Goal: Information Seeking & Learning: Compare options

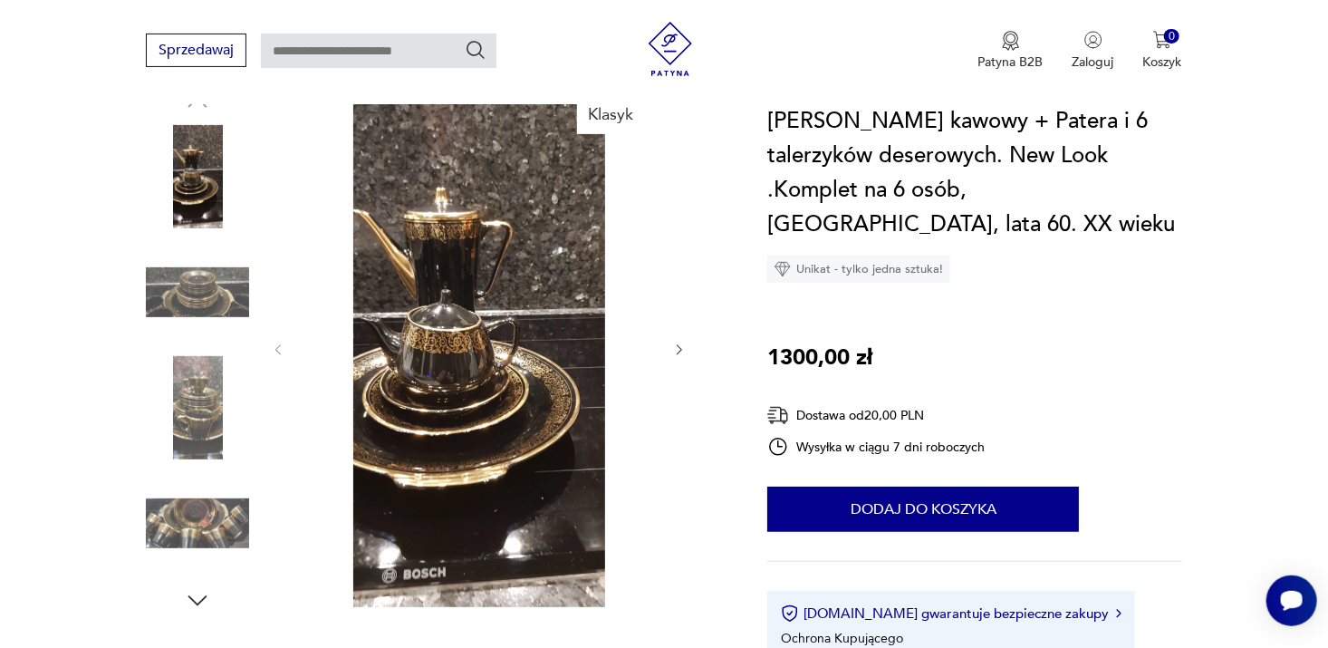
scroll to position [211, 0]
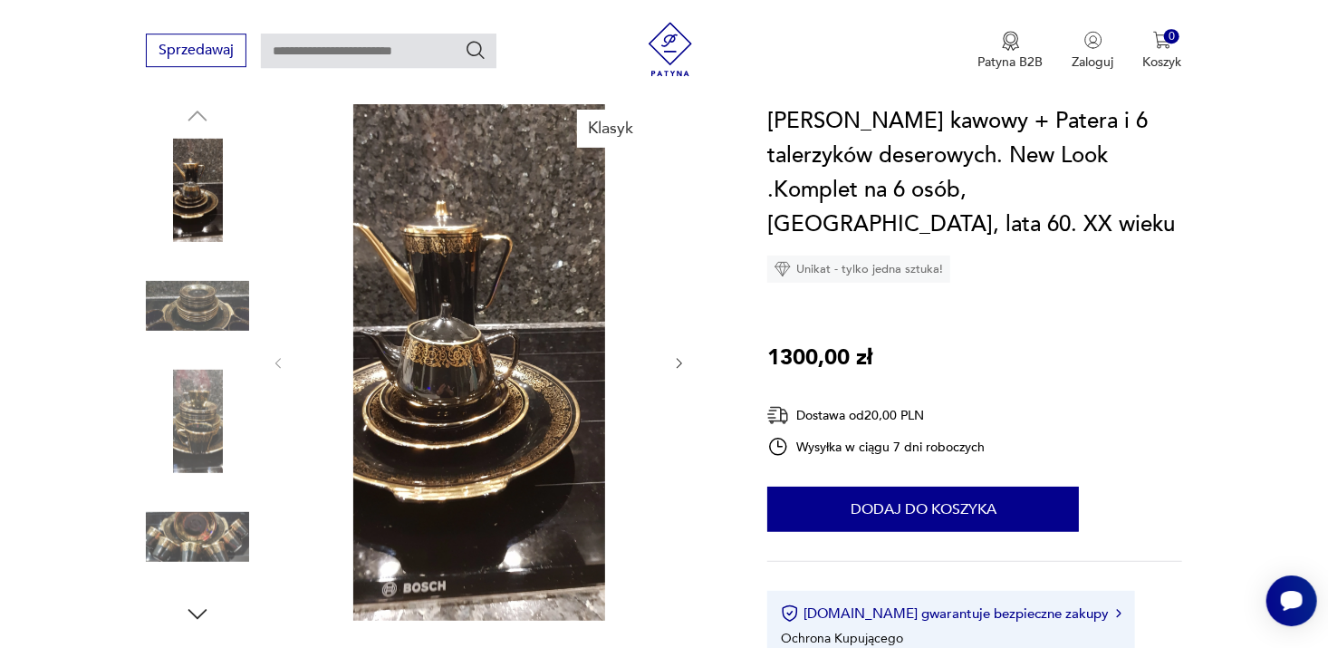
click at [463, 318] on img at bounding box center [479, 361] width 350 height 518
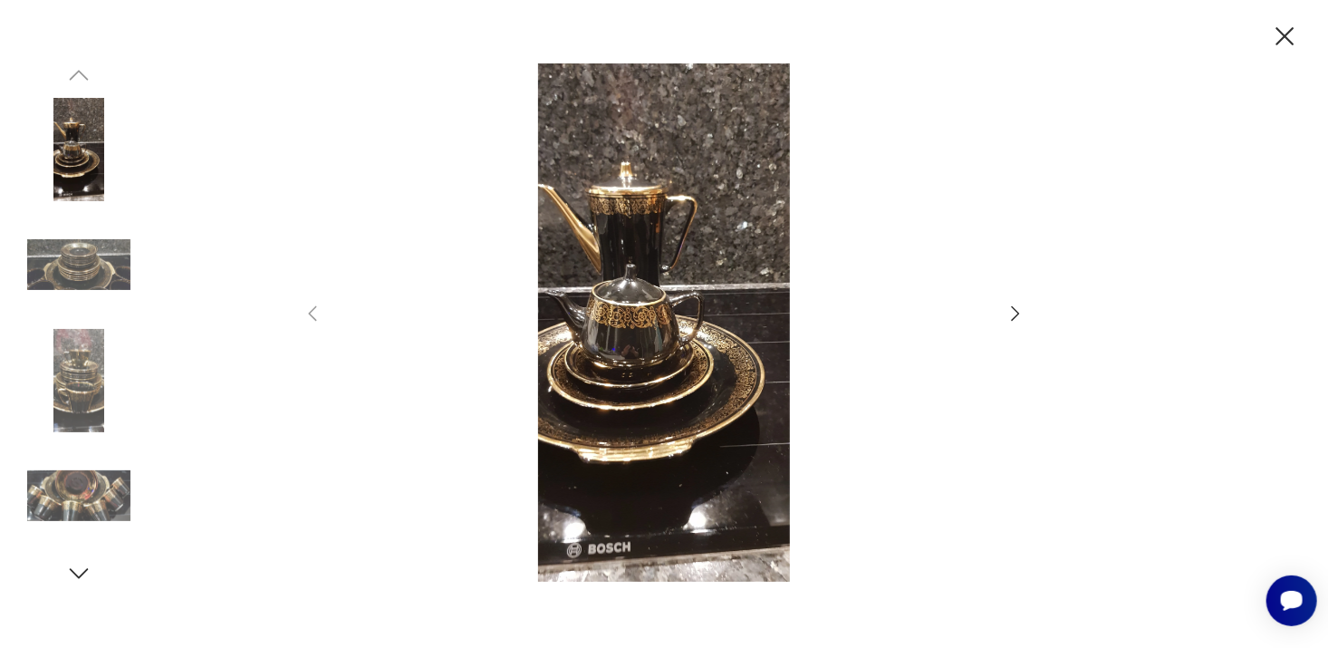
click at [1011, 308] on icon "button" at bounding box center [1016, 314] width 22 height 22
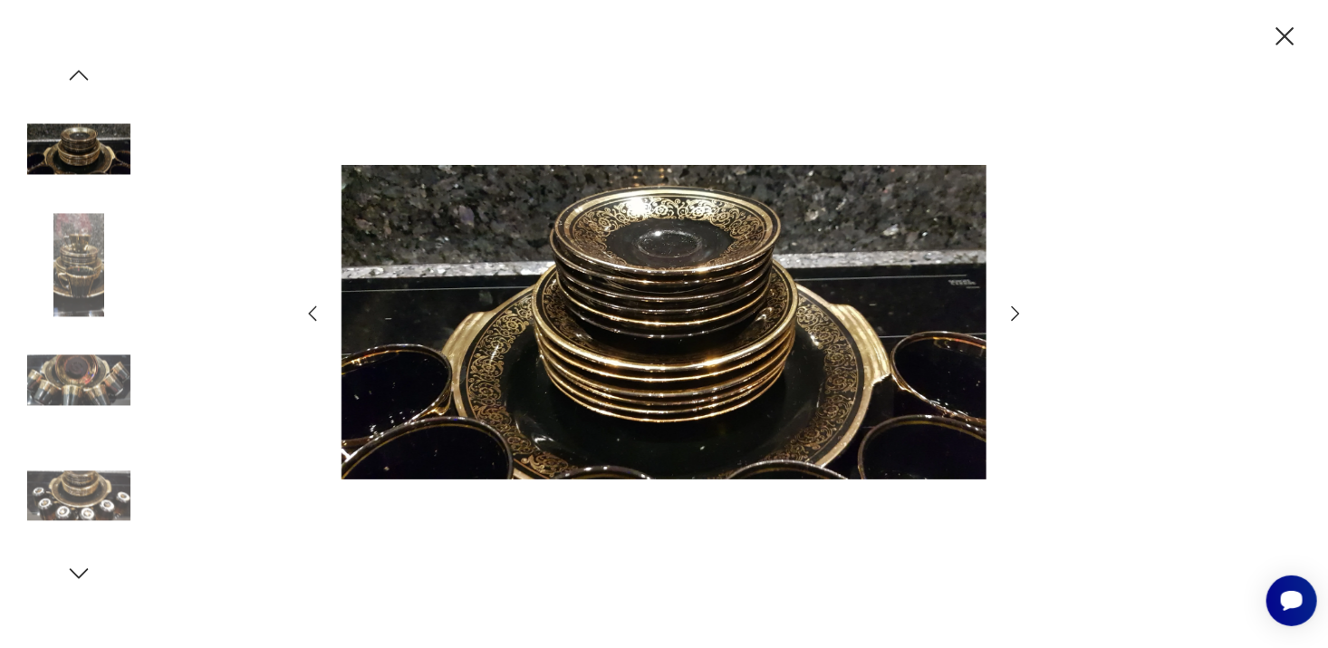
click at [1011, 308] on icon "button" at bounding box center [1016, 314] width 22 height 22
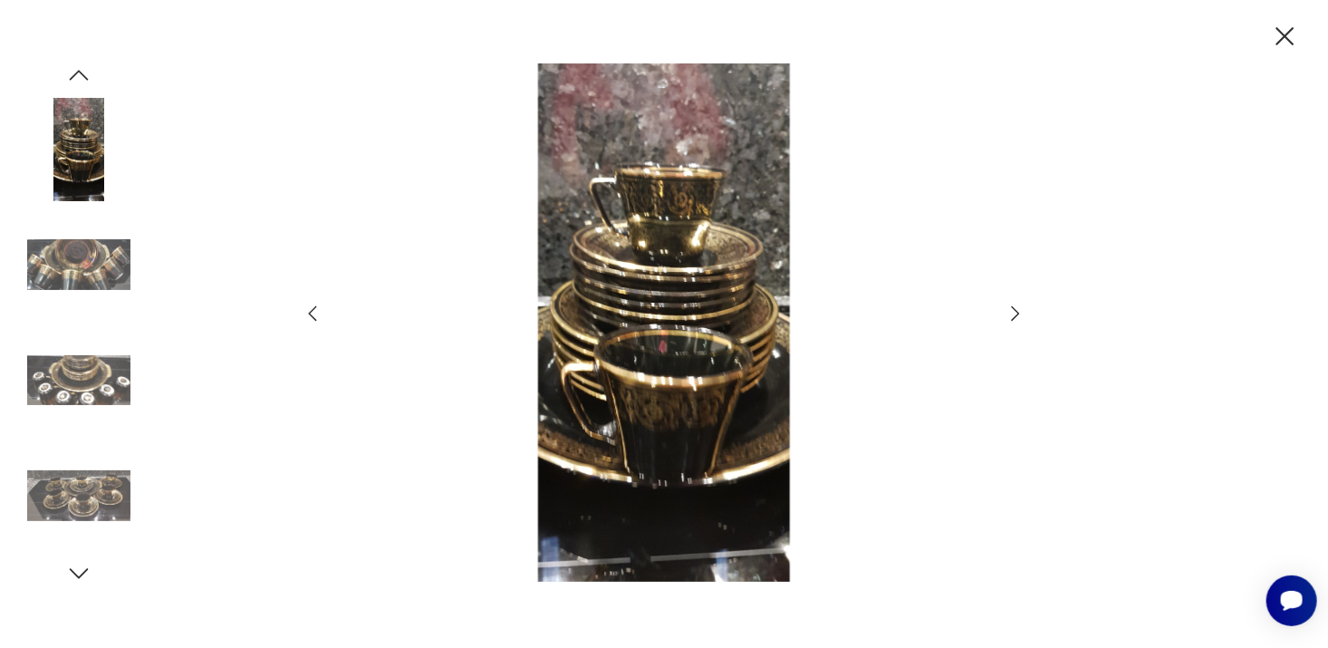
click at [1011, 308] on icon "button" at bounding box center [1016, 314] width 22 height 22
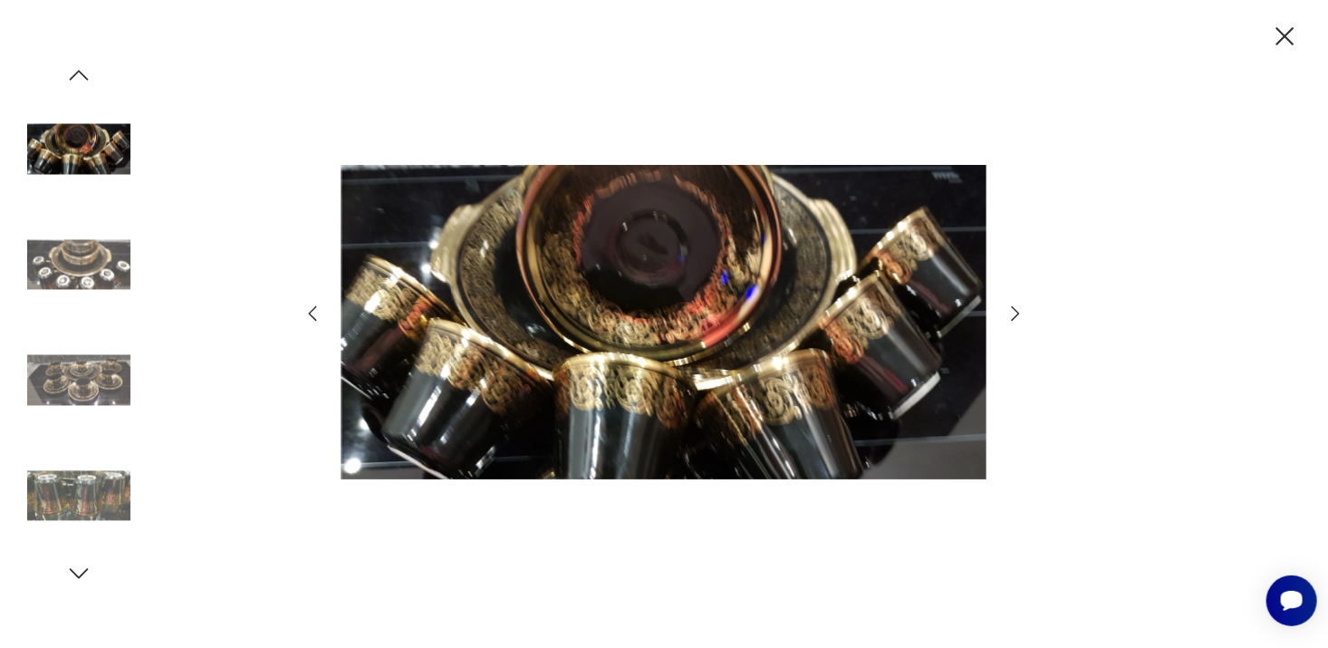
click at [310, 308] on icon "button" at bounding box center [313, 314] width 22 height 22
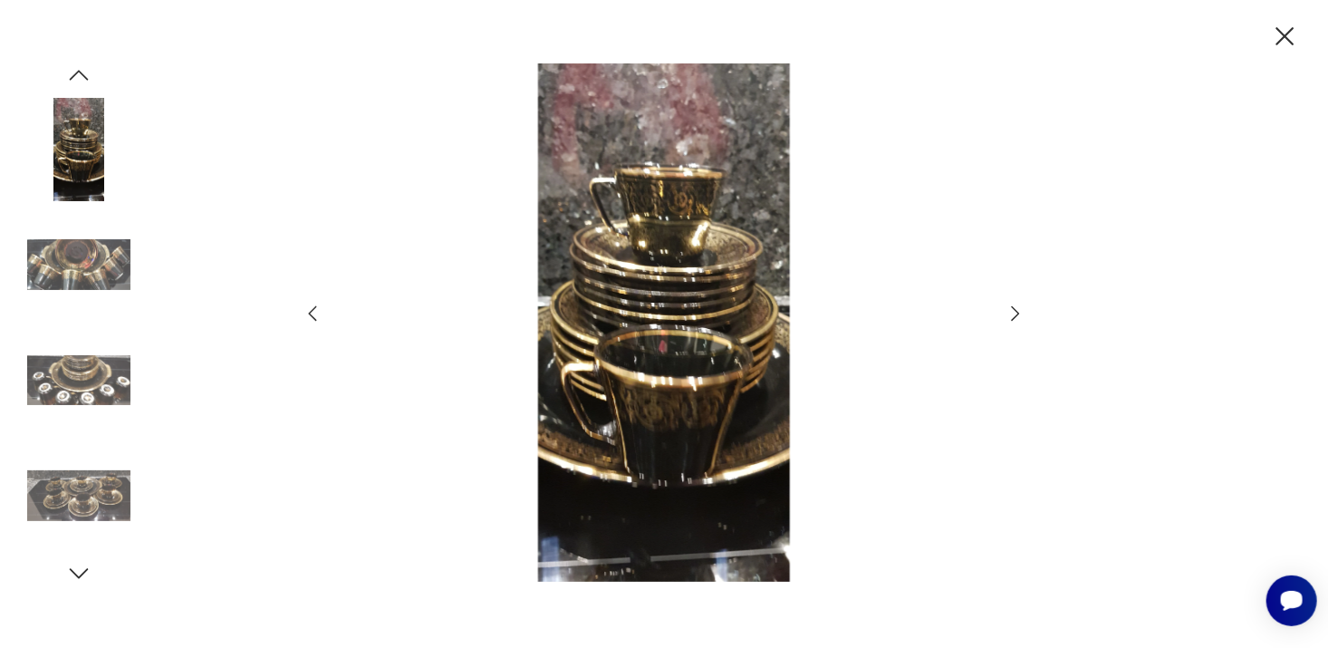
click at [1283, 34] on icon "button" at bounding box center [1286, 36] width 18 height 18
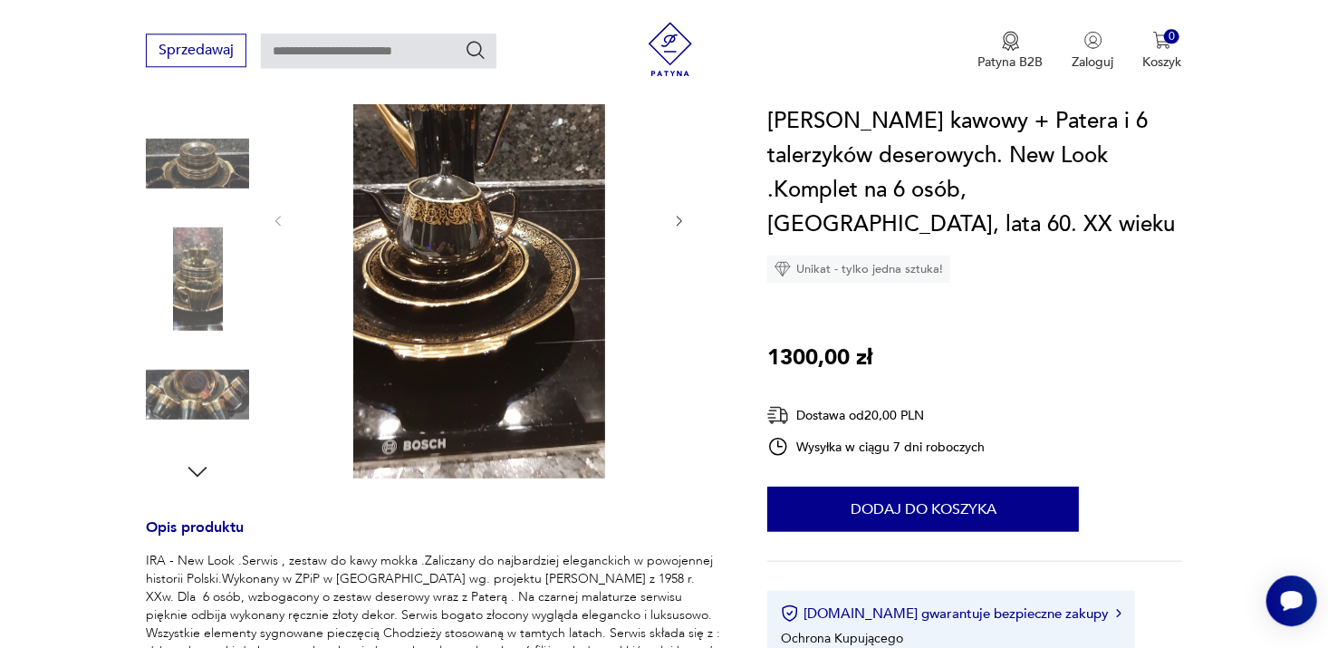
scroll to position [315, 0]
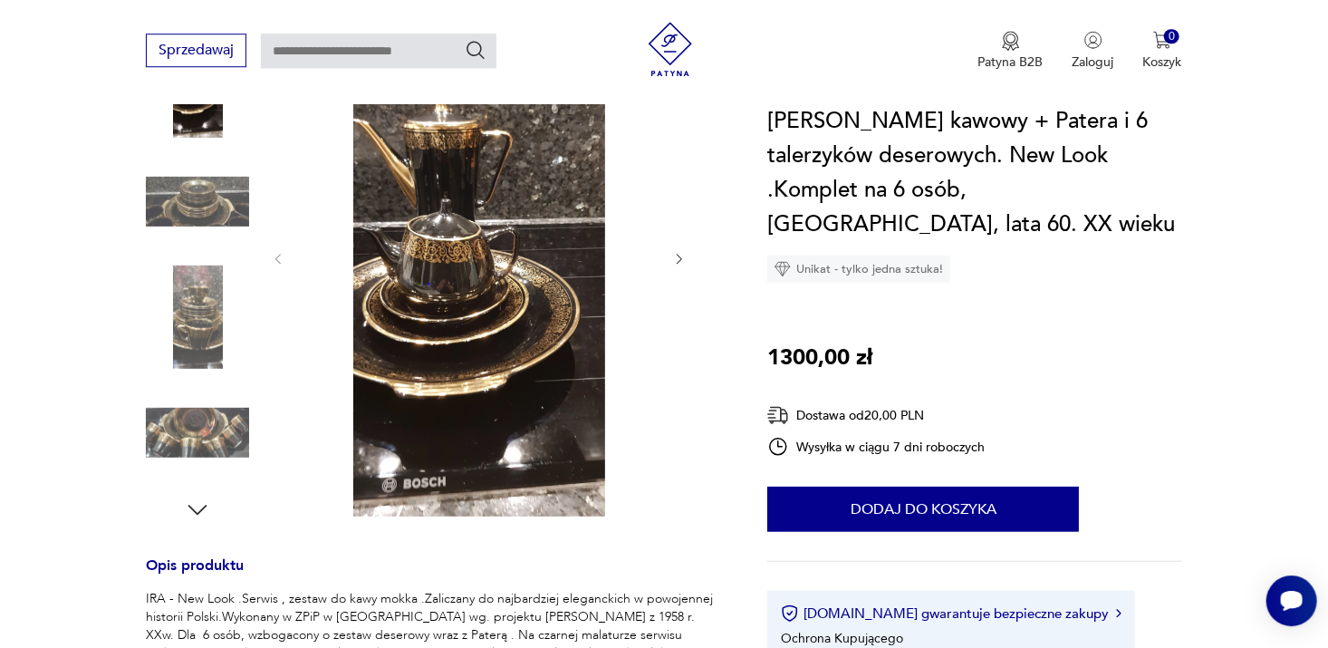
click at [462, 249] on img at bounding box center [479, 257] width 350 height 518
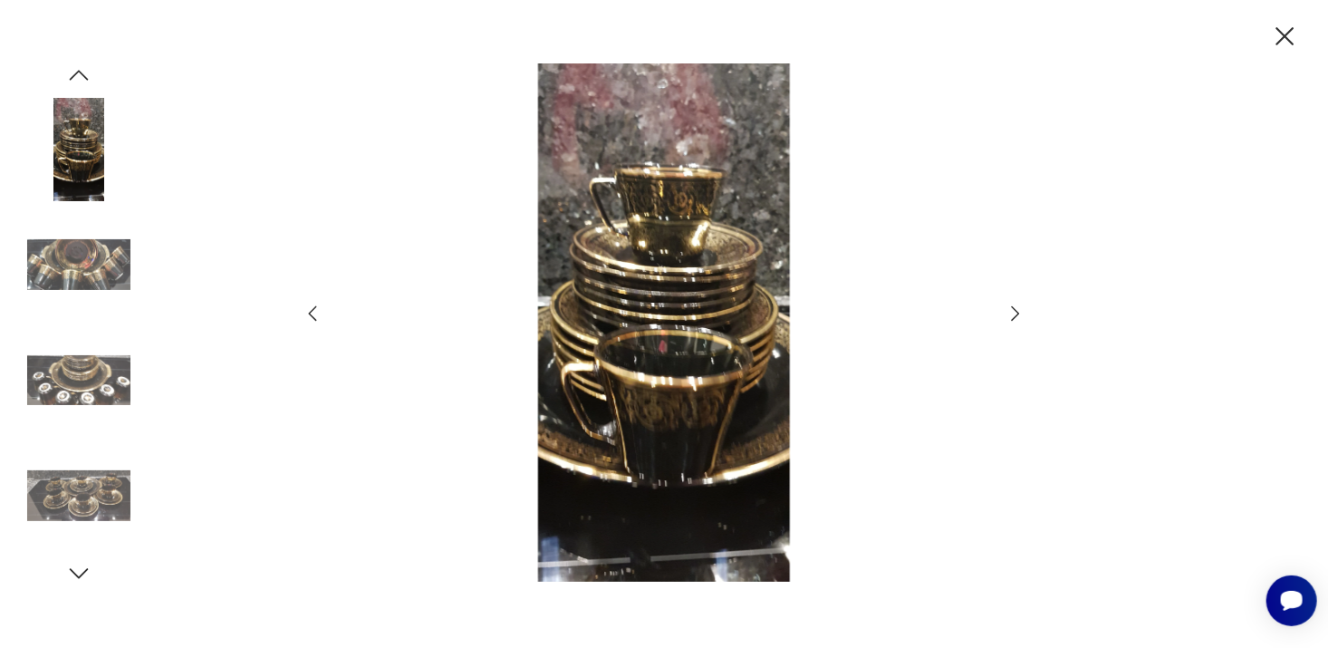
click at [311, 314] on icon "button" at bounding box center [313, 312] width 8 height 15
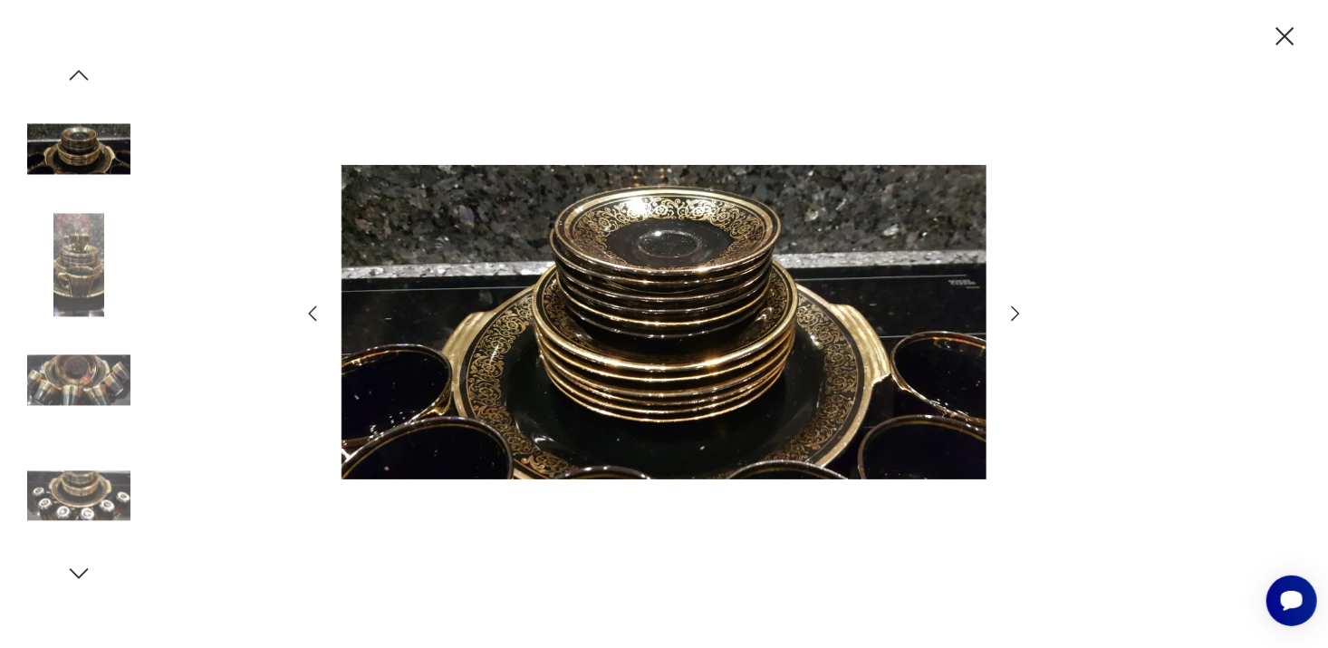
click at [311, 314] on icon "button" at bounding box center [313, 312] width 8 height 15
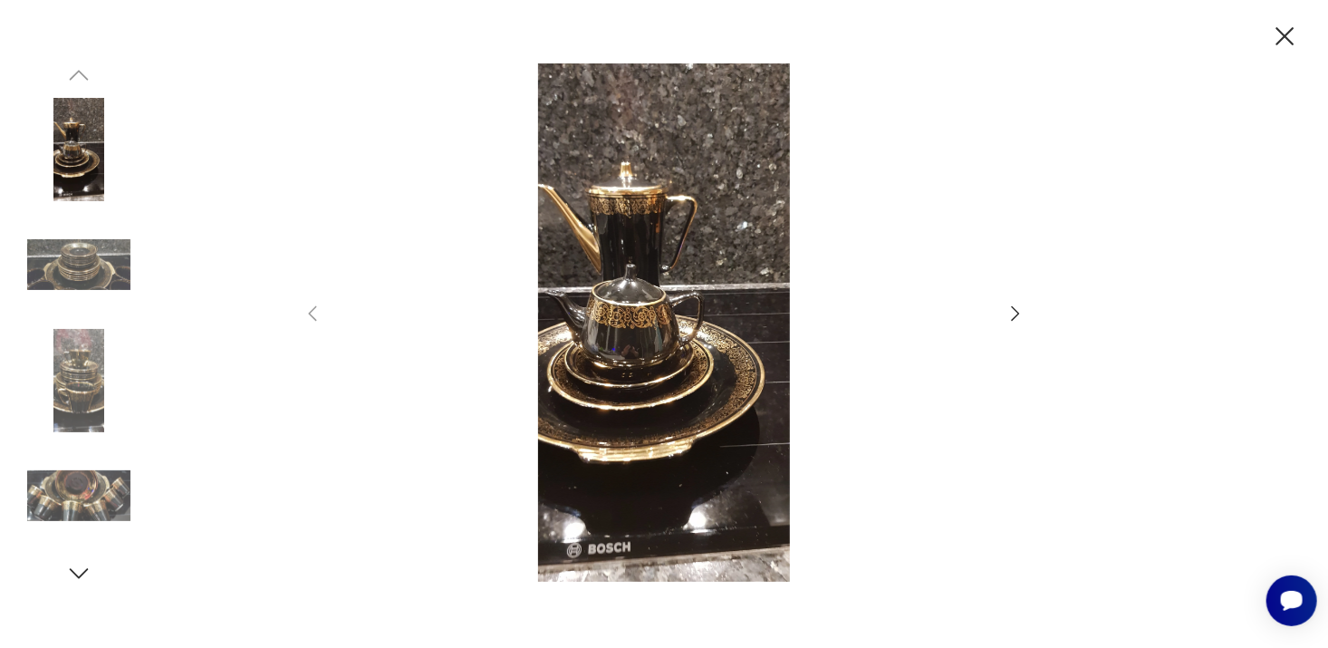
click at [1283, 36] on icon "button" at bounding box center [1285, 37] width 32 height 32
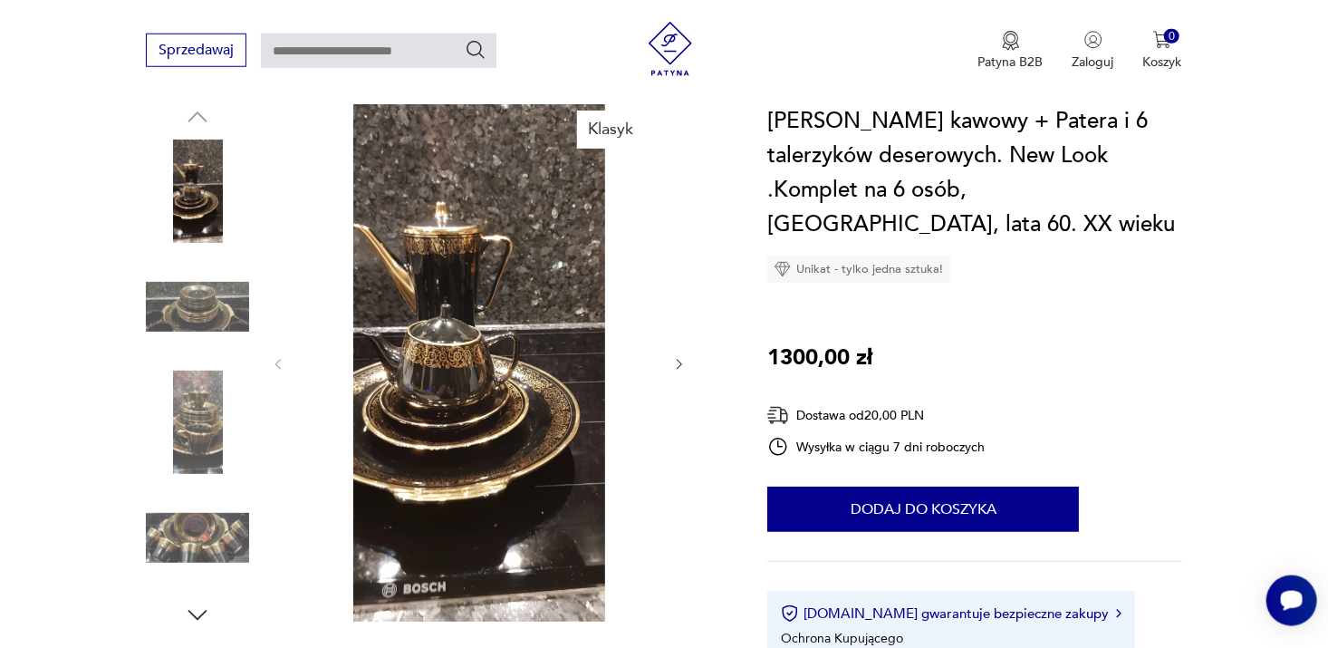
scroll to position [0, 0]
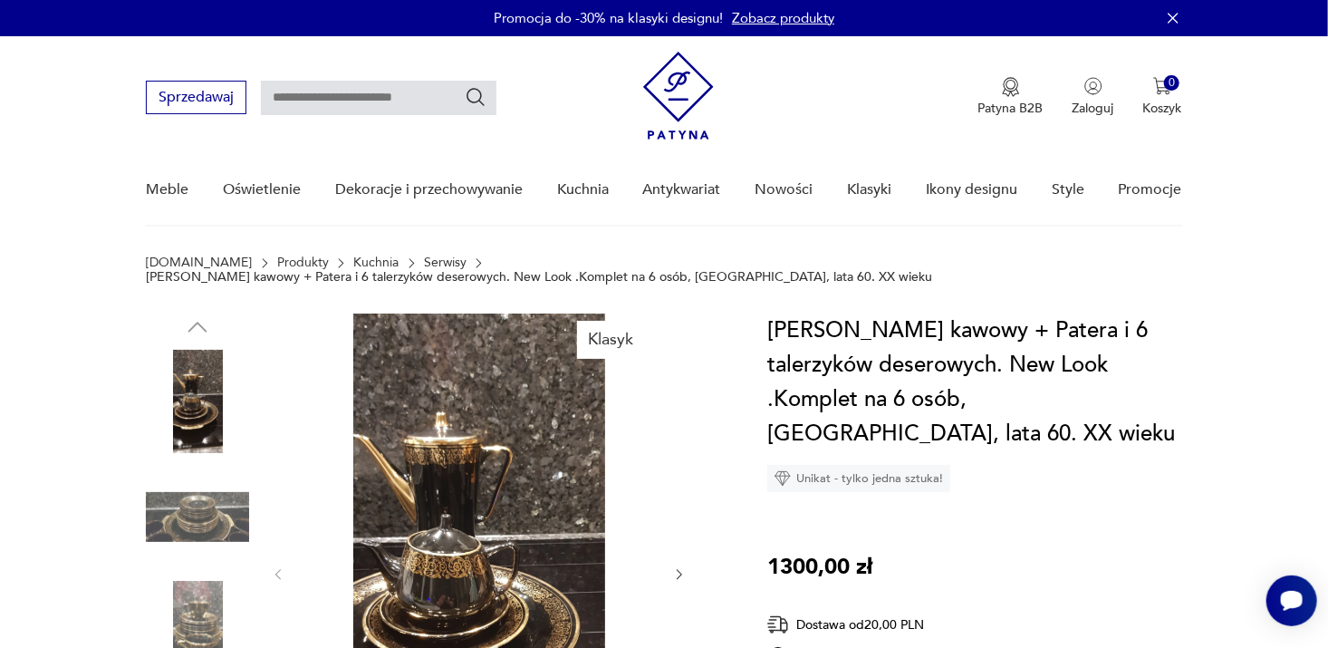
click at [424, 259] on link "Serwisy" at bounding box center [445, 263] width 43 height 14
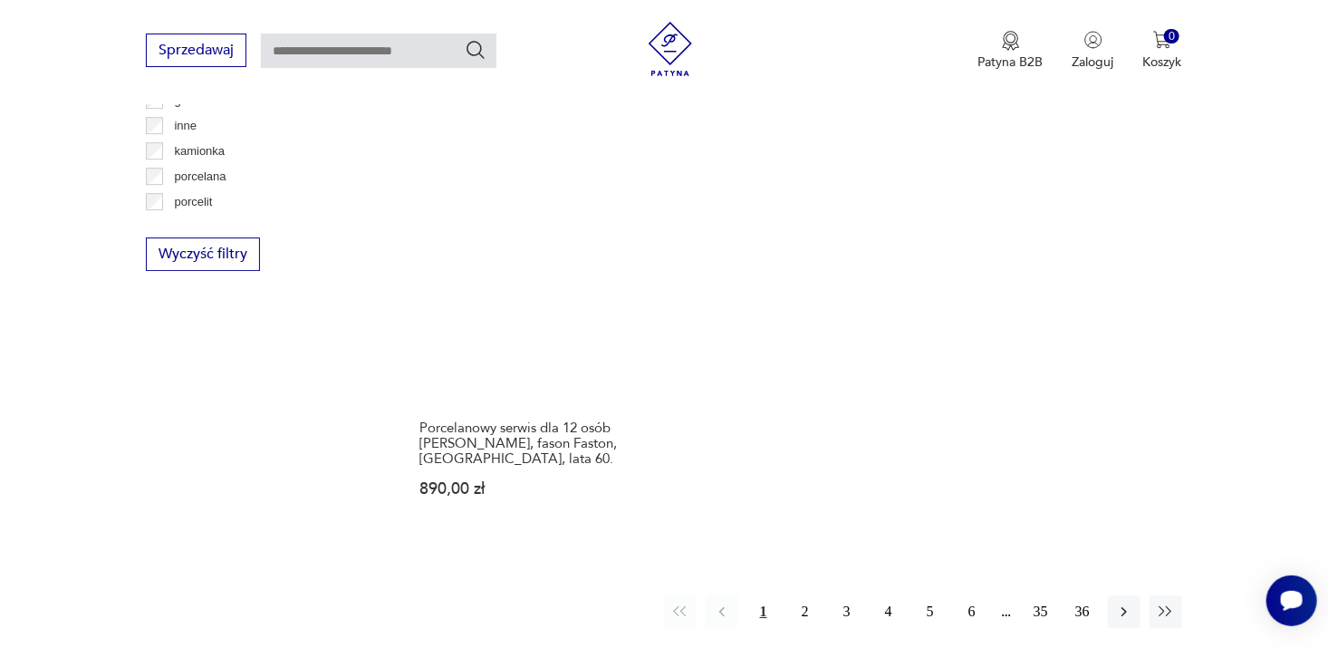
scroll to position [2685, 0]
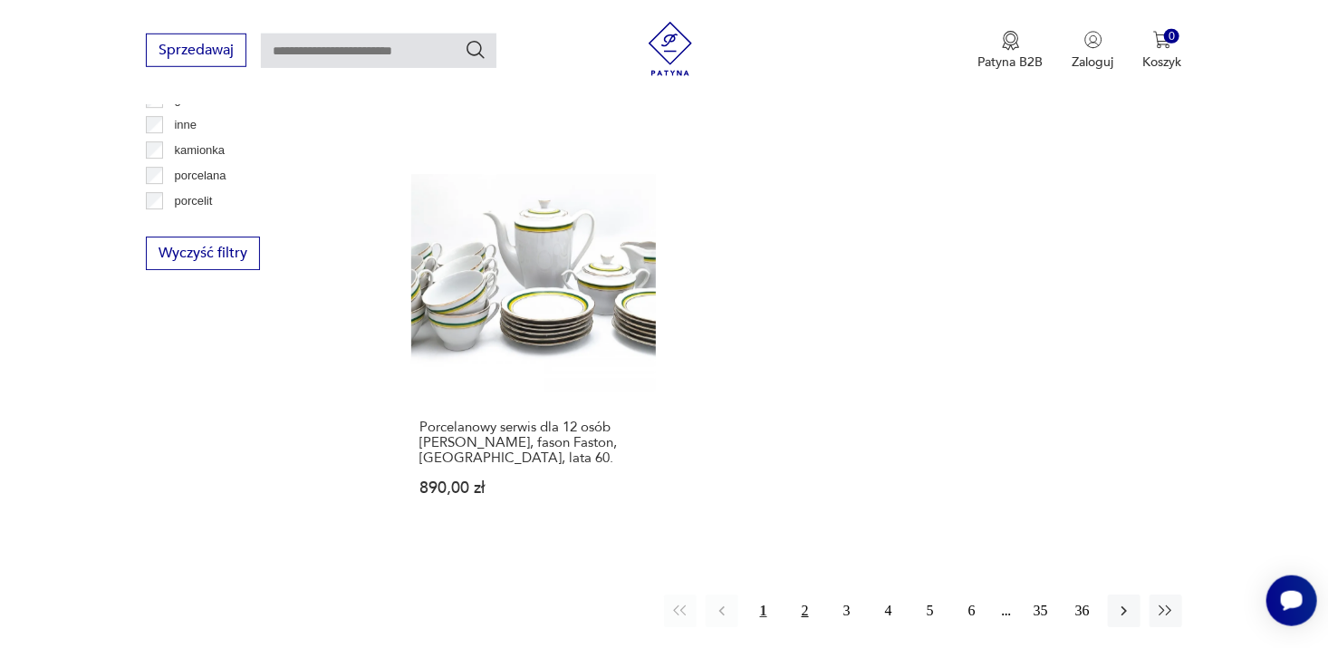
click at [806, 594] on button "2" at bounding box center [805, 610] width 33 height 33
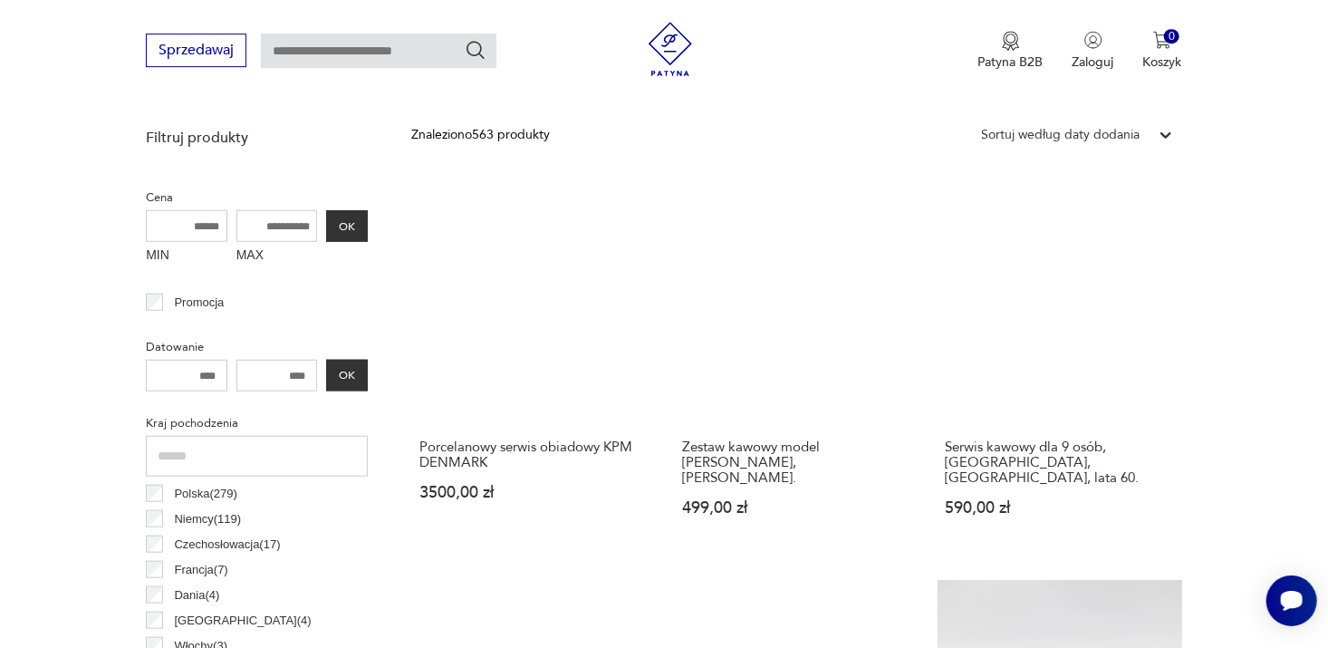
scroll to position [636, 0]
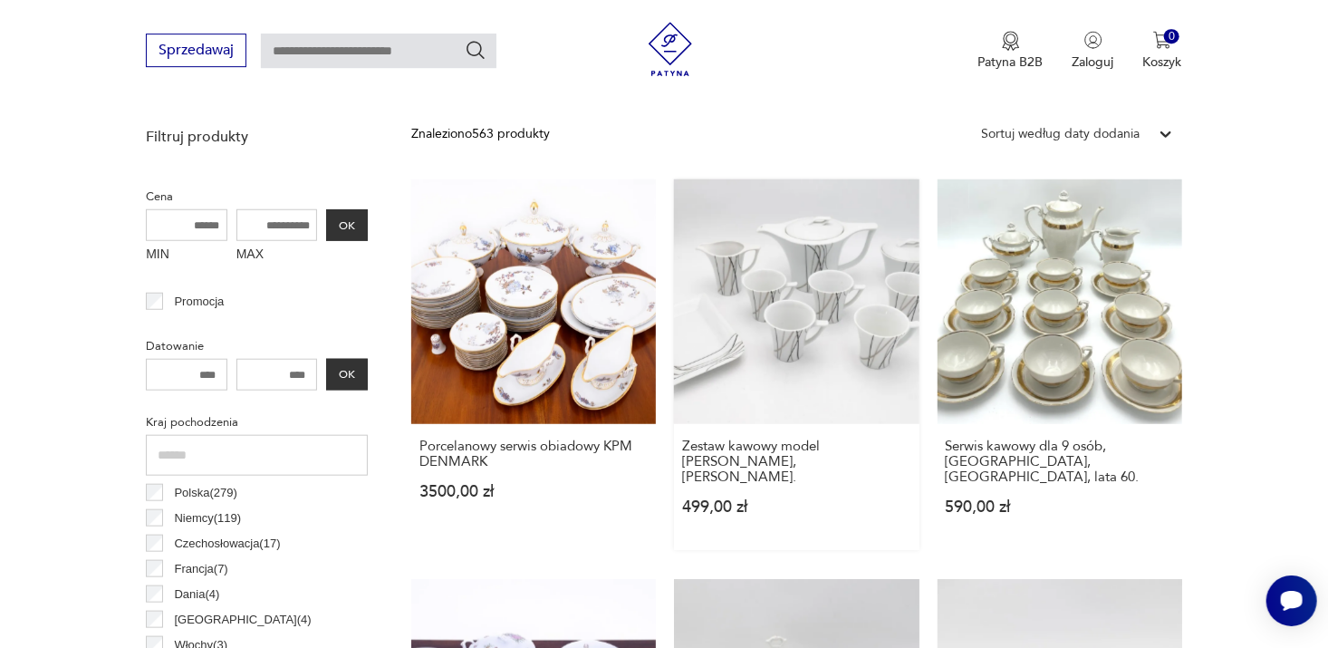
click at [816, 265] on link "Zestaw kawowy model [PERSON_NAME], [PERSON_NAME]. 499,00 zł" at bounding box center [796, 364] width 245 height 371
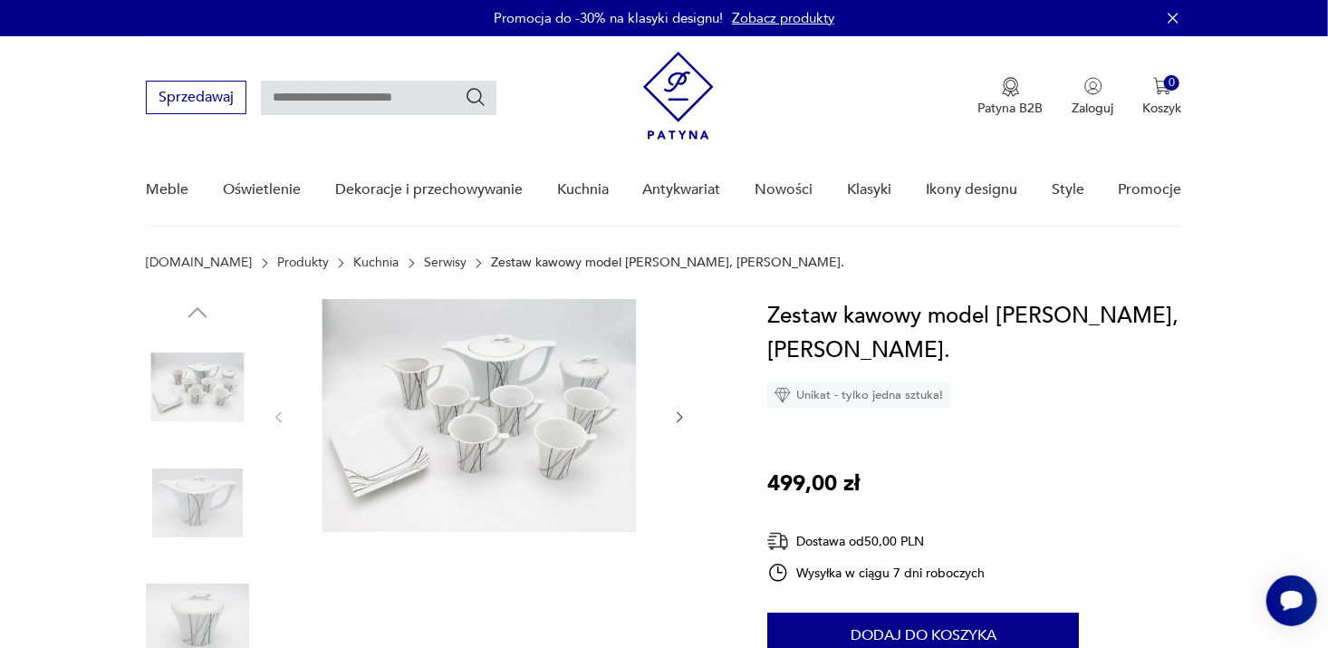
click at [474, 387] on img at bounding box center [479, 415] width 350 height 233
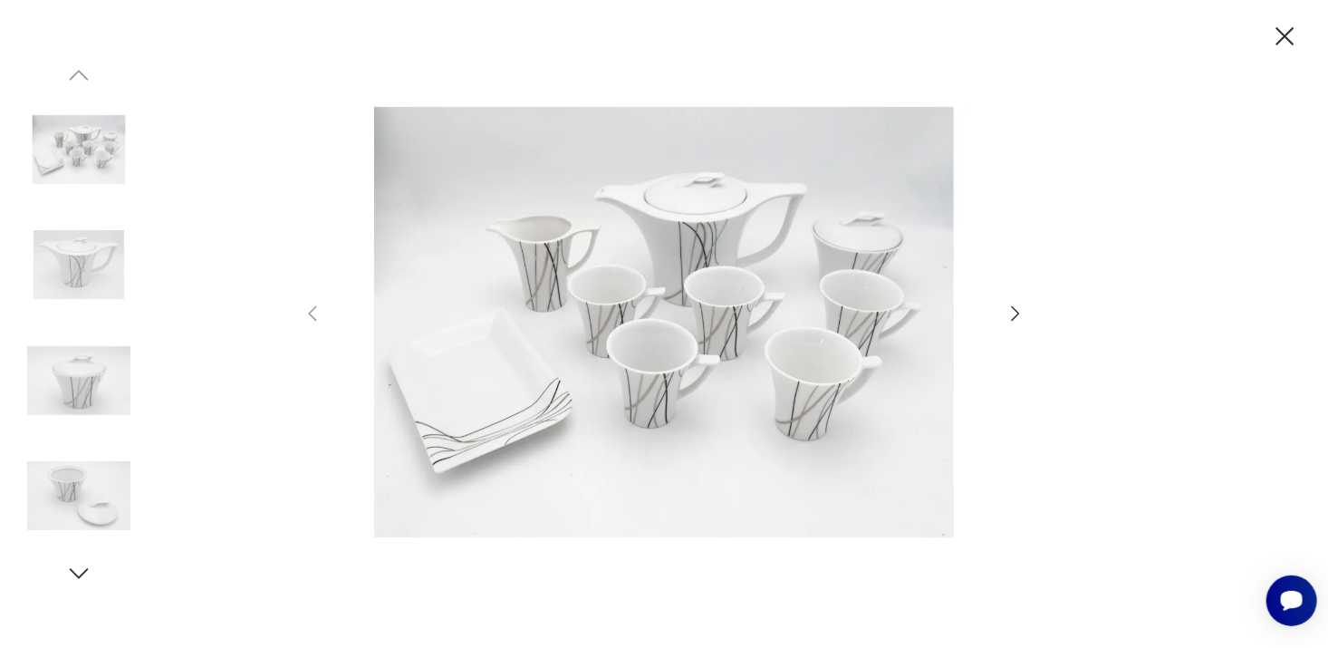
click at [1018, 314] on icon "button" at bounding box center [1016, 314] width 22 height 22
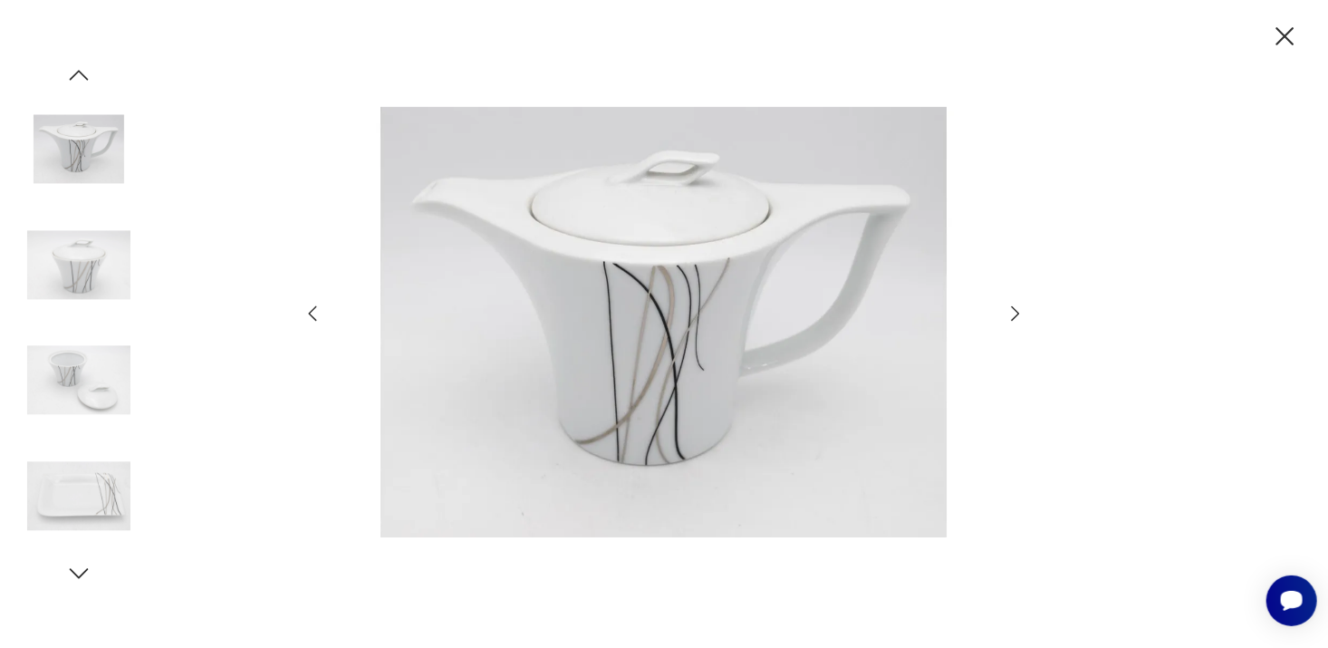
click at [1018, 314] on icon "button" at bounding box center [1016, 314] width 22 height 22
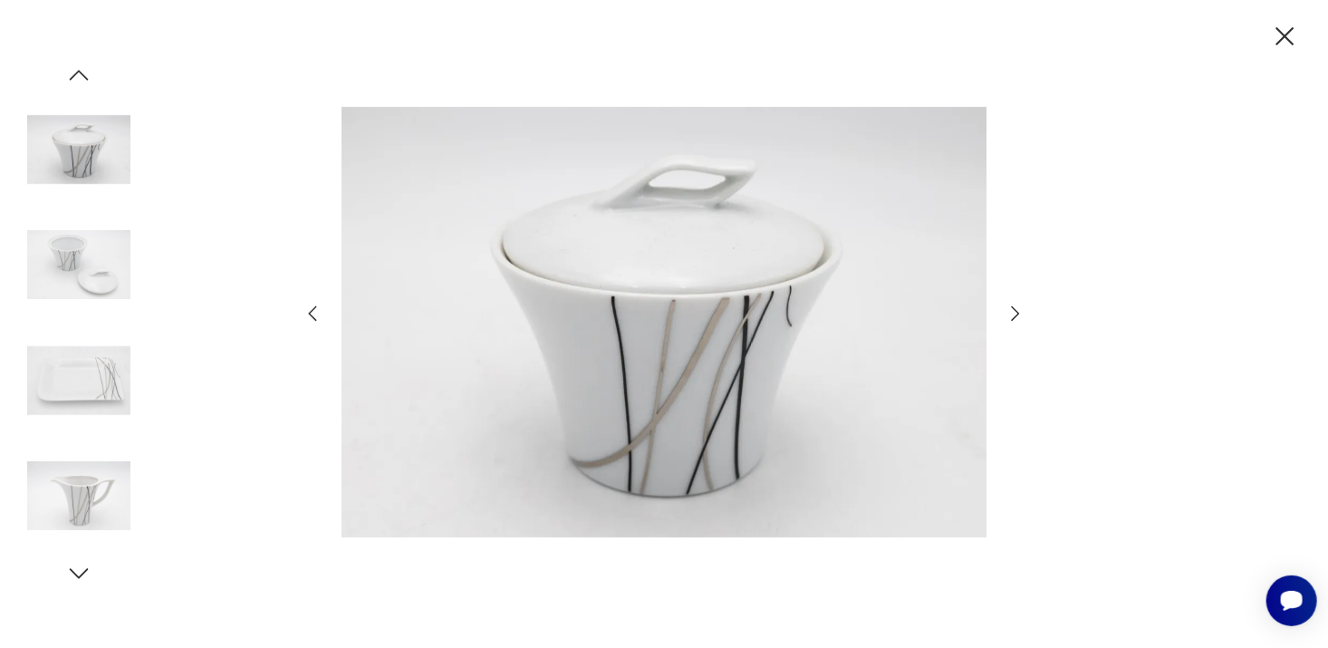
click at [1018, 314] on icon "button" at bounding box center [1016, 314] width 22 height 22
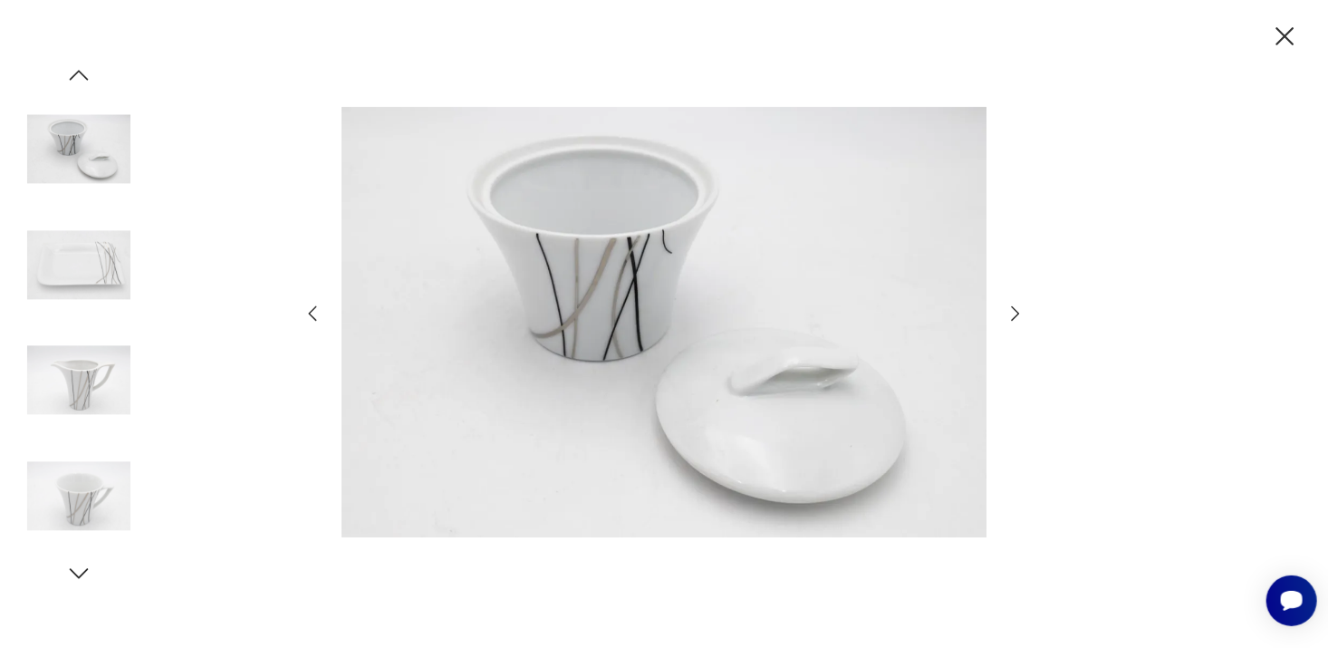
click at [1018, 314] on icon "button" at bounding box center [1016, 314] width 22 height 22
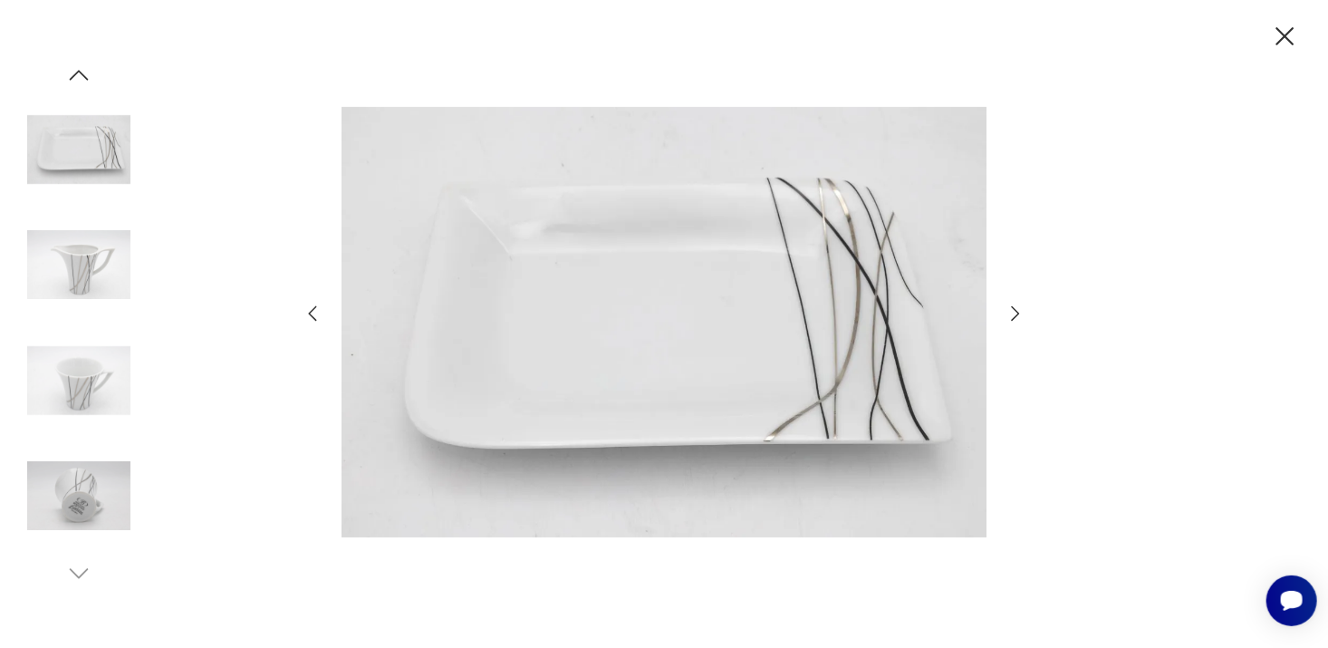
click at [1018, 314] on icon "button" at bounding box center [1016, 314] width 22 height 22
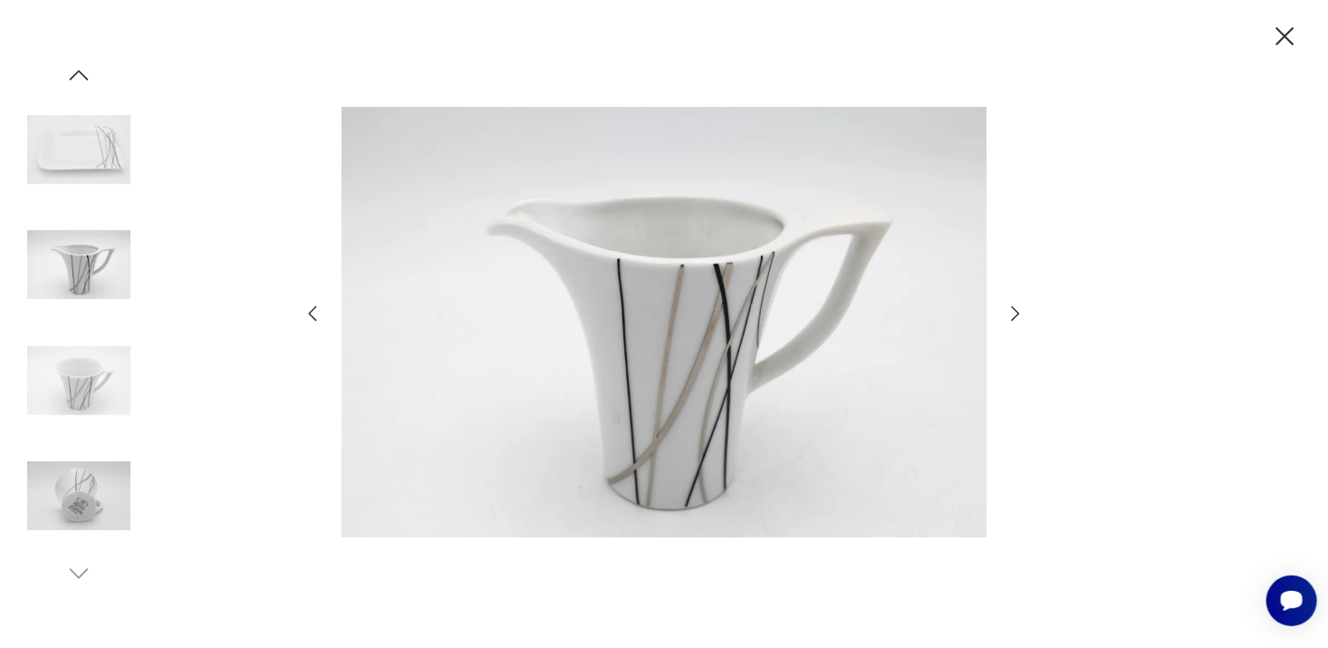
click at [1018, 314] on icon "button" at bounding box center [1016, 314] width 22 height 22
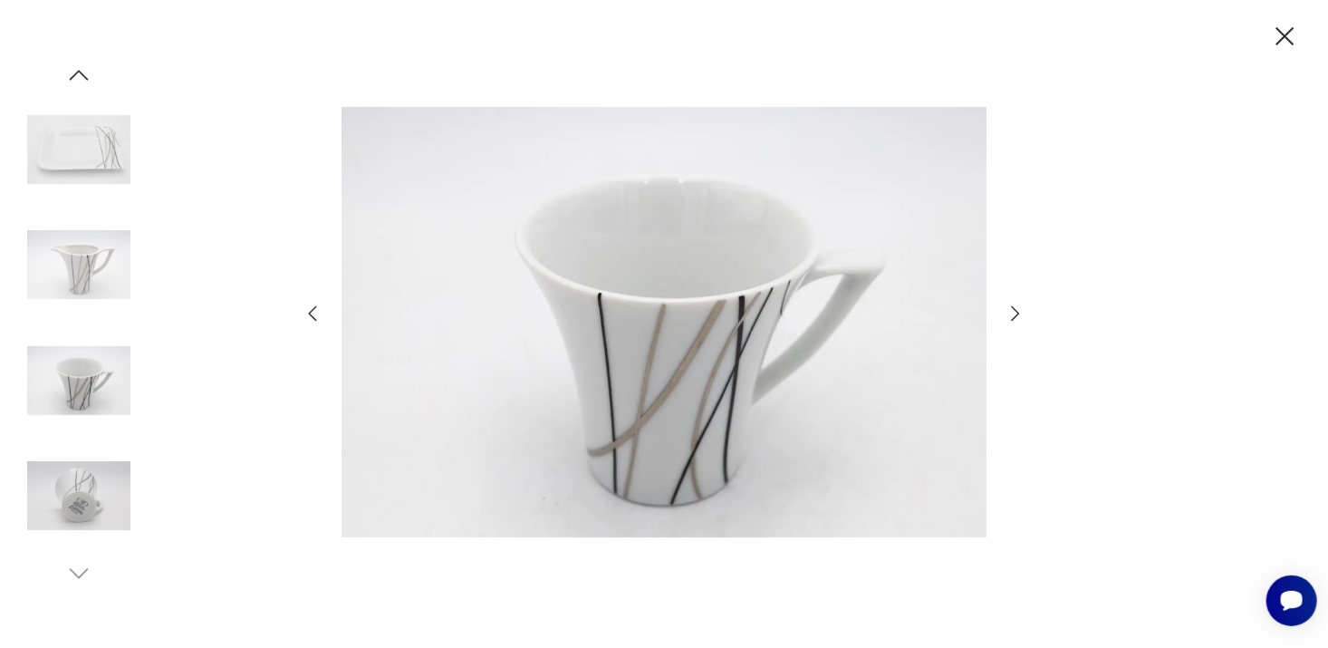
click at [1018, 314] on icon "button" at bounding box center [1016, 314] width 22 height 22
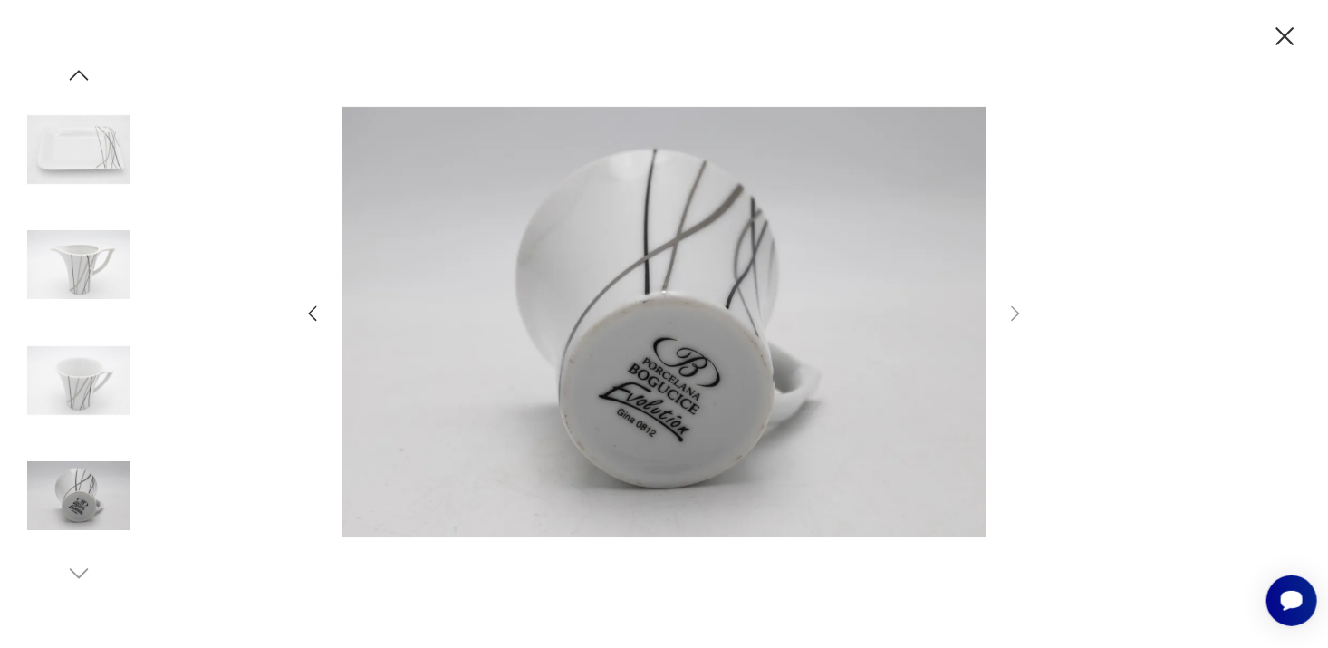
click at [1285, 34] on icon "button" at bounding box center [1286, 36] width 18 height 18
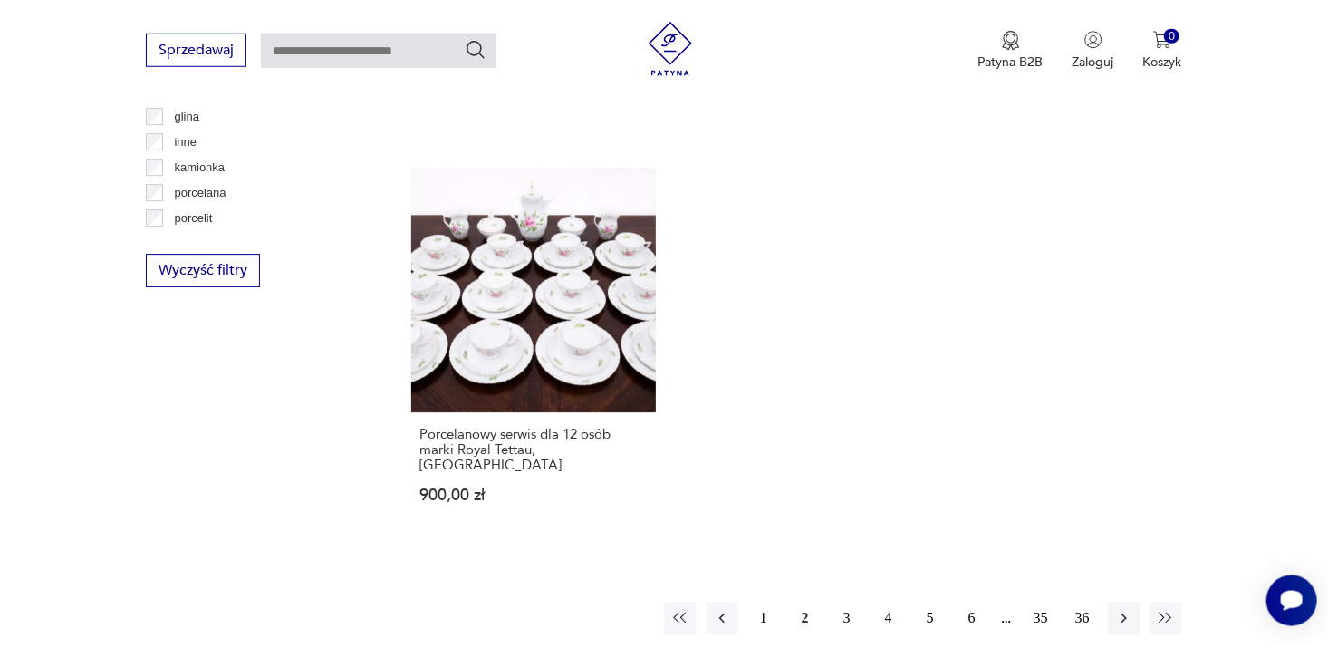
scroll to position [2670, 0]
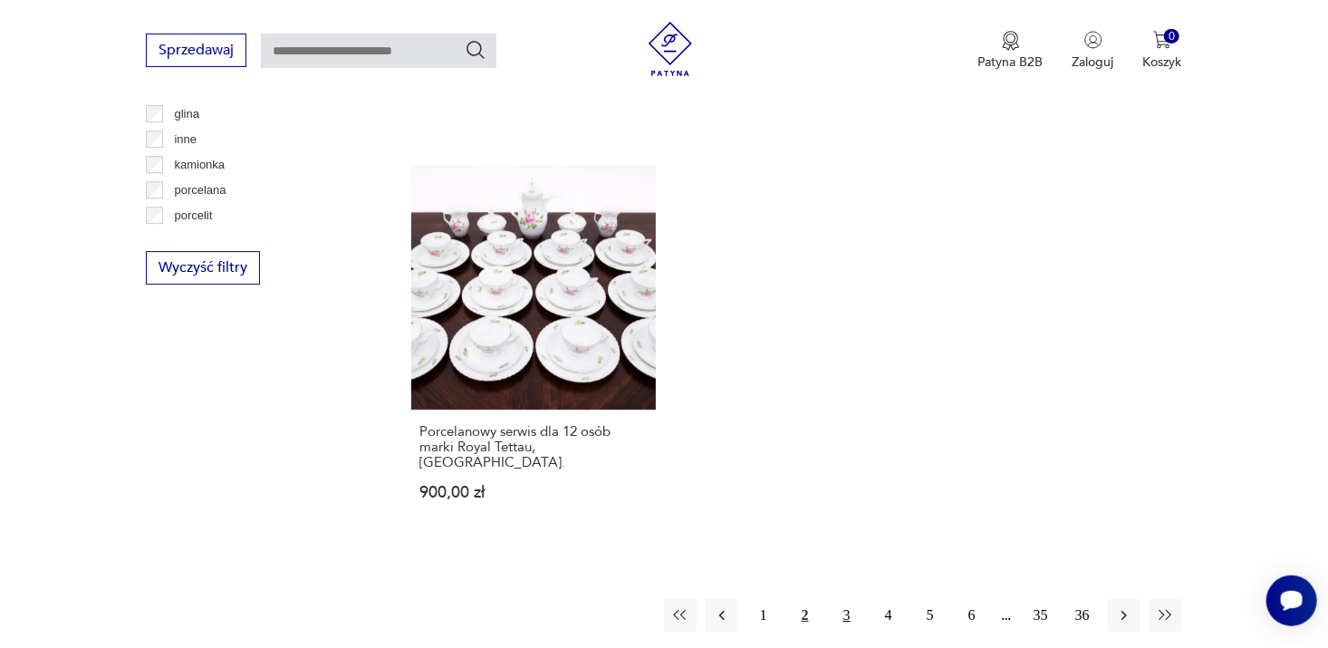
click at [846, 599] on button "3" at bounding box center [847, 615] width 33 height 33
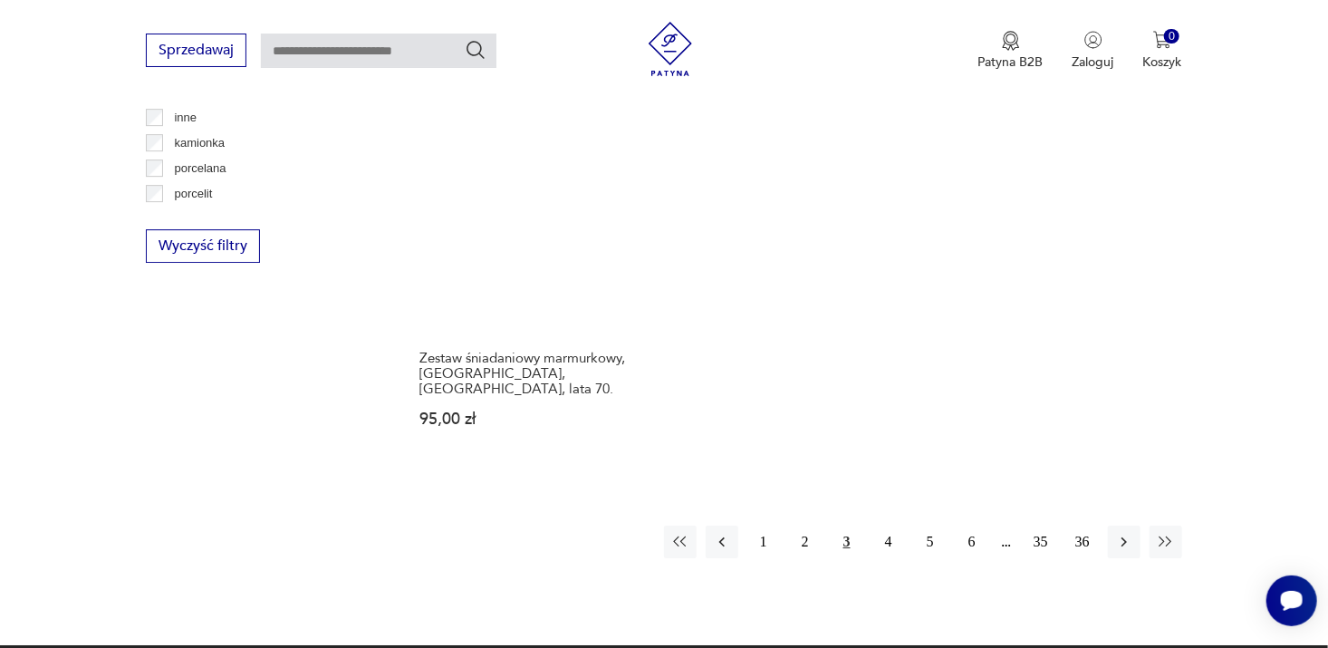
scroll to position [2694, 0]
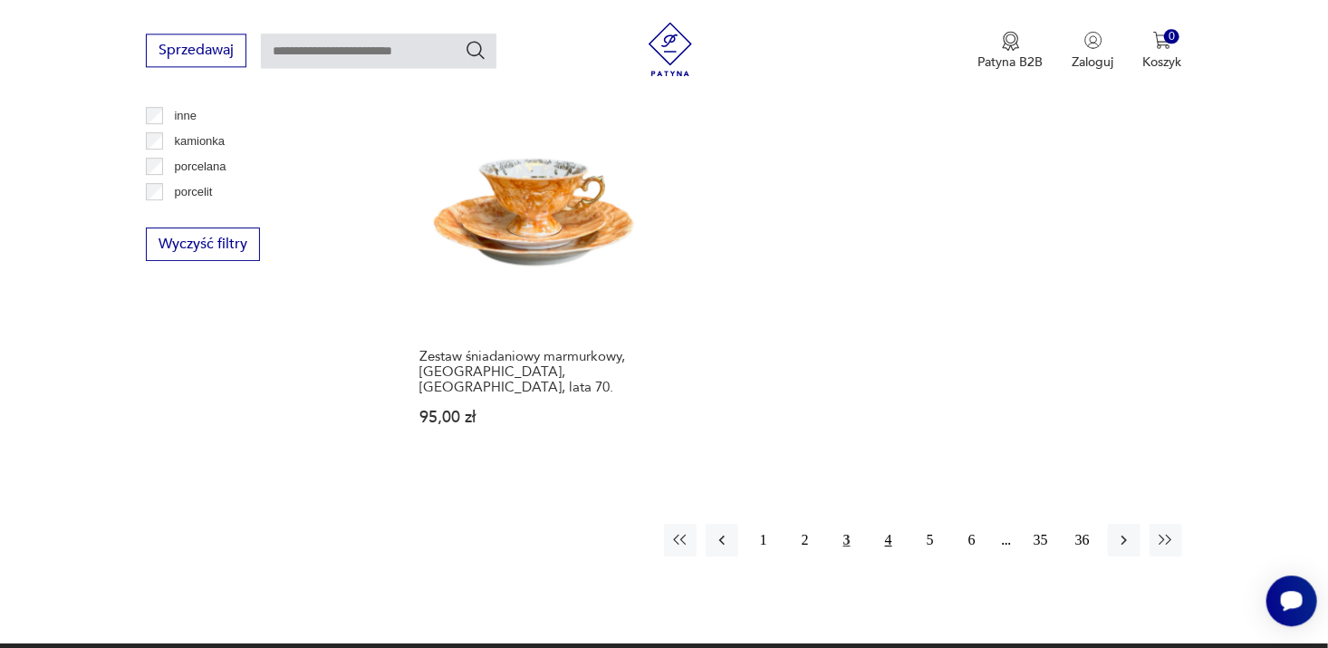
click at [890, 524] on button "4" at bounding box center [889, 540] width 33 height 33
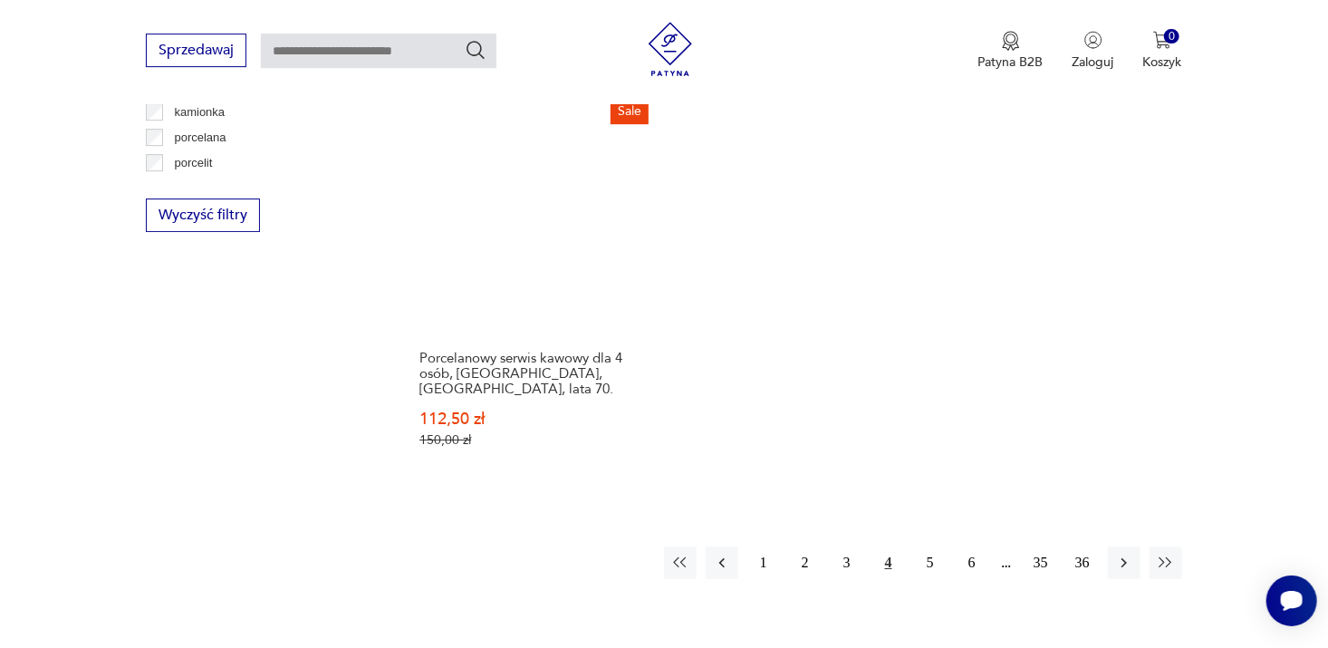
scroll to position [2727, 0]
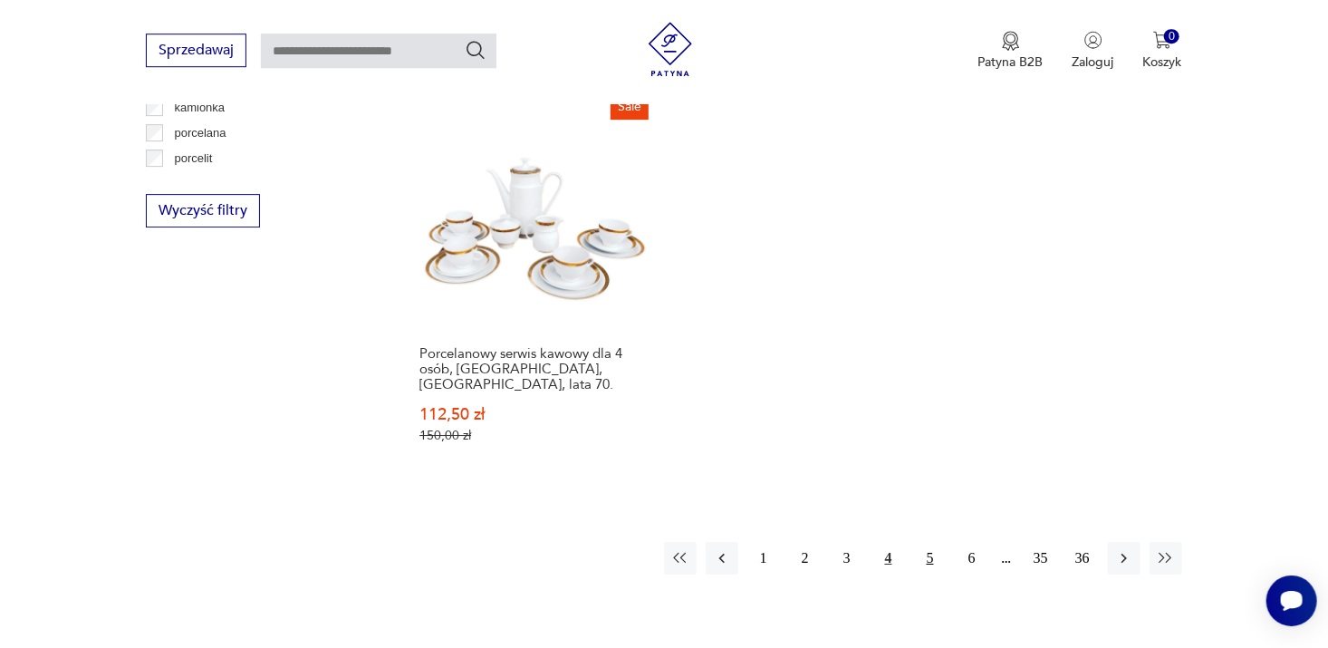
click at [930, 542] on button "5" at bounding box center [930, 558] width 33 height 33
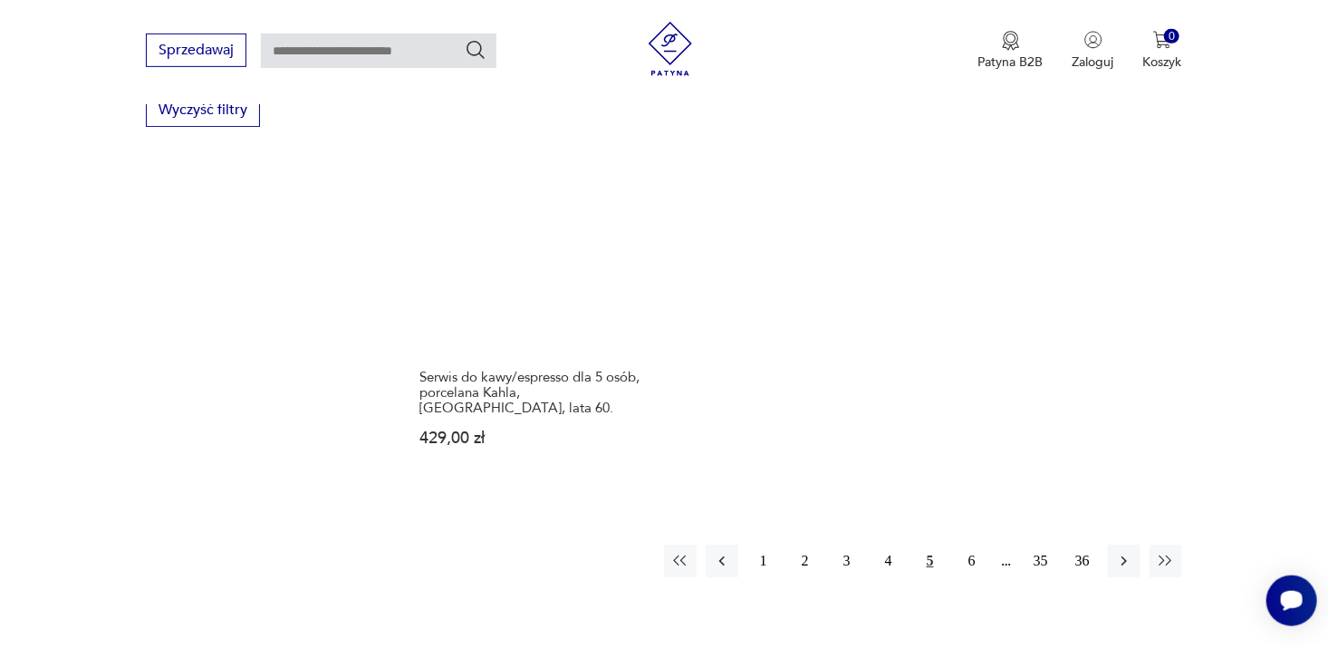
scroll to position [2833, 0]
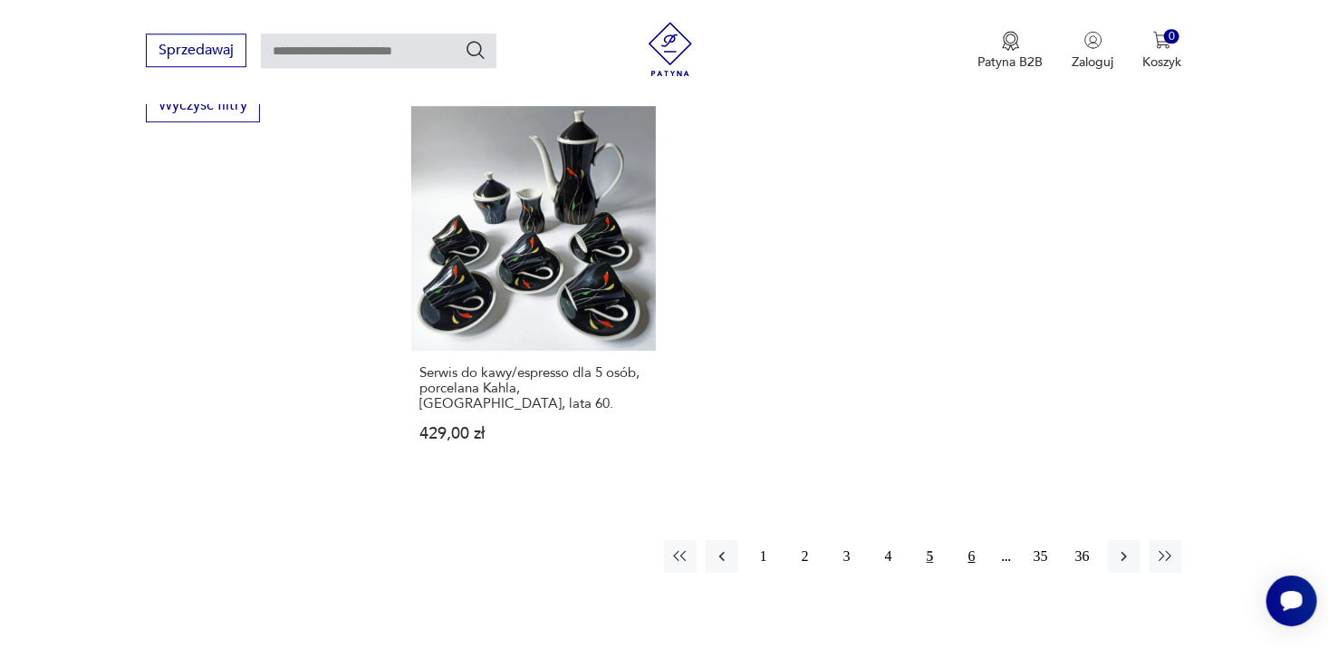
click at [970, 540] on button "6" at bounding box center [972, 556] width 33 height 33
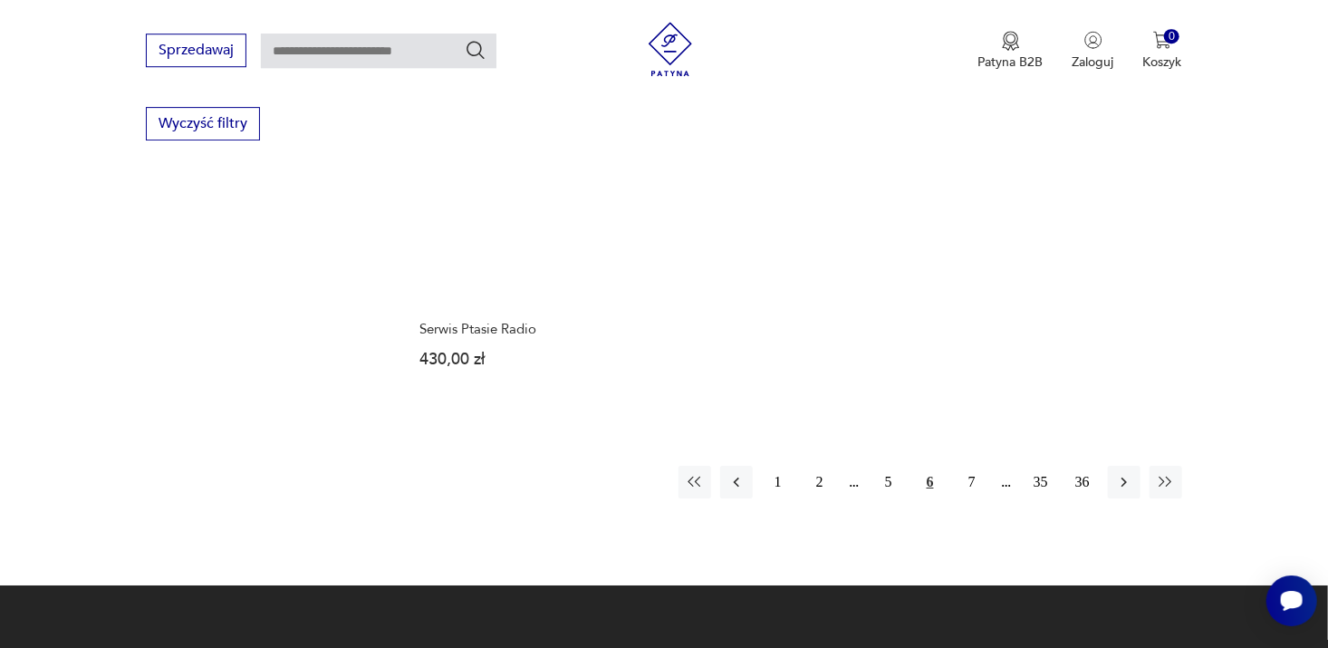
scroll to position [2815, 0]
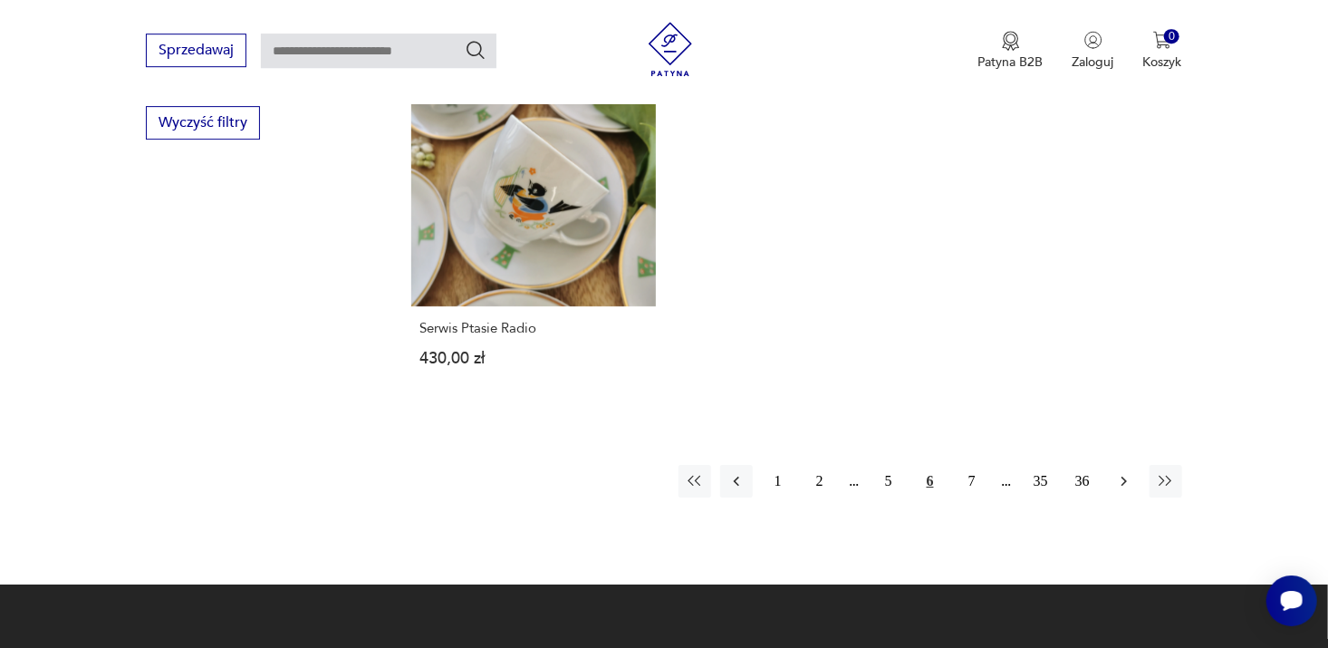
click at [1121, 472] on icon "button" at bounding box center [1124, 481] width 18 height 18
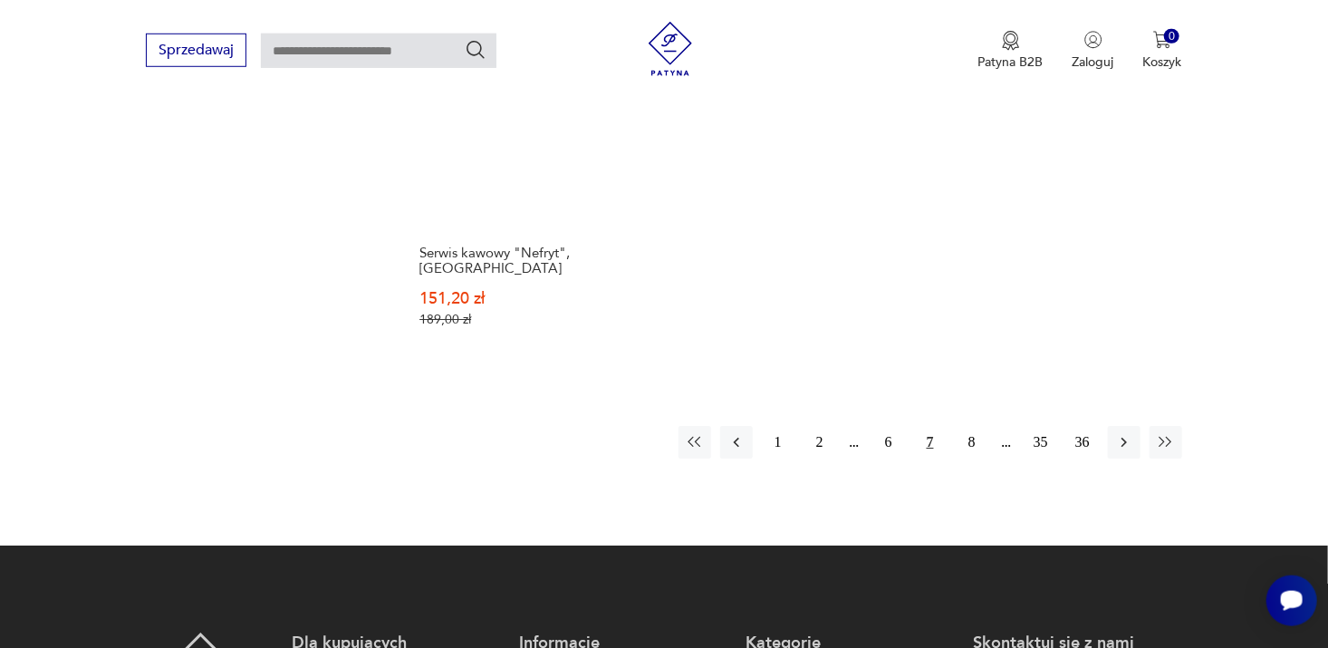
scroll to position [2871, 0]
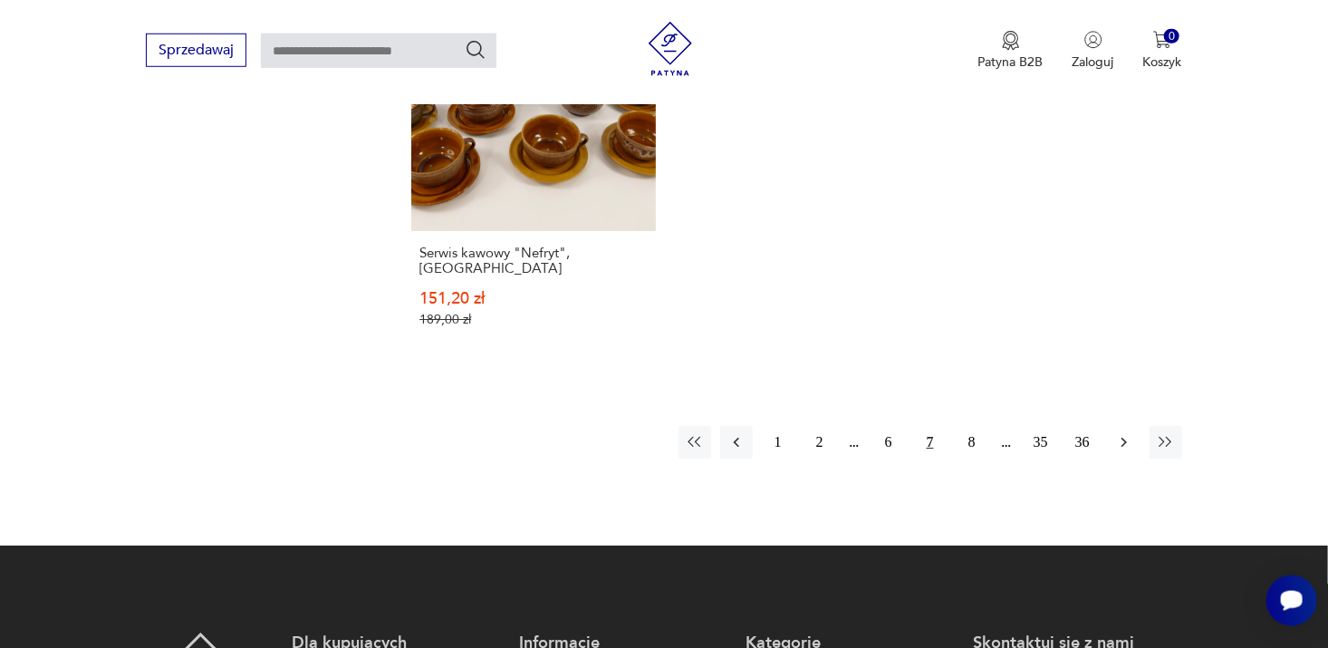
click at [1124, 438] on icon "button" at bounding box center [1124, 443] width 5 height 10
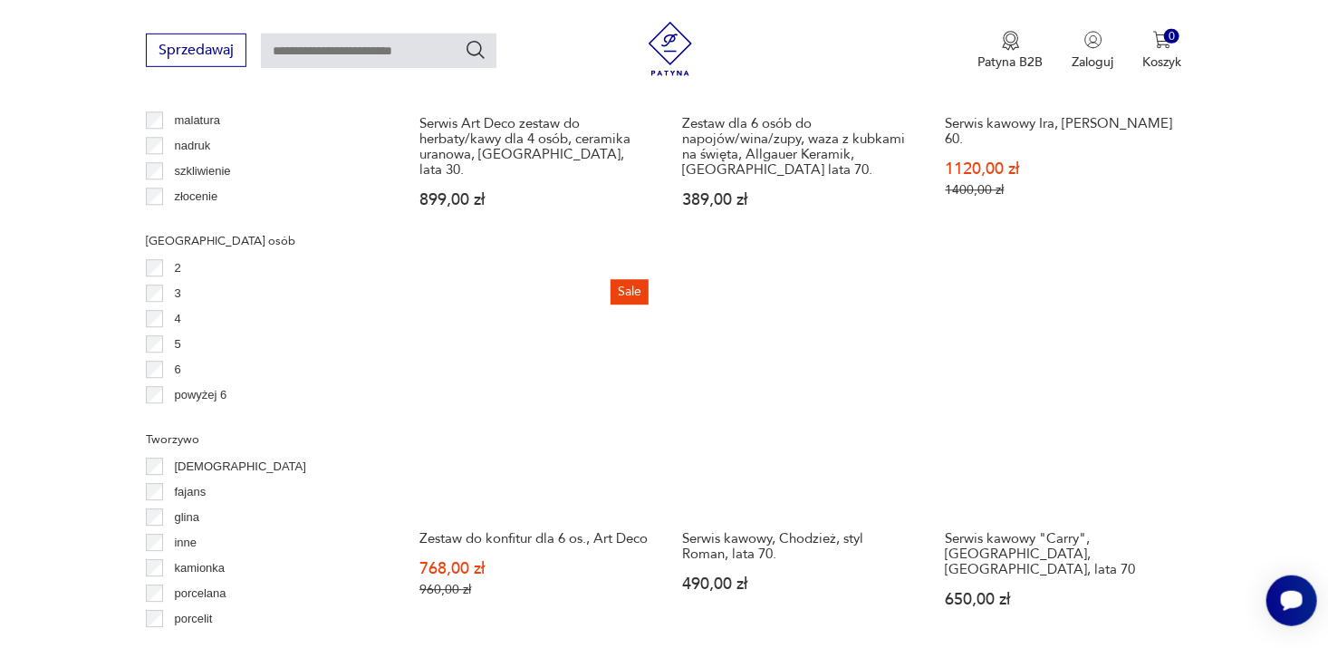
scroll to position [2280, 0]
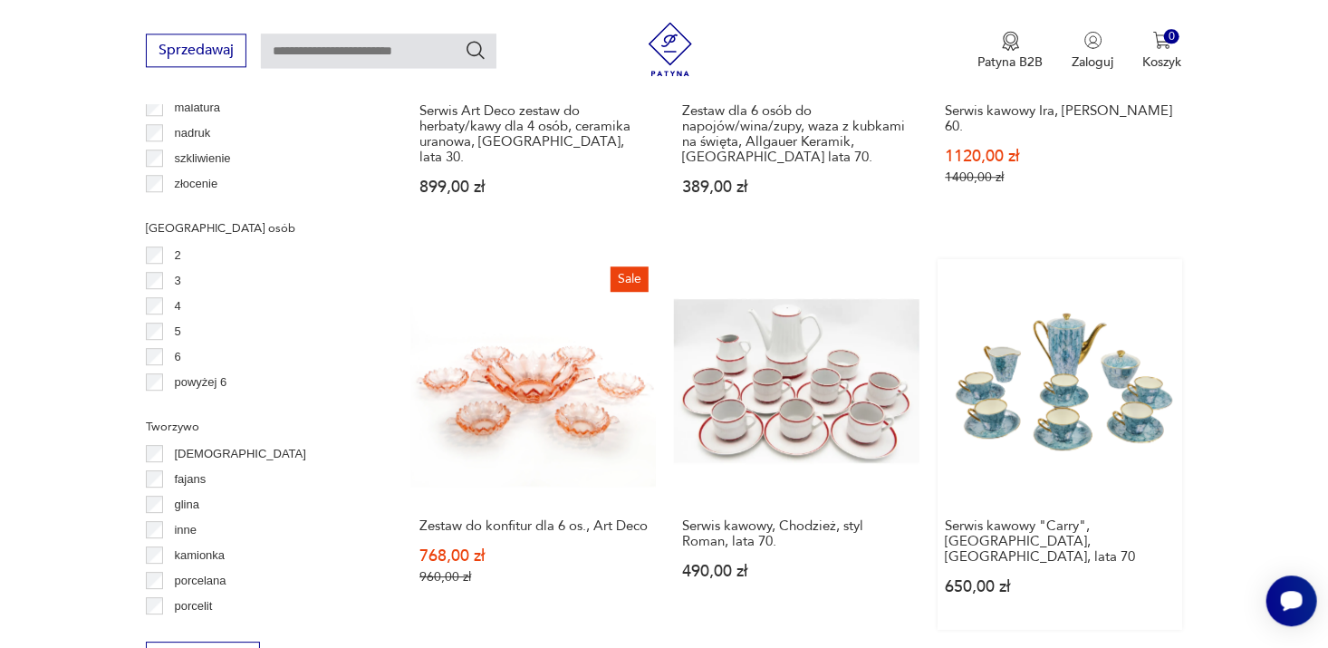
click at [1066, 306] on link "Serwis kawowy "Carry", [GEOGRAPHIC_DATA], [GEOGRAPHIC_DATA], lata 70 650,00 zł" at bounding box center [1060, 444] width 245 height 371
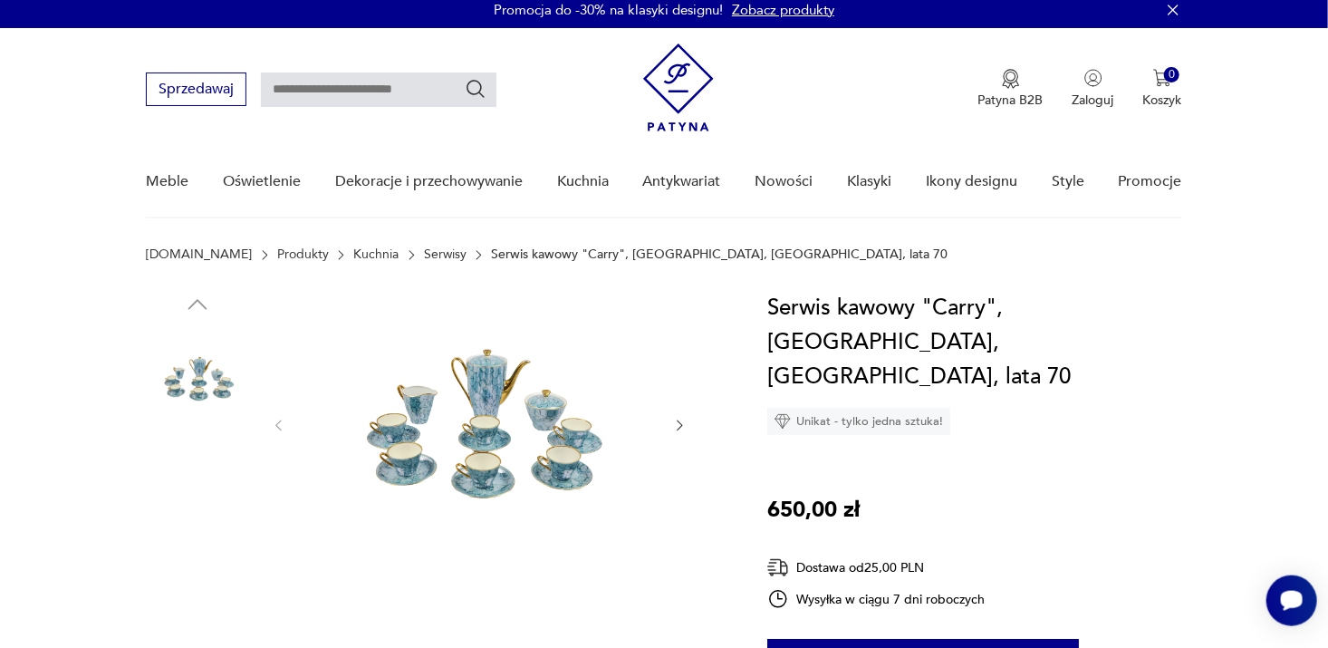
scroll to position [7, 0]
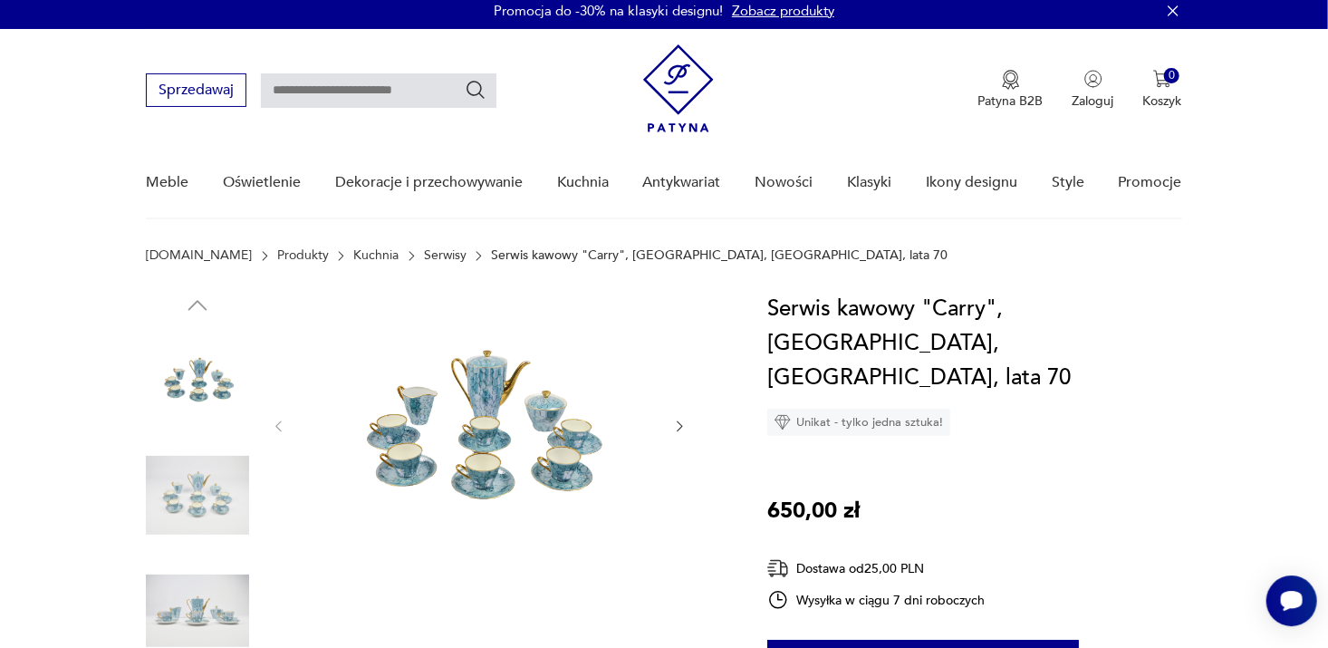
click at [680, 421] on icon "button" at bounding box center [680, 426] width 5 height 11
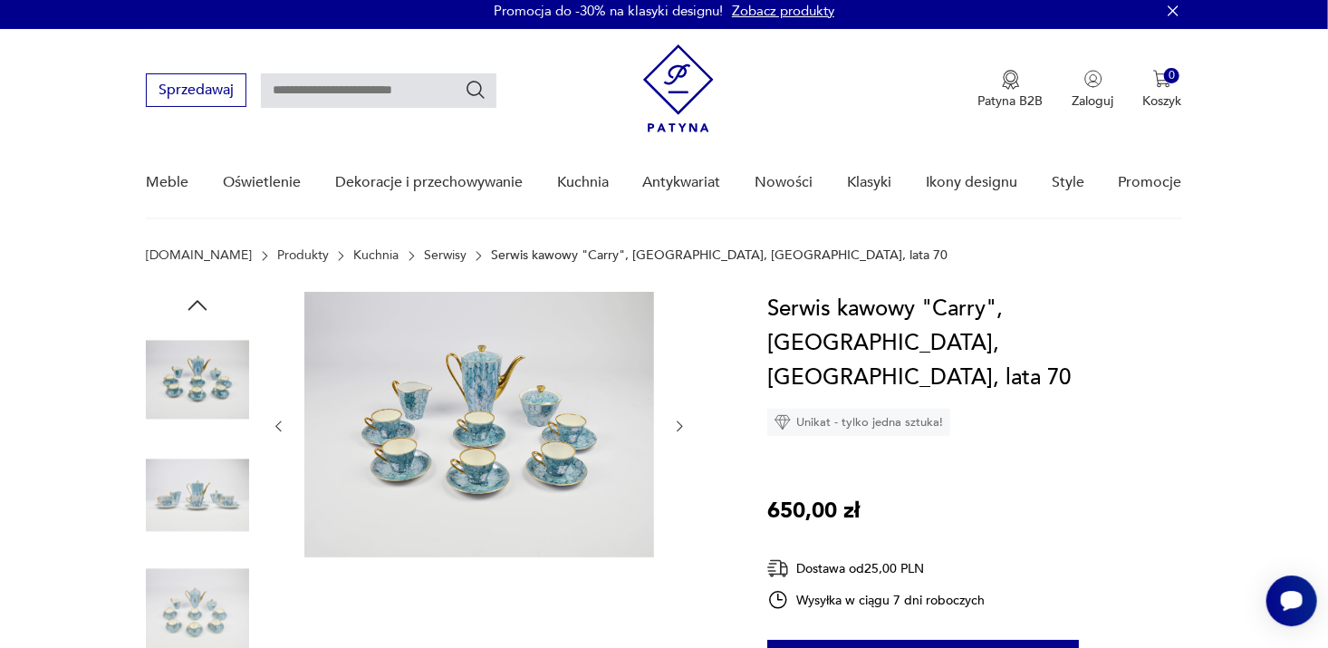
click at [679, 420] on icon "button" at bounding box center [679, 426] width 15 height 15
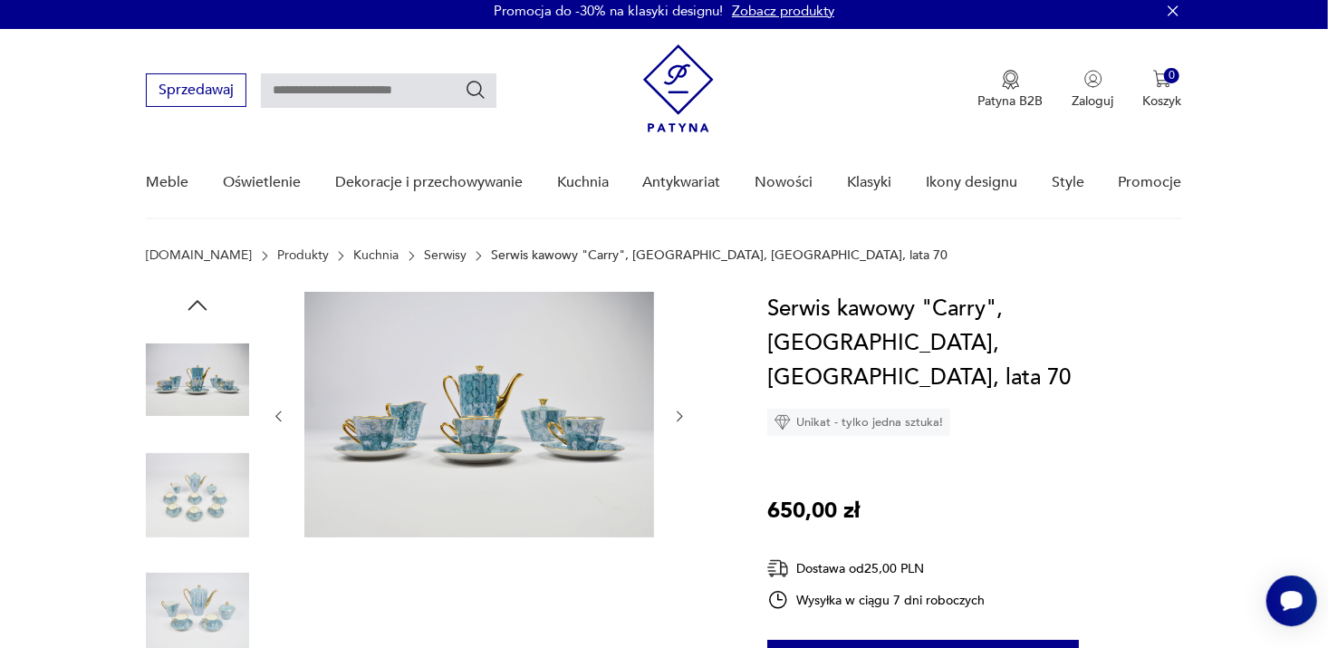
click at [679, 420] on icon "button" at bounding box center [680, 416] width 5 height 11
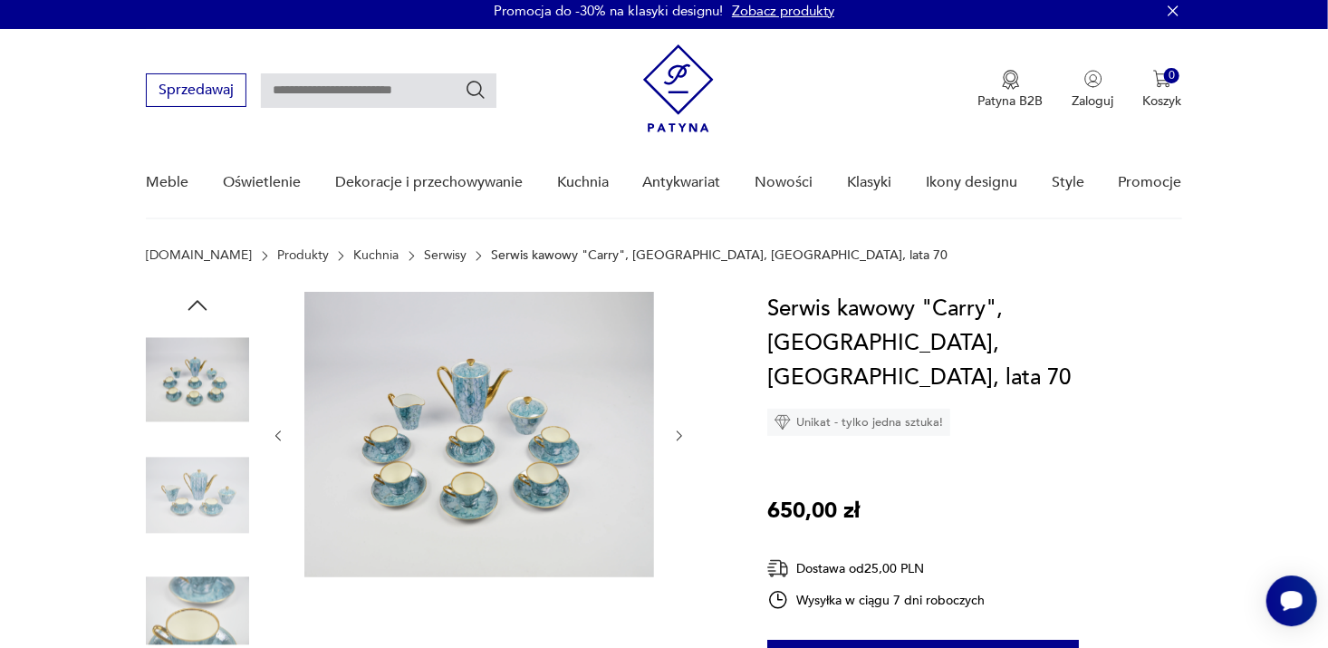
click at [679, 420] on div at bounding box center [479, 436] width 417 height 288
click at [680, 436] on icon "button" at bounding box center [679, 436] width 15 height 15
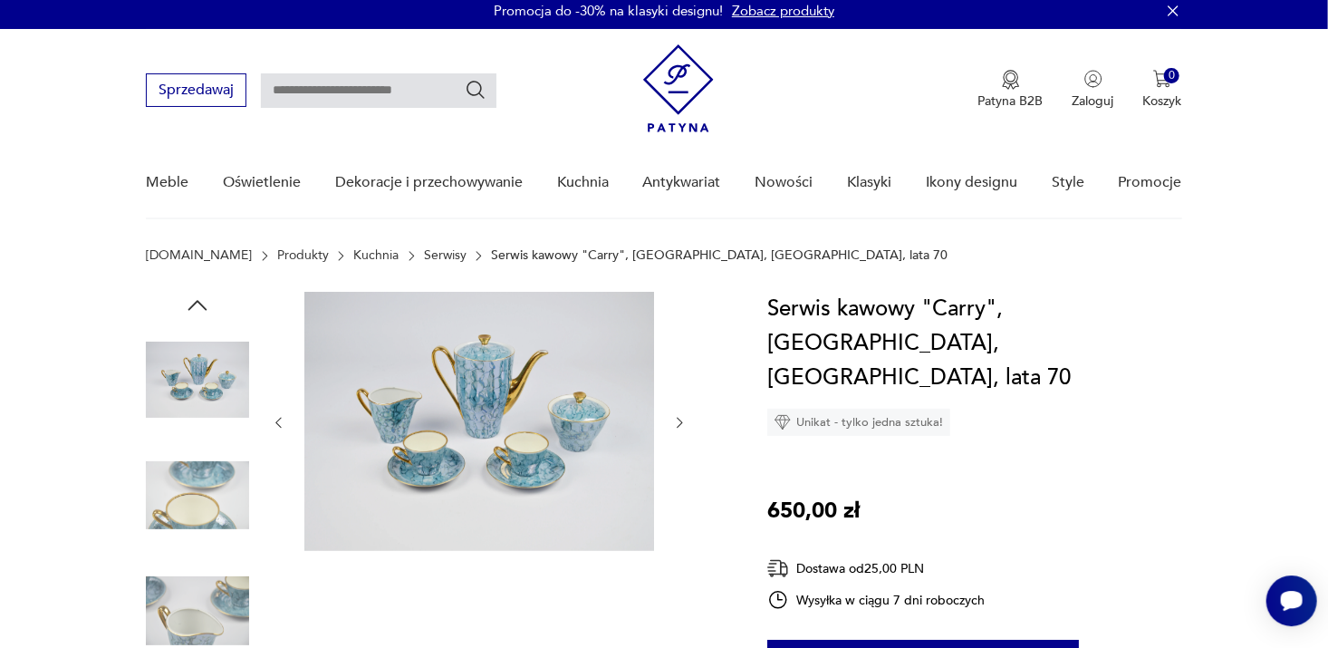
click at [680, 420] on icon "button" at bounding box center [680, 423] width 5 height 11
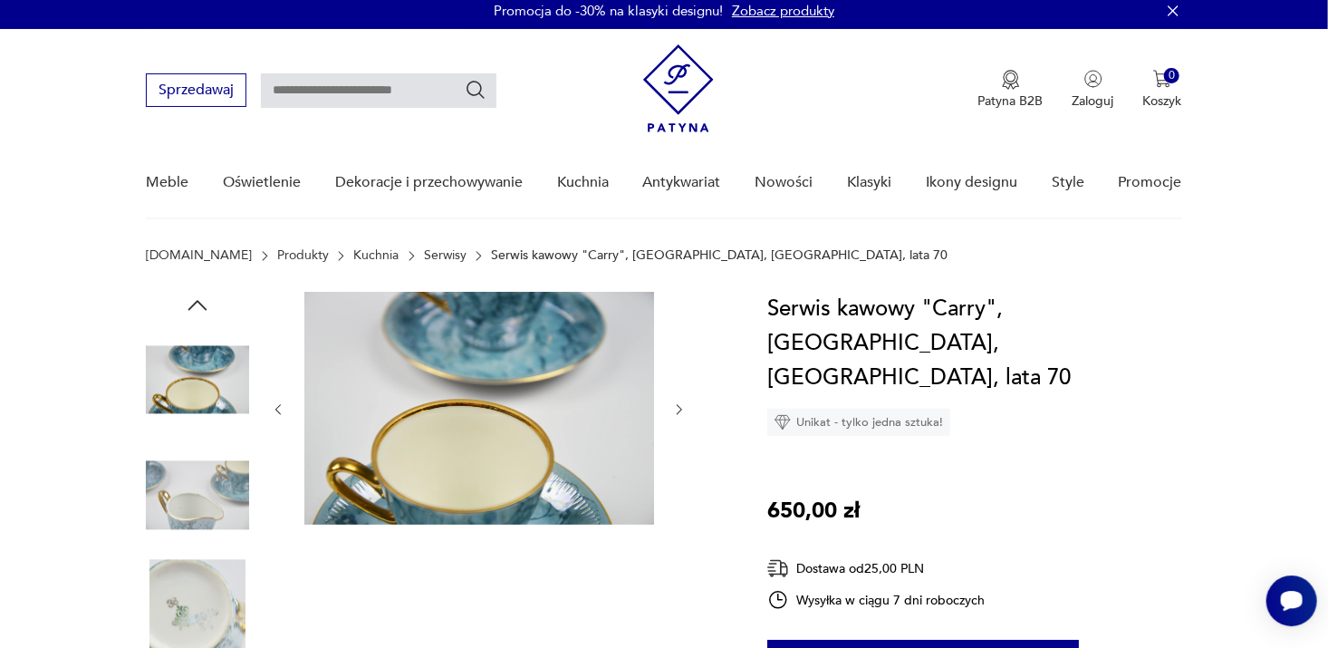
click at [680, 403] on icon "button" at bounding box center [679, 409] width 15 height 15
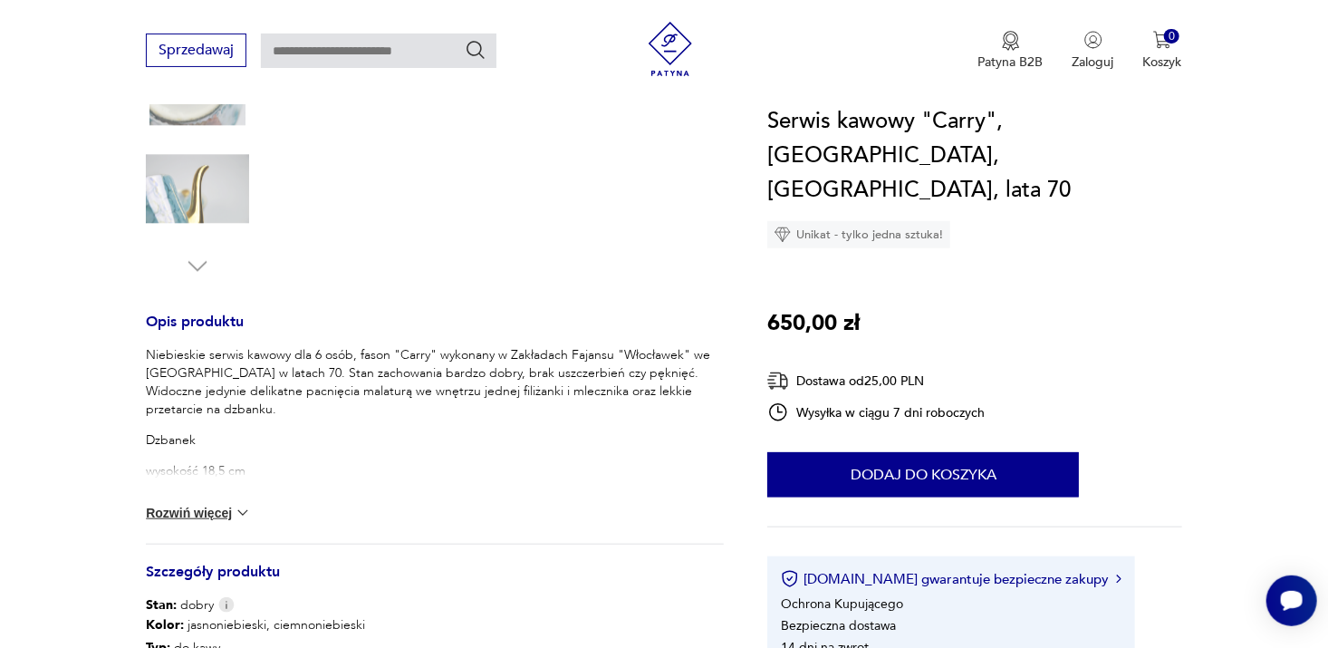
scroll to position [546, 0]
click at [217, 504] on button "Rozwiń więcej" at bounding box center [198, 511] width 105 height 18
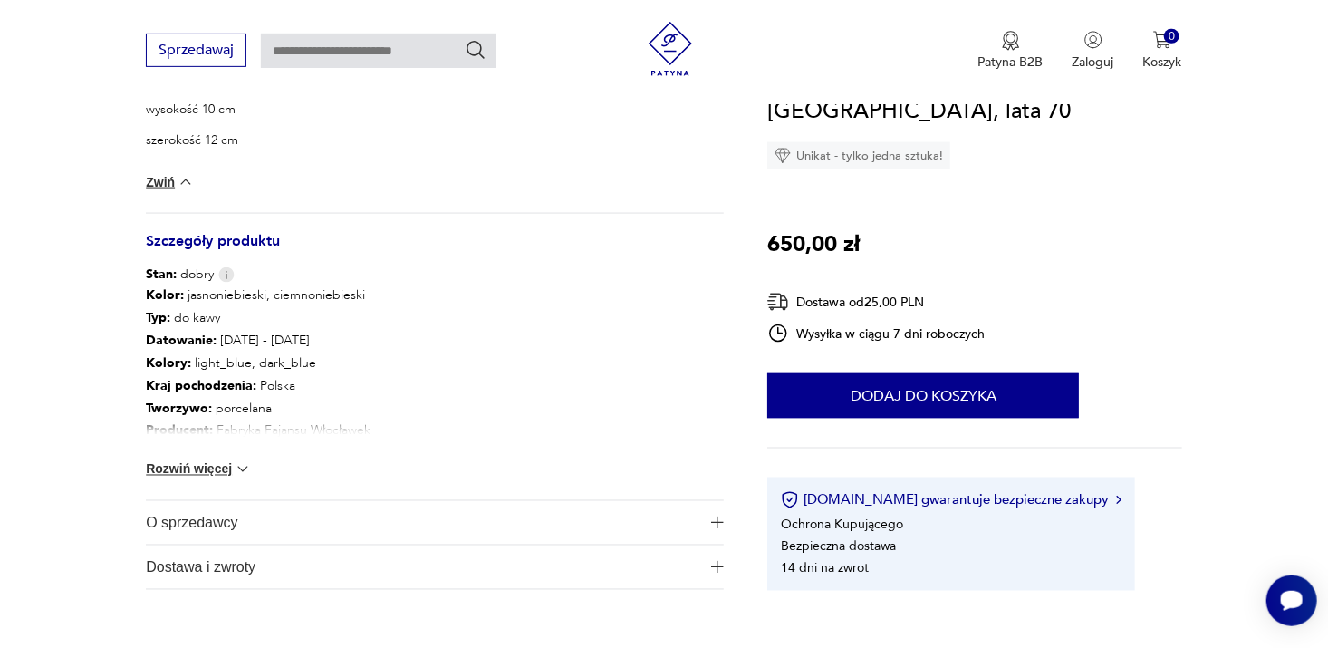
scroll to position [1265, 0]
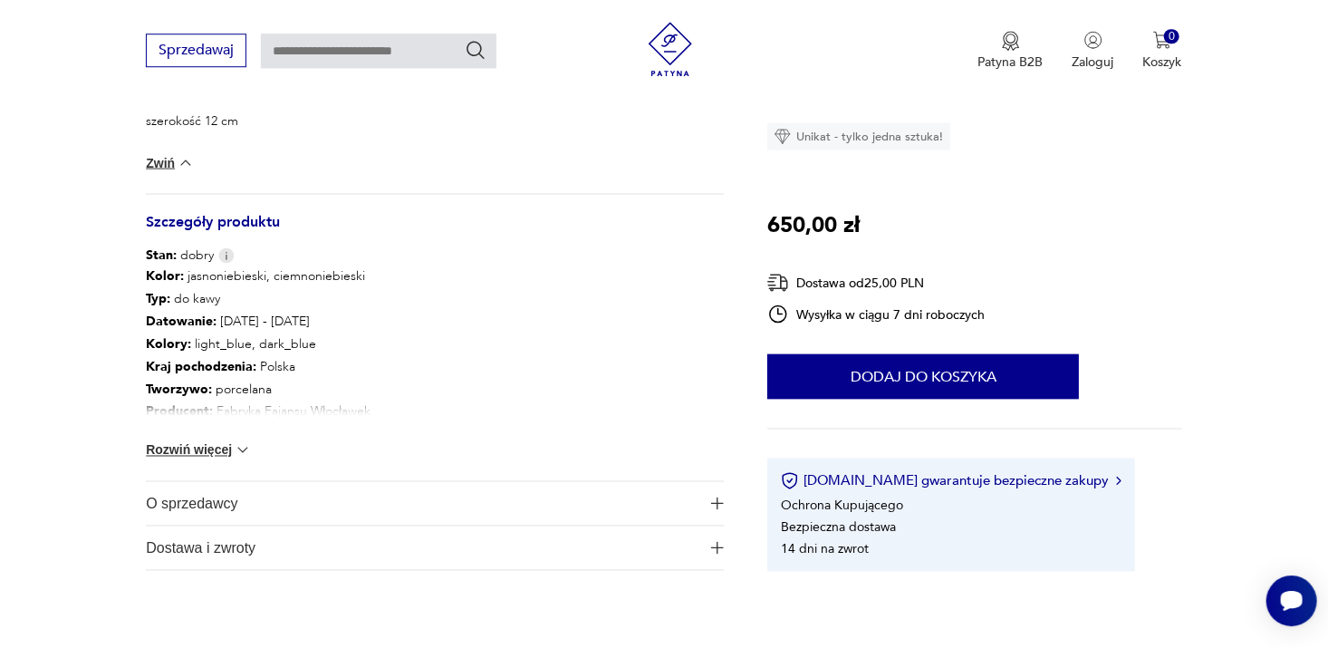
click at [208, 449] on button "Rozwiń więcej" at bounding box center [198, 449] width 105 height 18
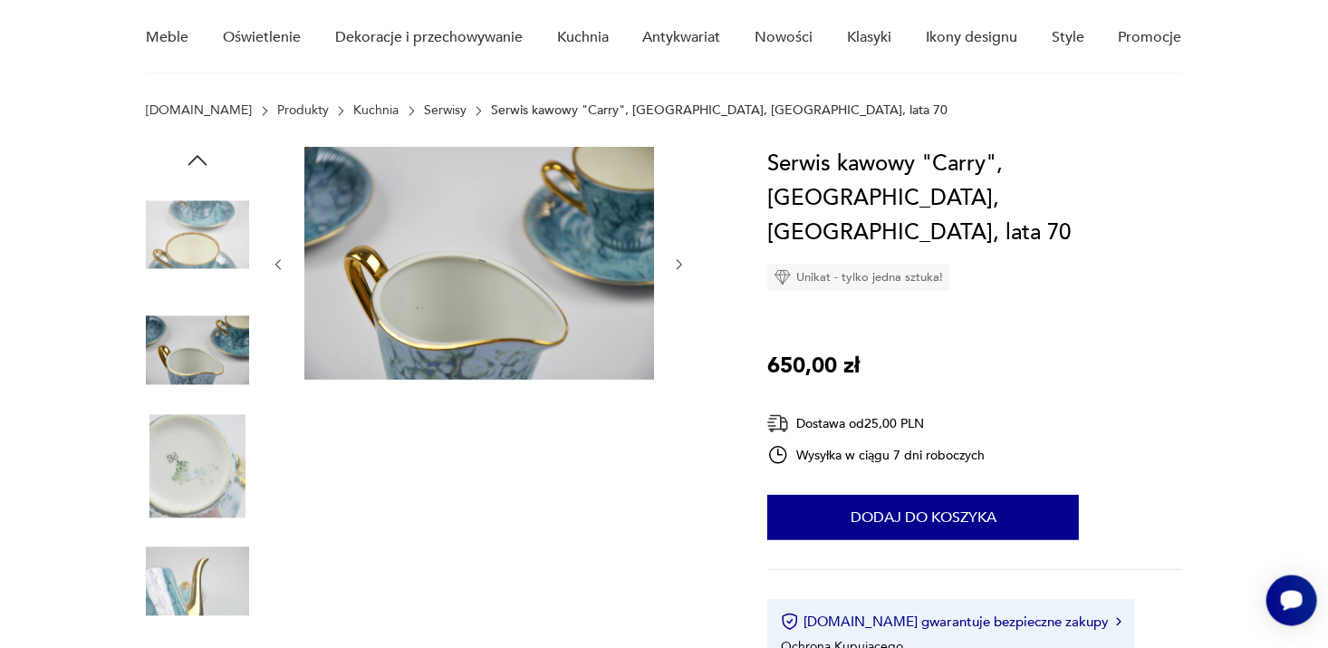
scroll to position [0, 0]
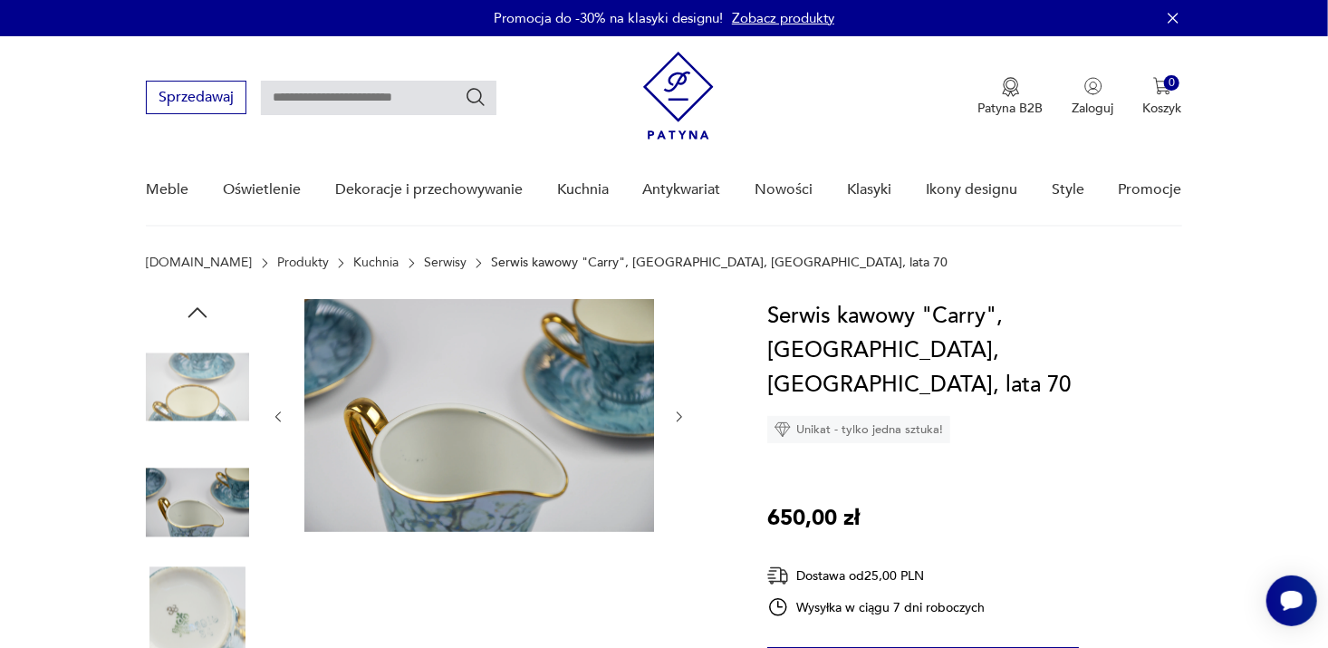
click at [193, 312] on icon "button" at bounding box center [197, 312] width 19 height 10
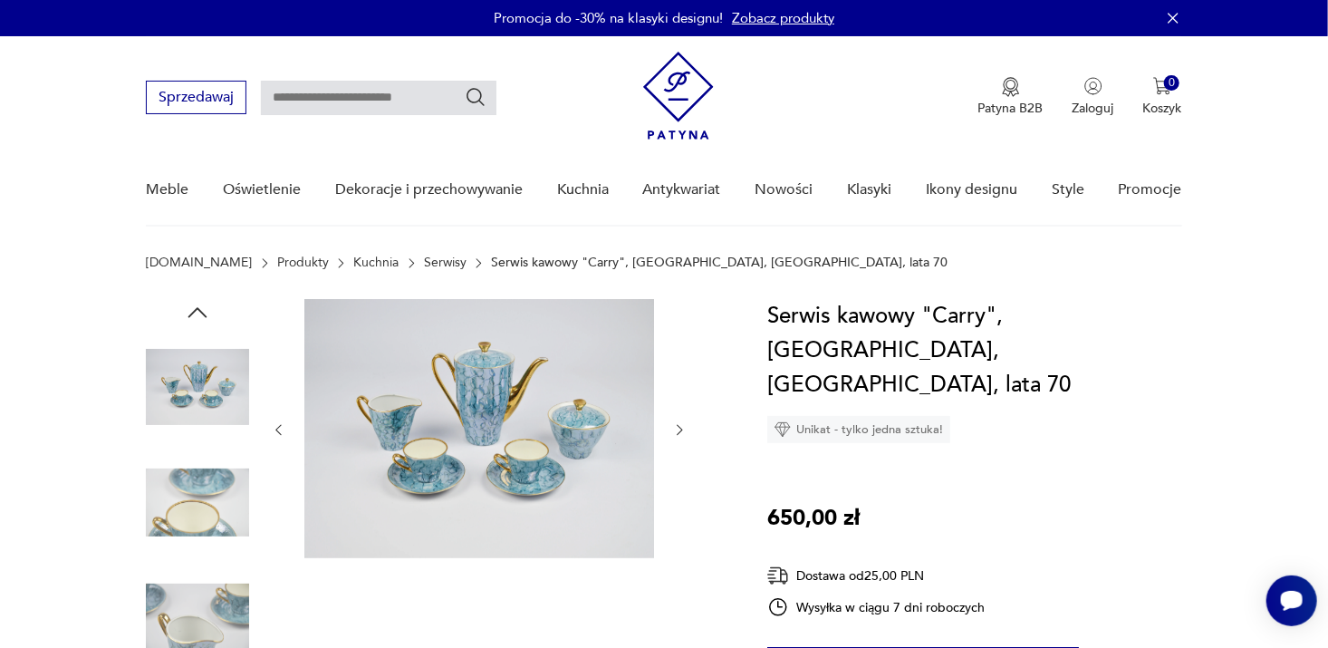
click at [193, 312] on icon "button" at bounding box center [197, 312] width 19 height 10
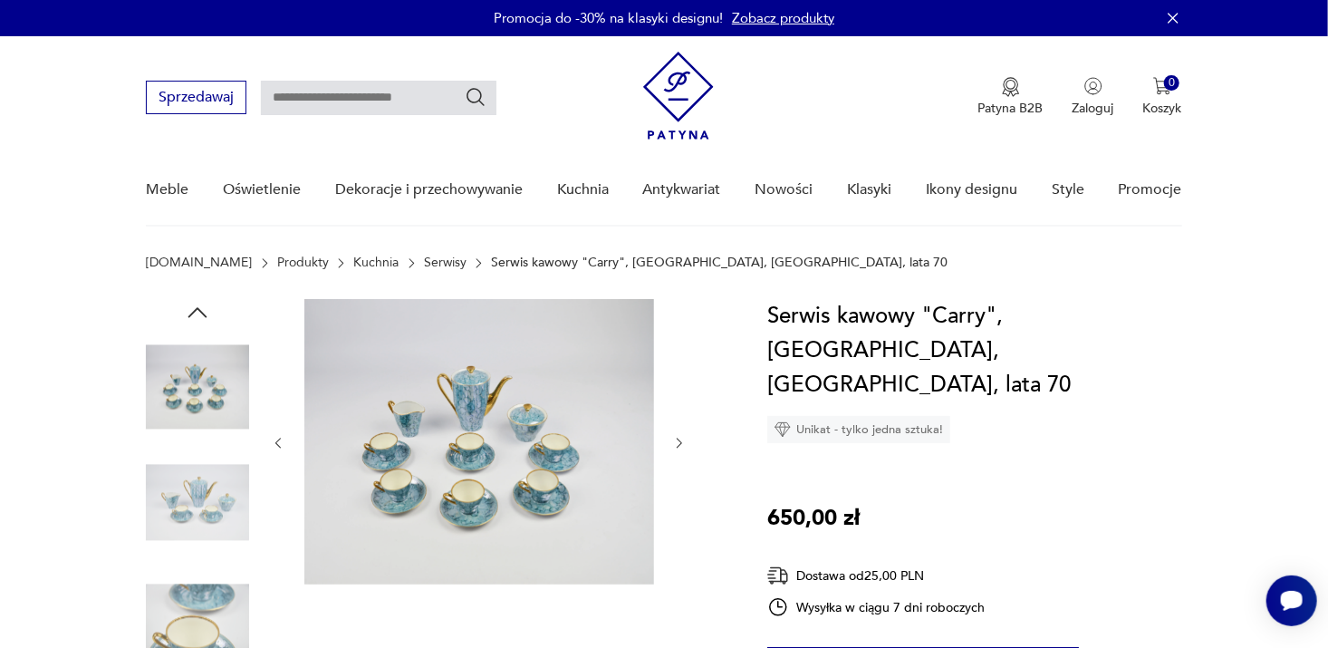
click at [197, 503] on img at bounding box center [197, 502] width 103 height 103
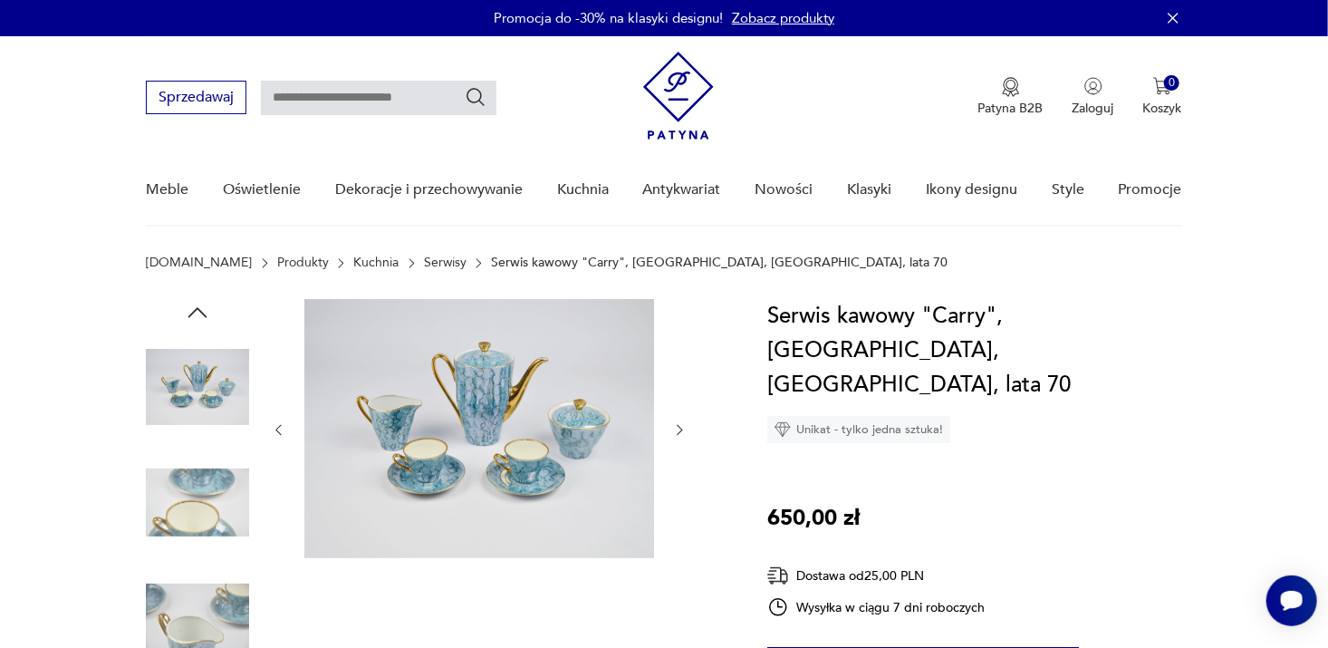
click at [197, 510] on img at bounding box center [197, 502] width 103 height 103
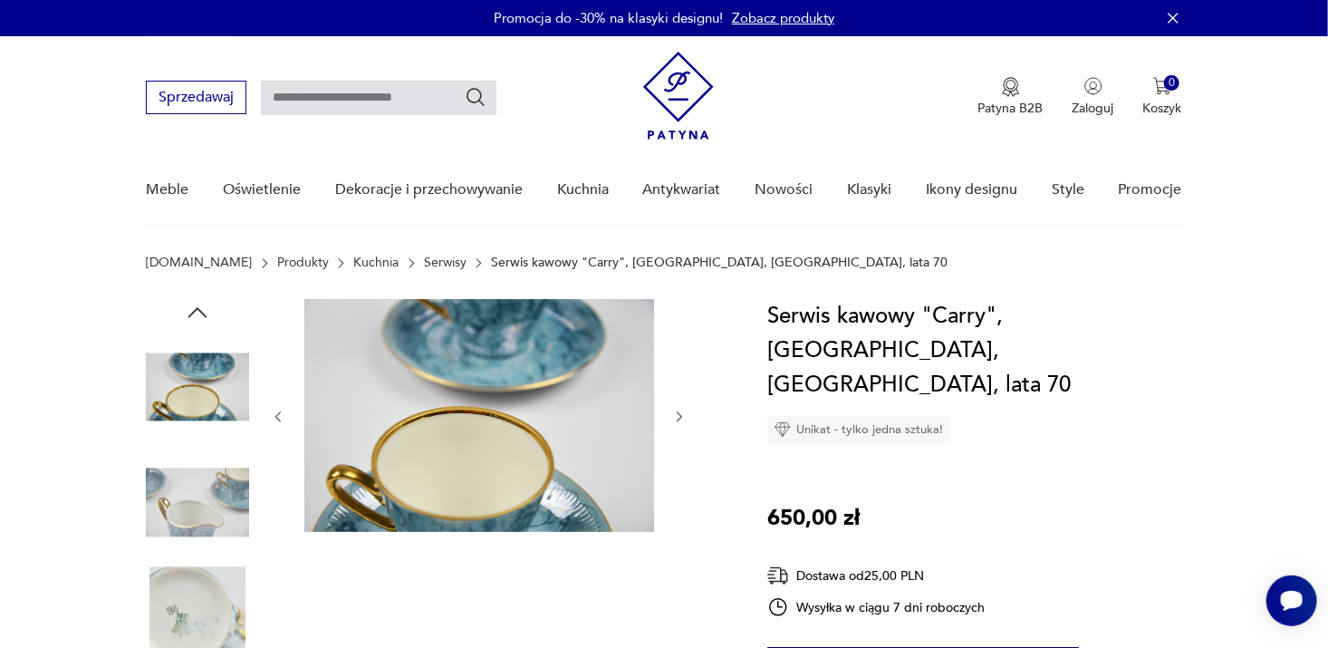
click at [212, 368] on img at bounding box center [197, 386] width 103 height 103
click at [195, 311] on icon "button" at bounding box center [197, 312] width 19 height 10
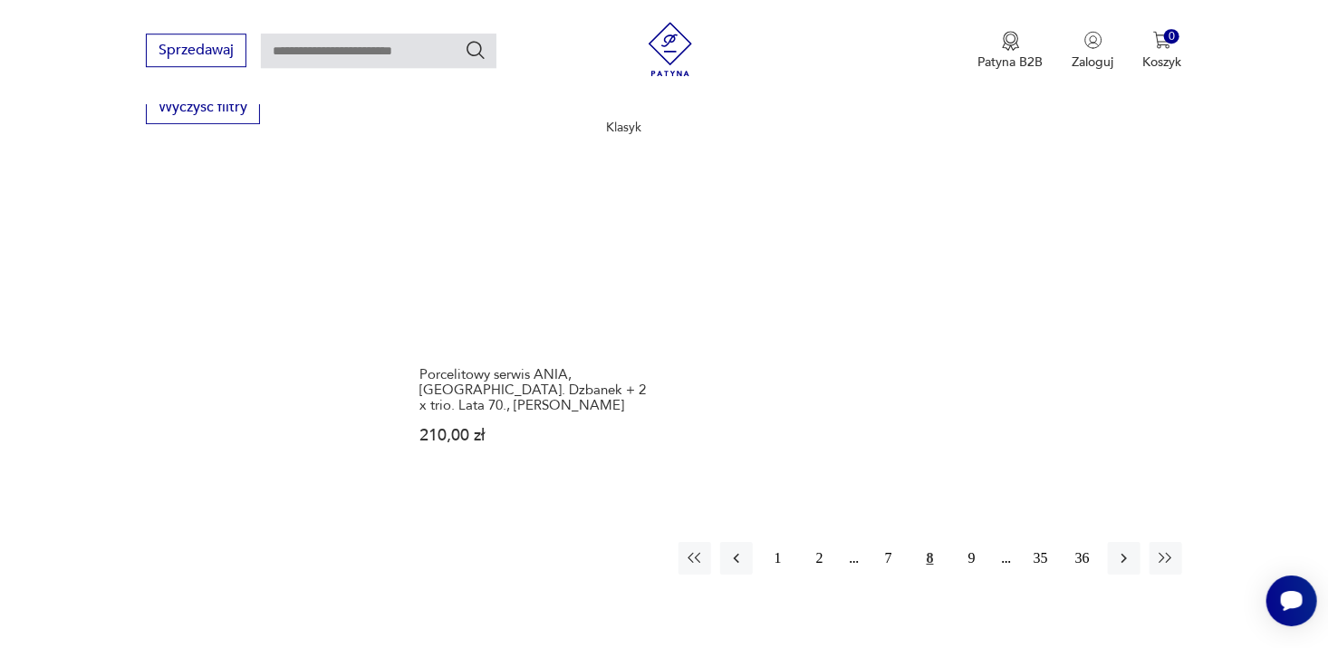
scroll to position [2832, 0]
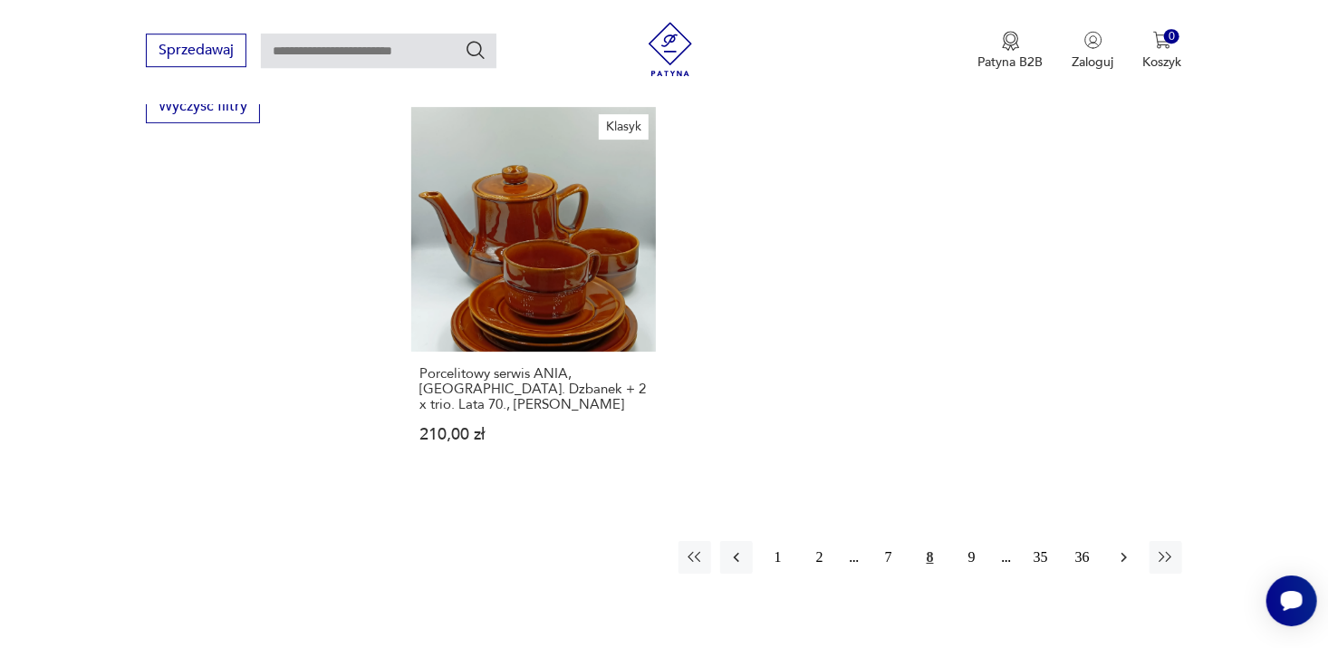
click at [1125, 553] on icon "button" at bounding box center [1124, 558] width 5 height 10
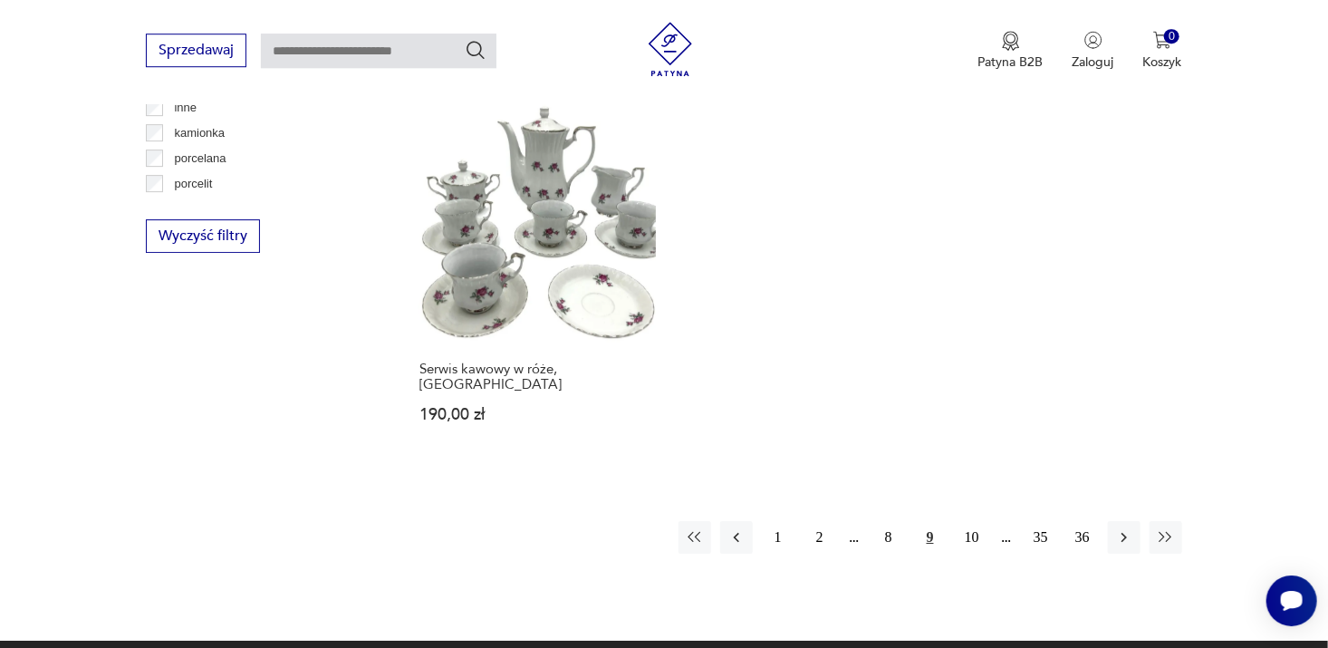
scroll to position [2703, 0]
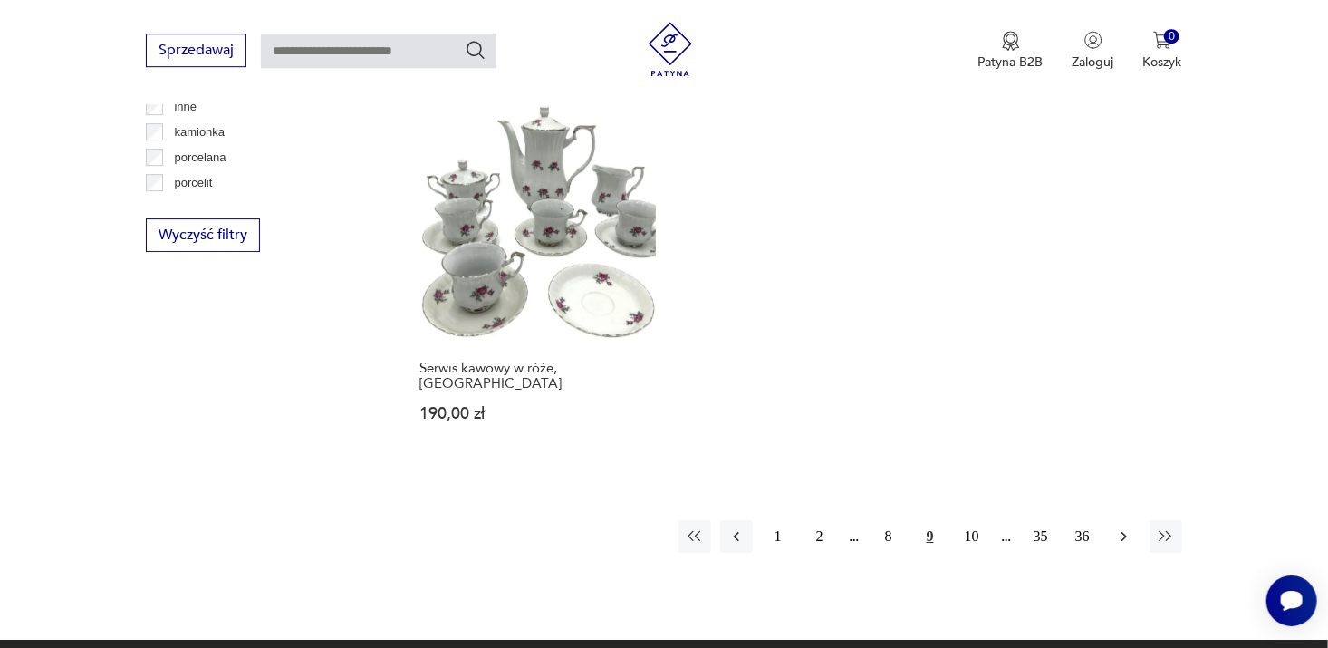
click at [1122, 527] on icon "button" at bounding box center [1124, 536] width 18 height 18
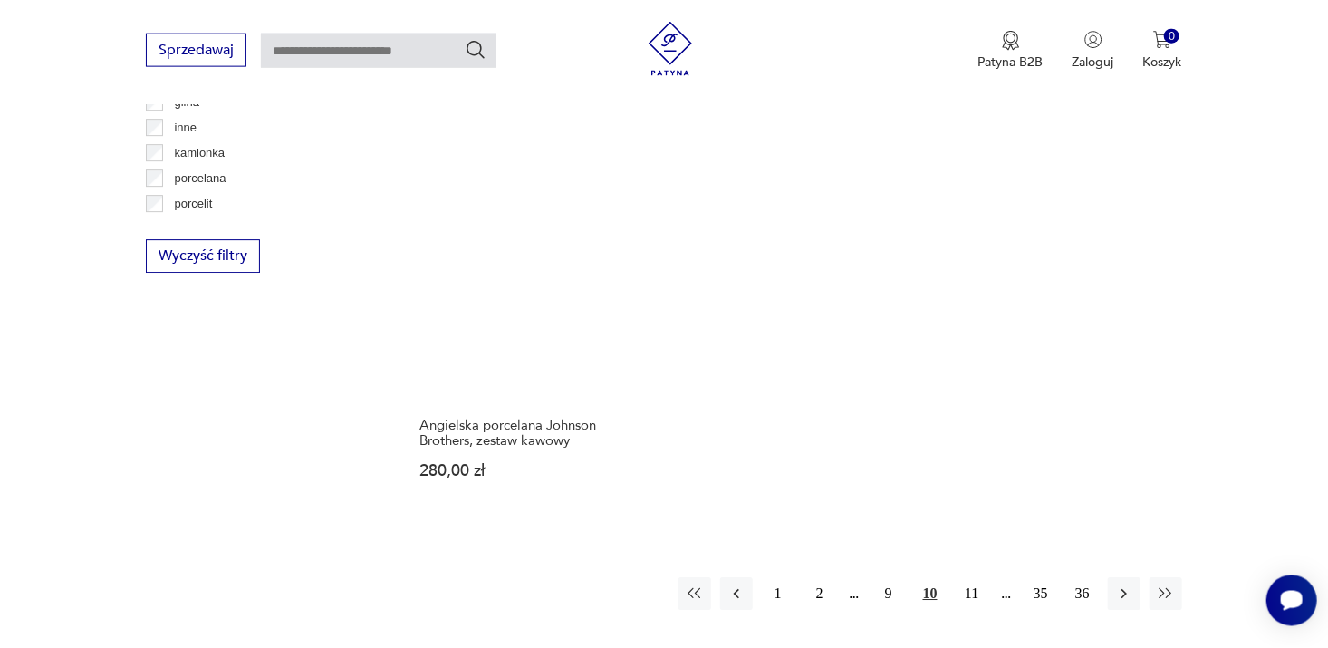
scroll to position [2683, 0]
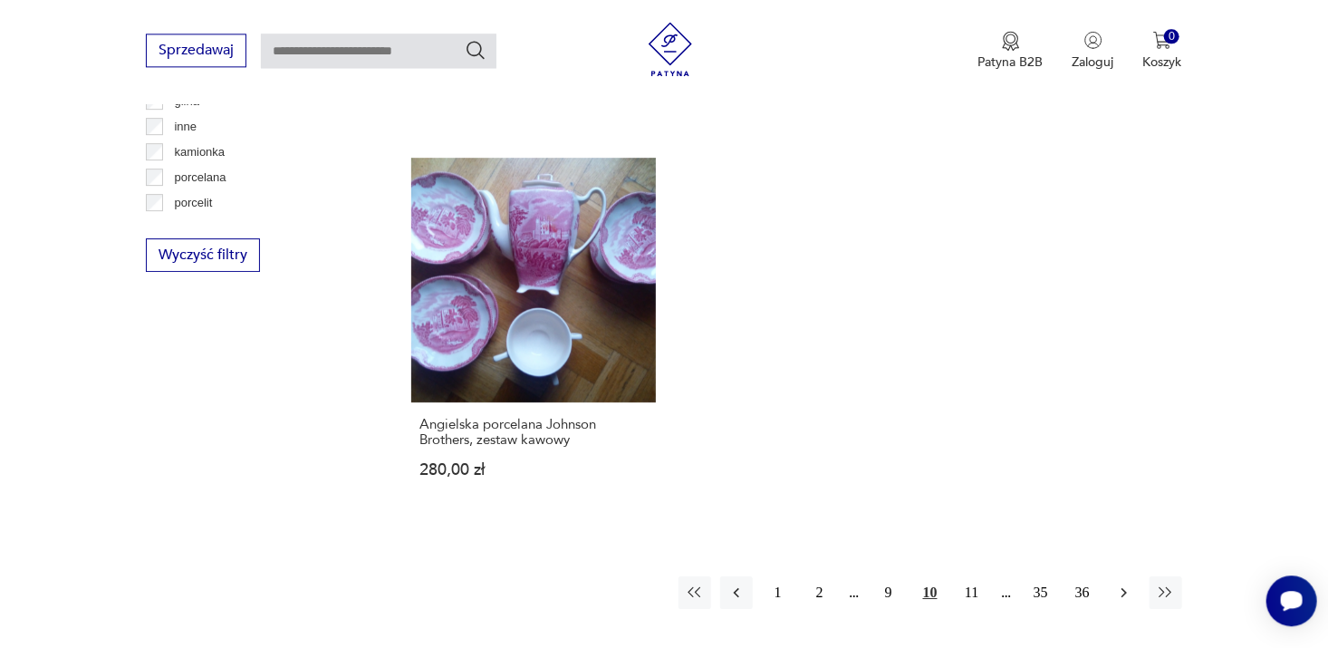
click at [1124, 584] on icon "button" at bounding box center [1124, 593] width 18 height 18
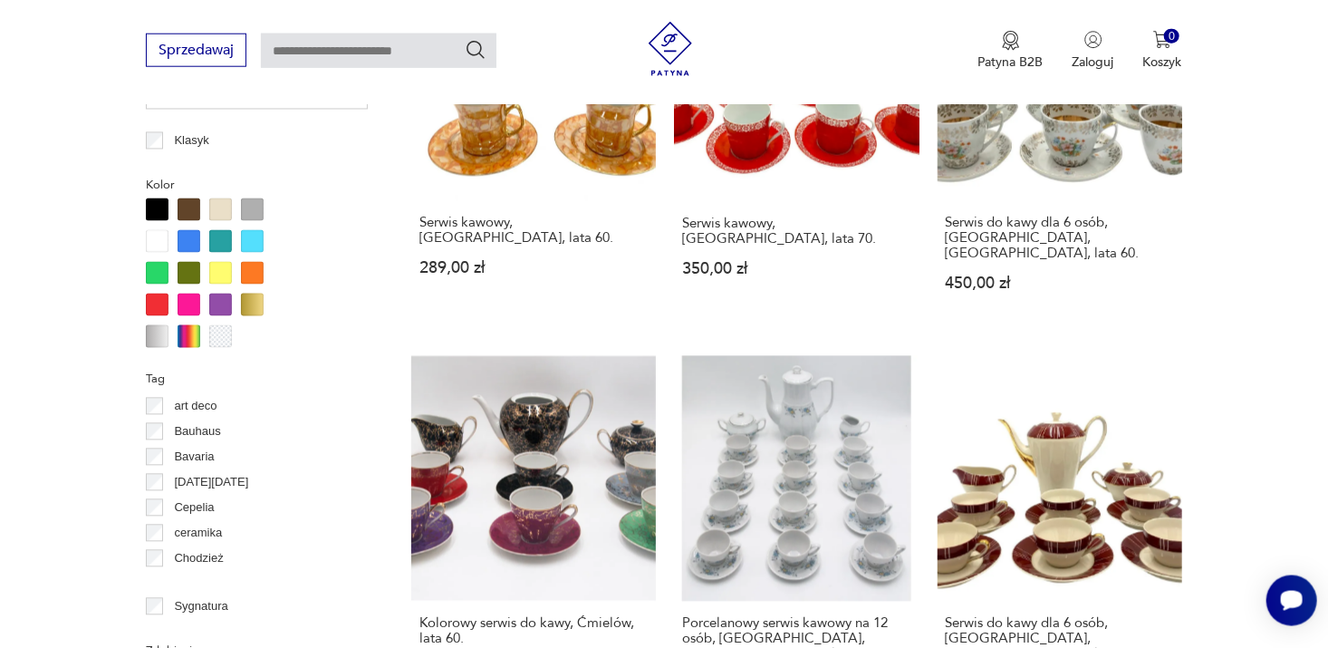
scroll to position [1659, 0]
click at [544, 411] on link "Kolorowy serwis do kawy, Ćmielów, lata 60. 1500,00 zł" at bounding box center [533, 540] width 245 height 371
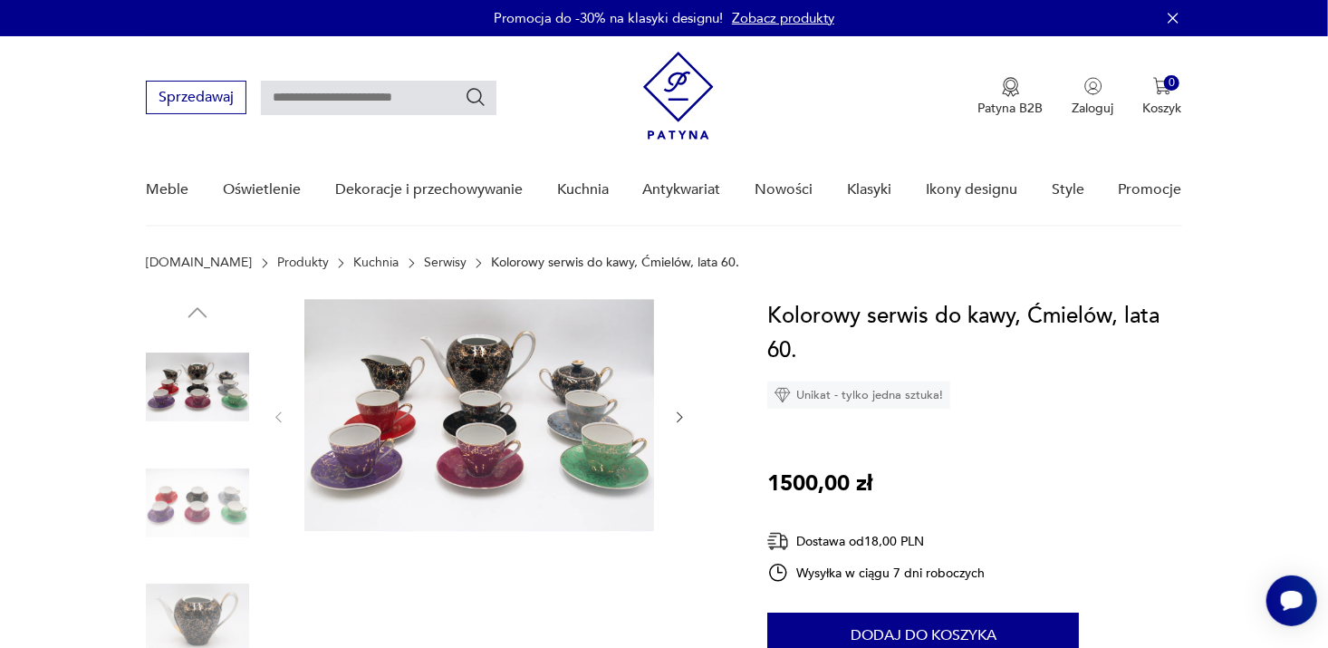
click at [200, 507] on img at bounding box center [197, 502] width 103 height 103
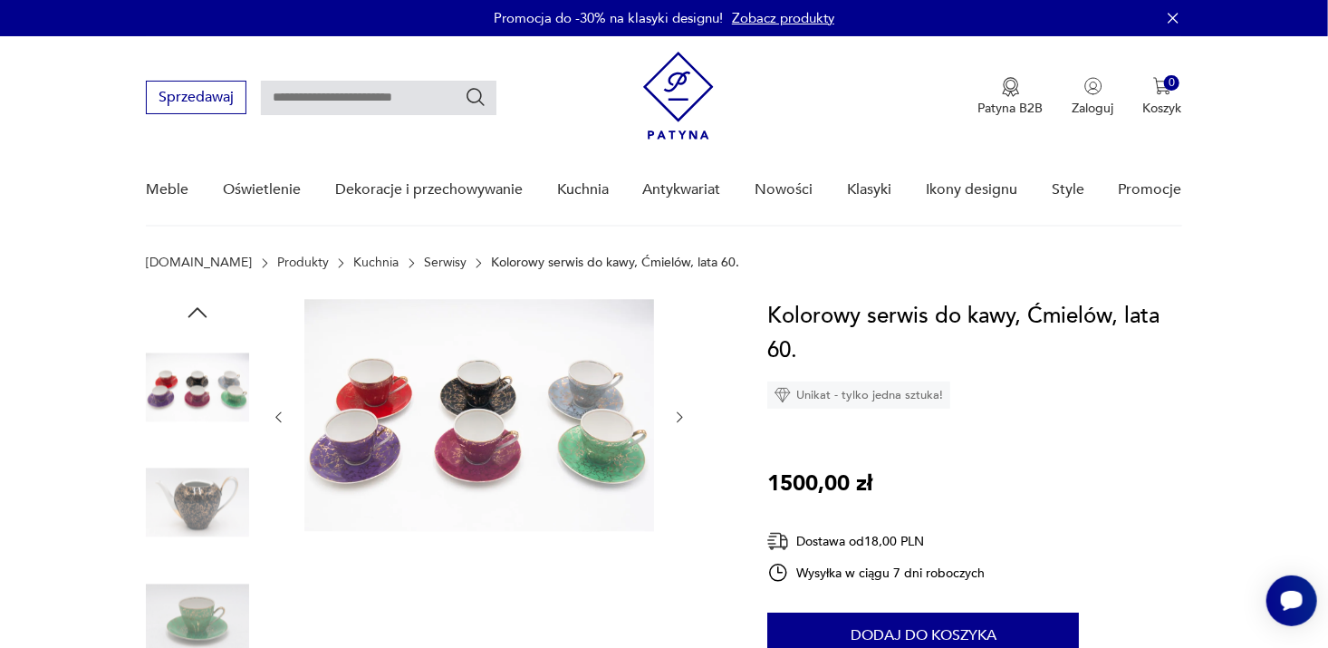
click at [200, 509] on img at bounding box center [197, 502] width 103 height 103
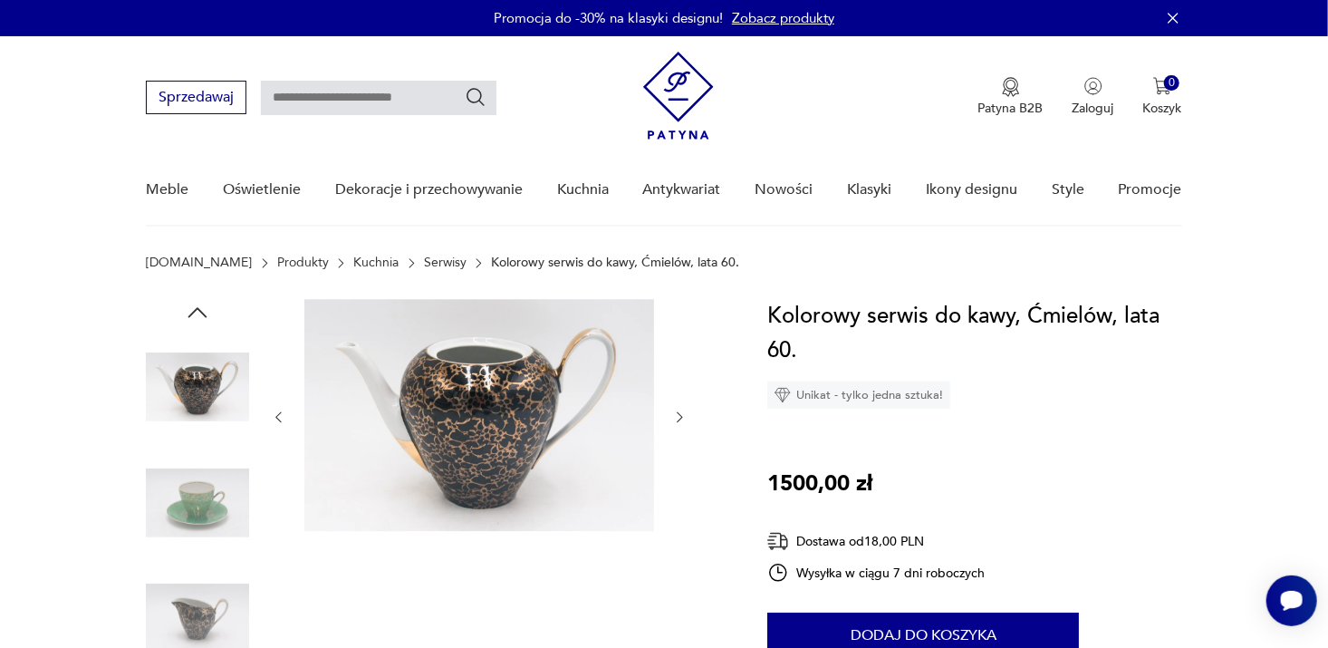
click at [200, 509] on img at bounding box center [197, 502] width 103 height 103
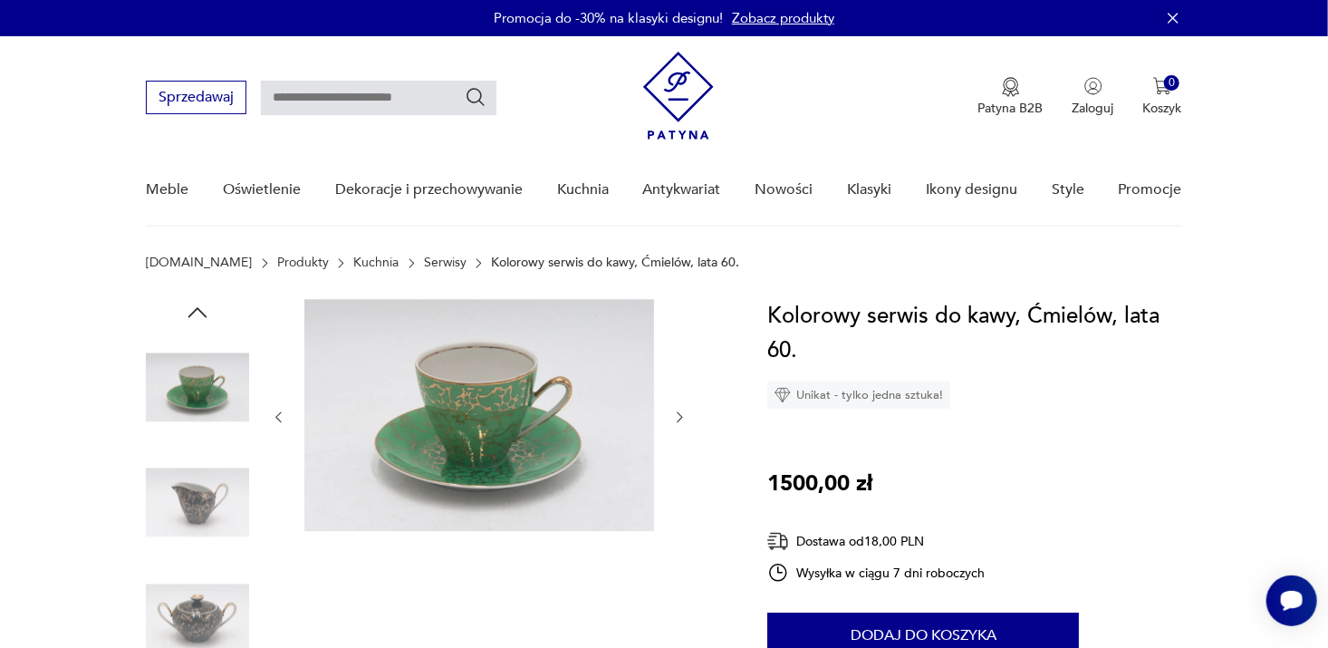
click at [200, 509] on img at bounding box center [197, 502] width 103 height 103
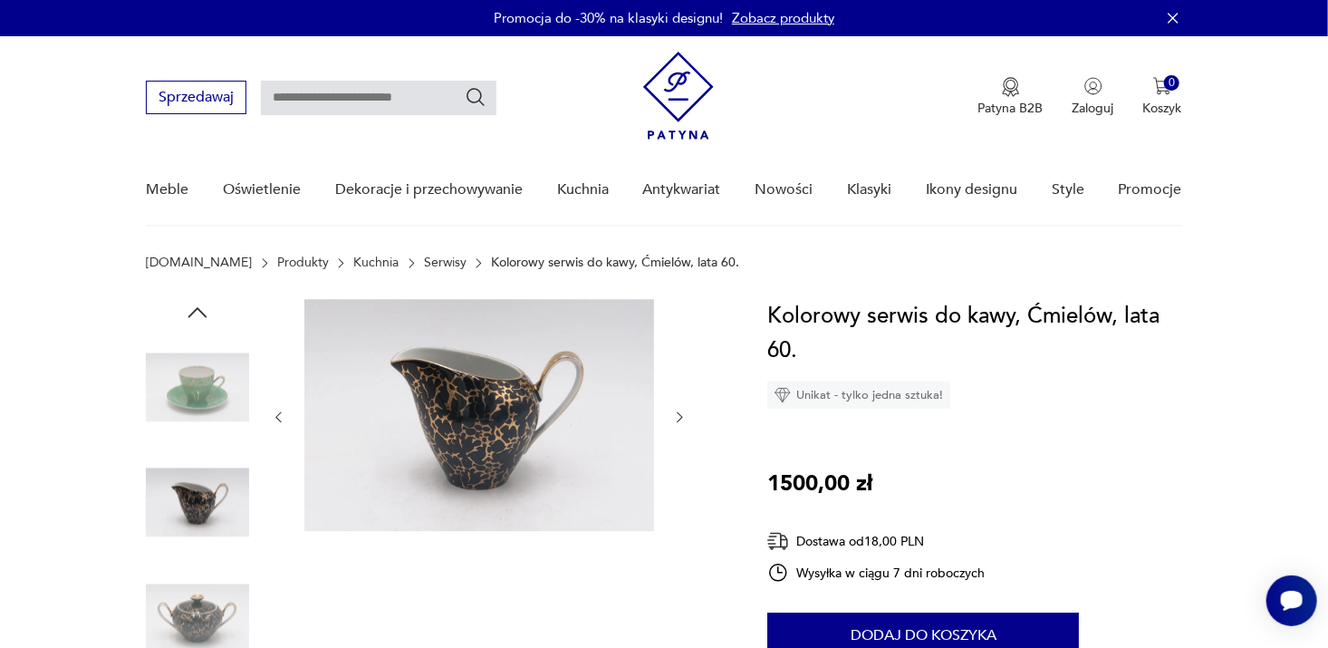
click at [201, 600] on img at bounding box center [197, 617] width 103 height 103
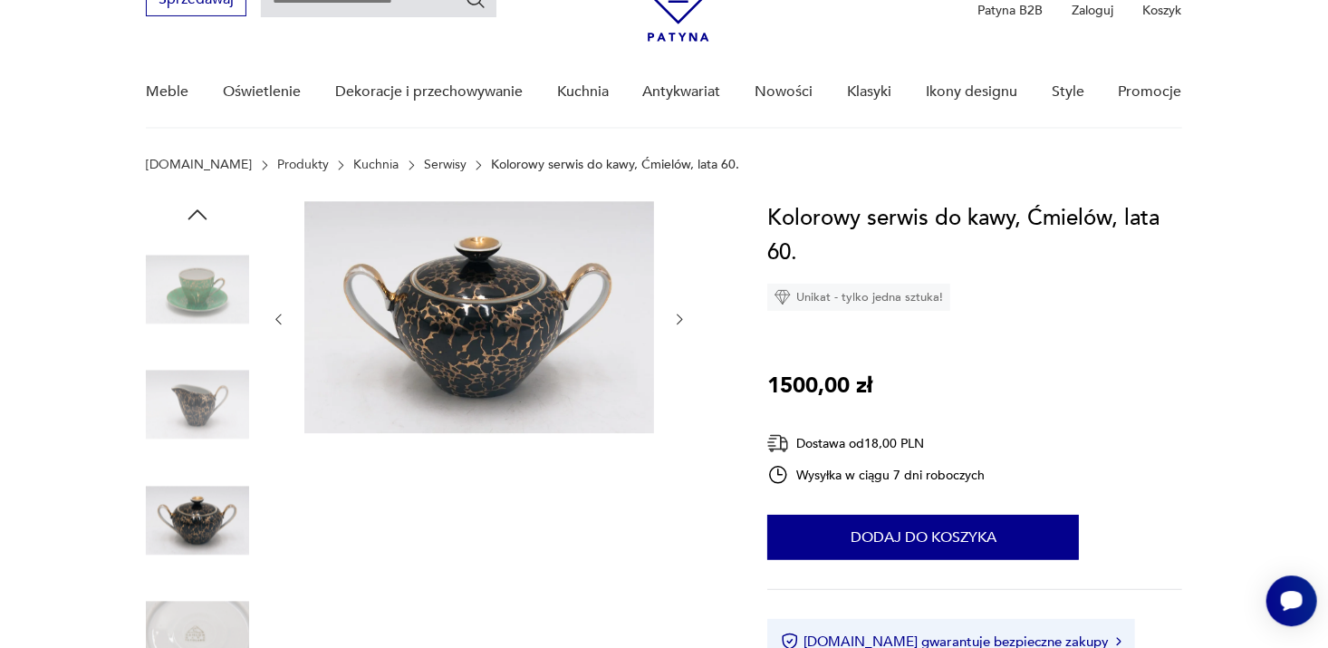
scroll to position [120, 0]
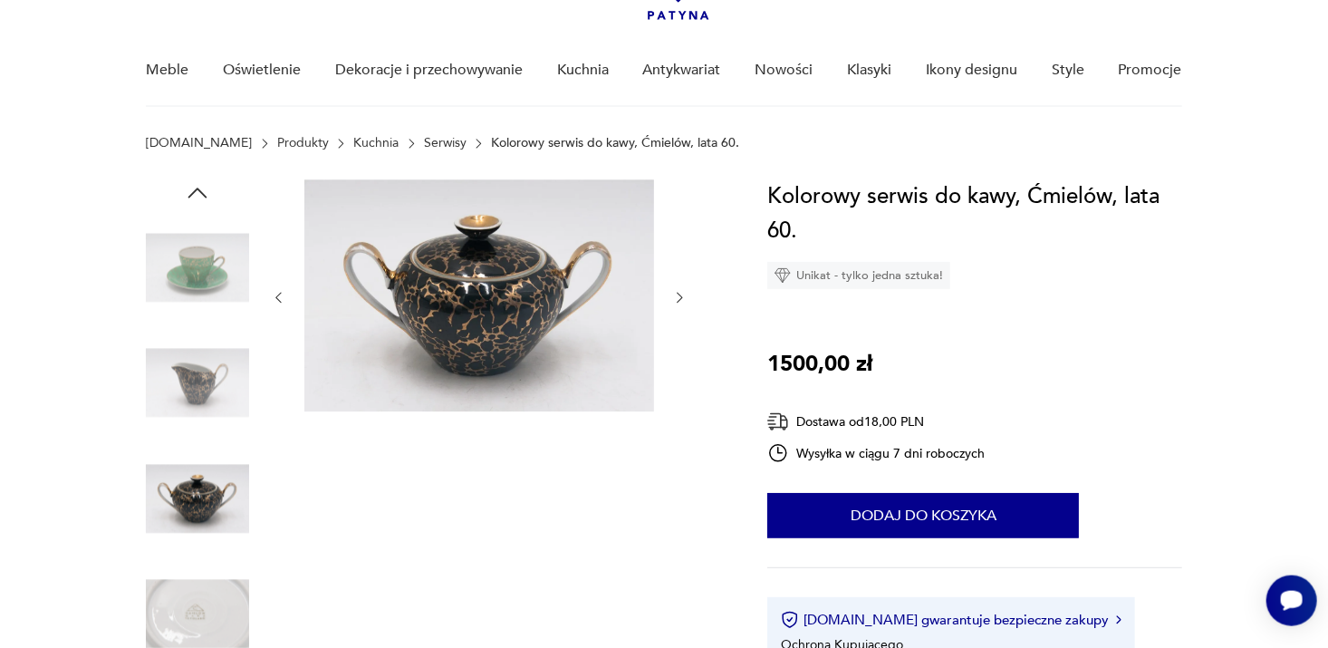
click at [195, 603] on img at bounding box center [197, 614] width 103 height 103
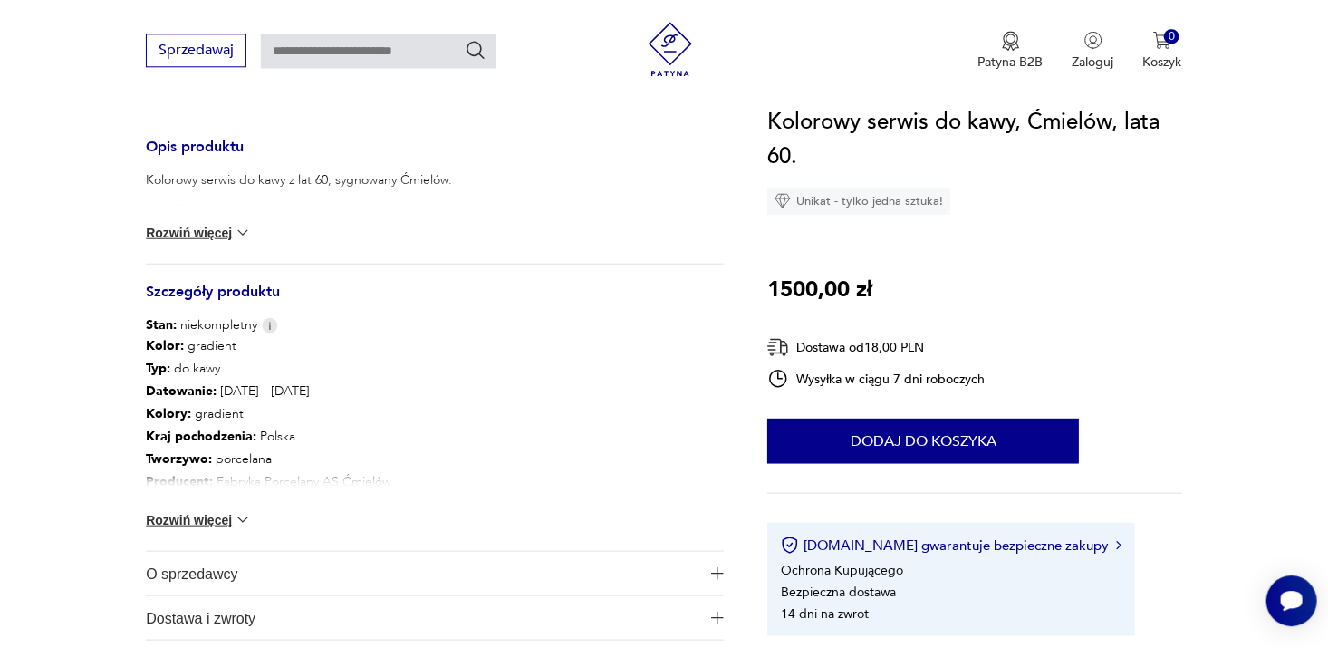
scroll to position [721, 0]
click at [213, 515] on button "Rozwiń więcej" at bounding box center [198, 518] width 105 height 18
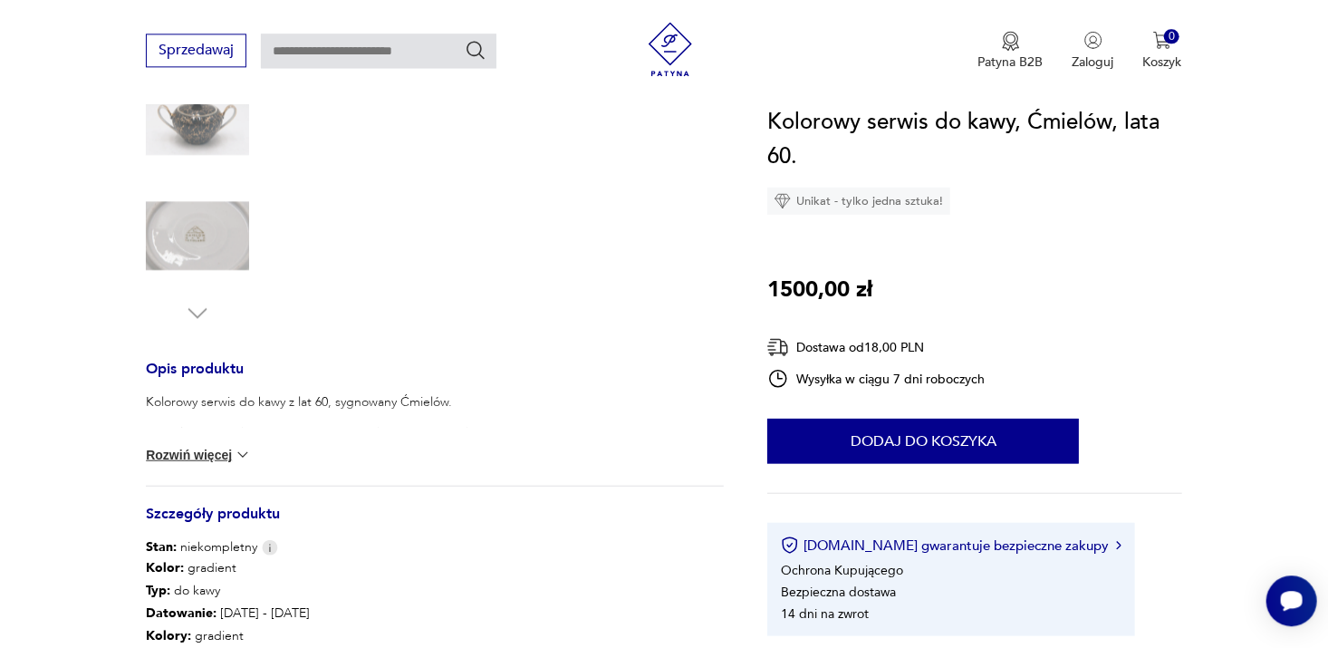
scroll to position [497, 0]
click at [188, 457] on button "Rozwiń więcej" at bounding box center [198, 456] width 105 height 18
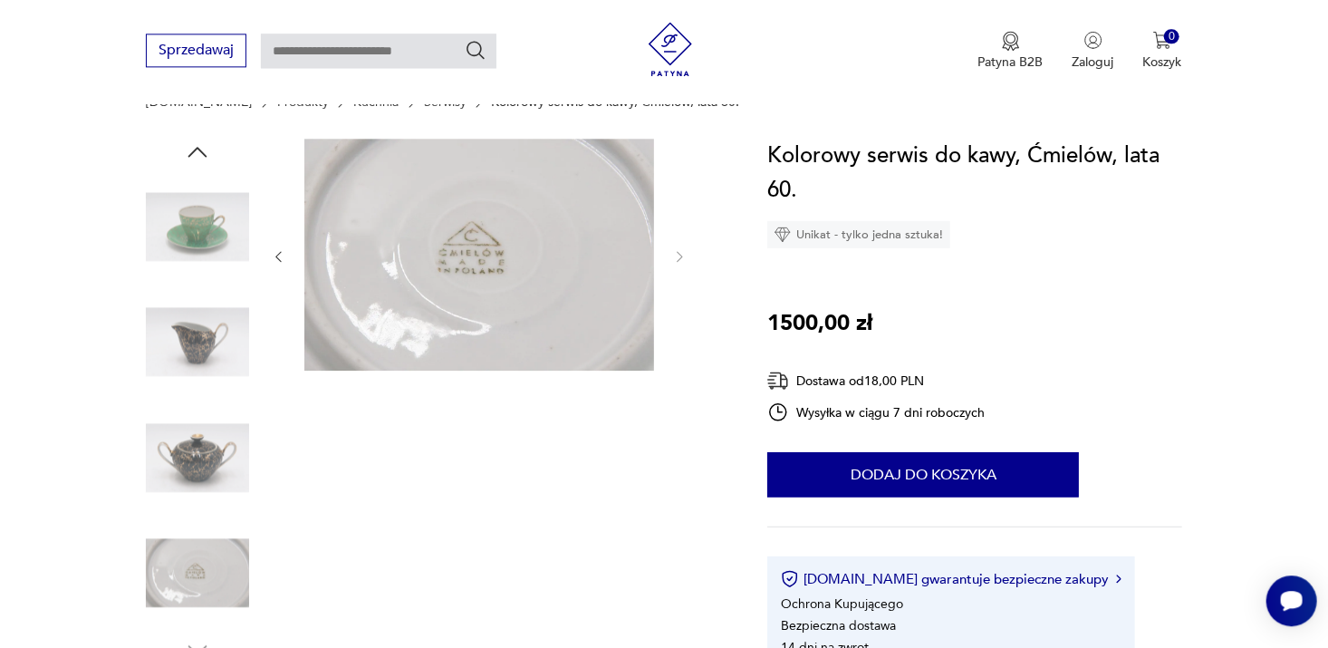
scroll to position [158, 0]
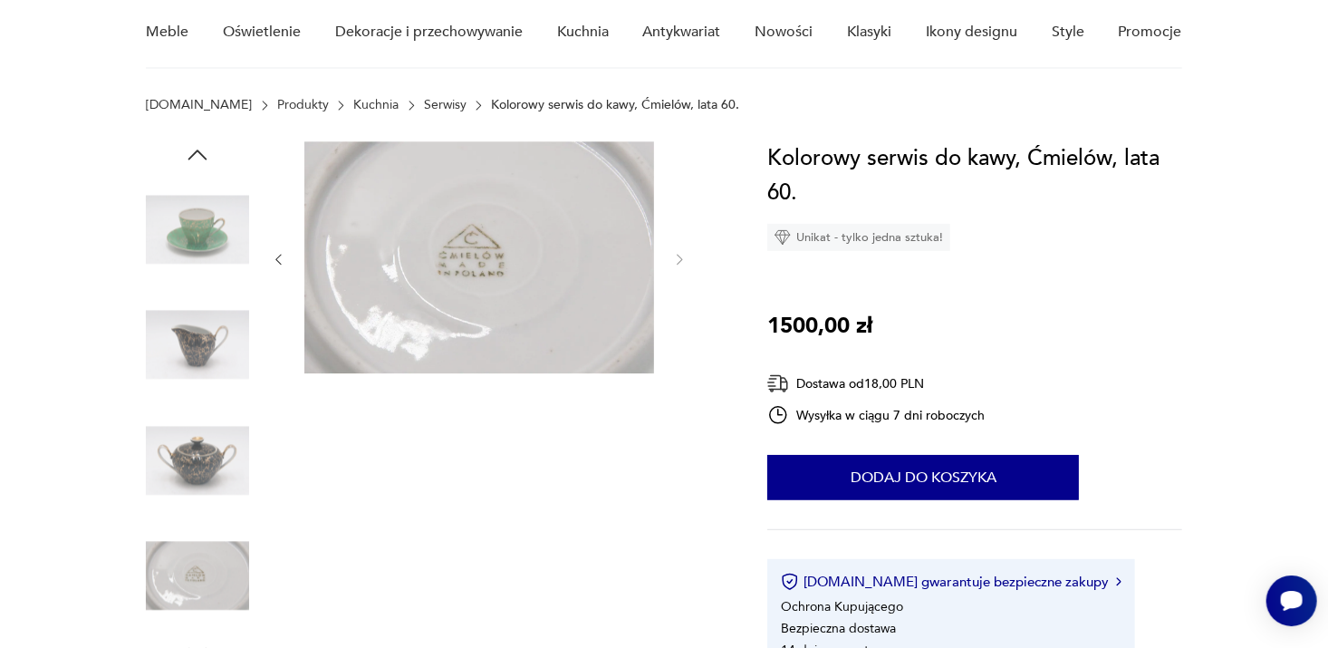
click at [190, 157] on icon "button" at bounding box center [197, 155] width 19 height 10
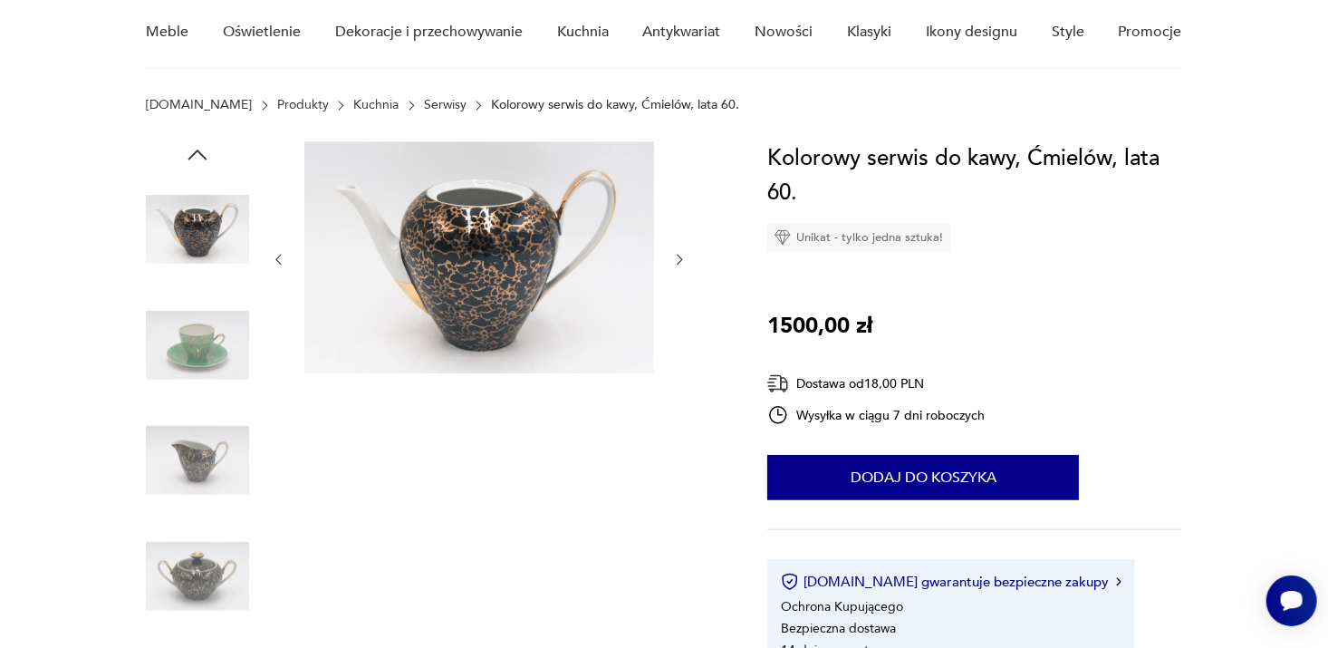
click at [190, 157] on icon "button" at bounding box center [197, 155] width 19 height 10
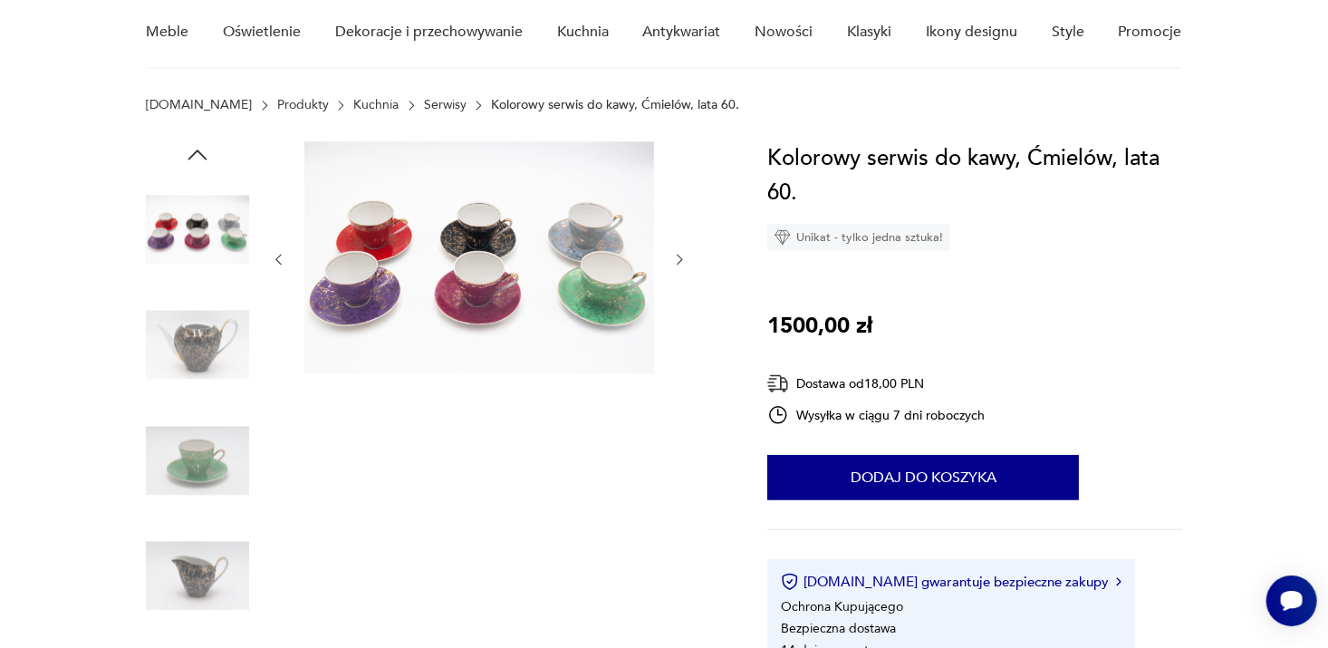
click at [190, 157] on icon "button" at bounding box center [197, 155] width 19 height 10
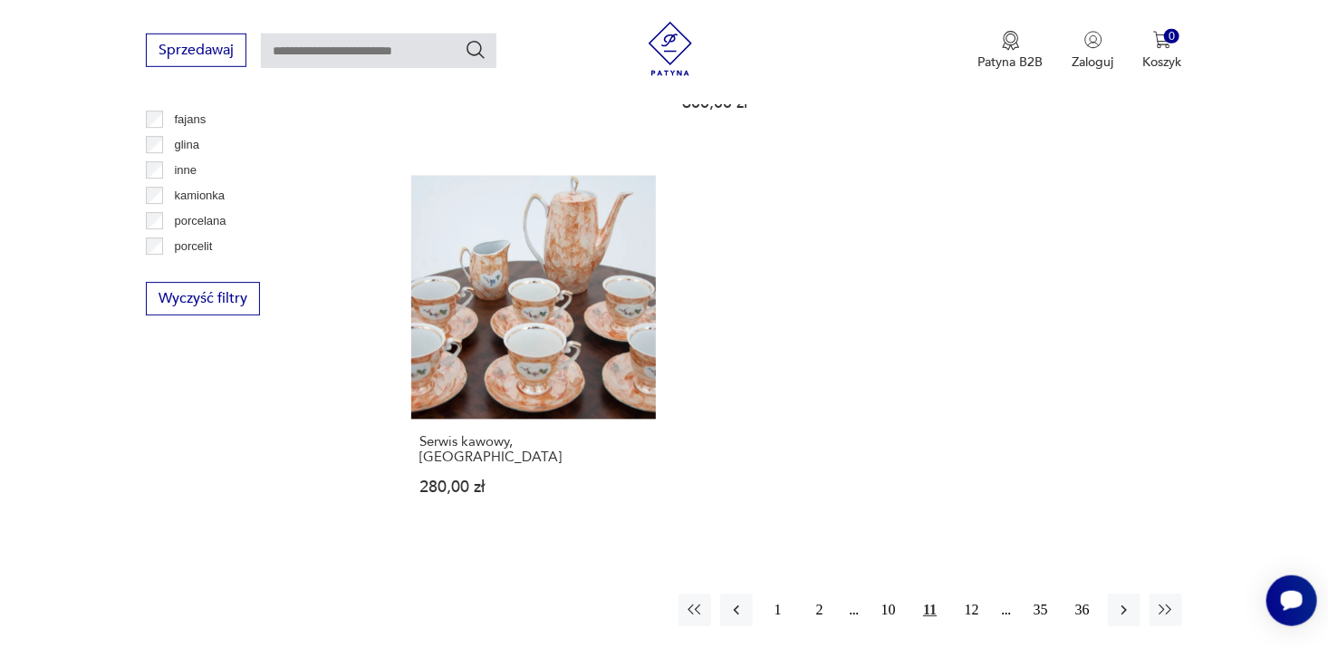
scroll to position [2642, 0]
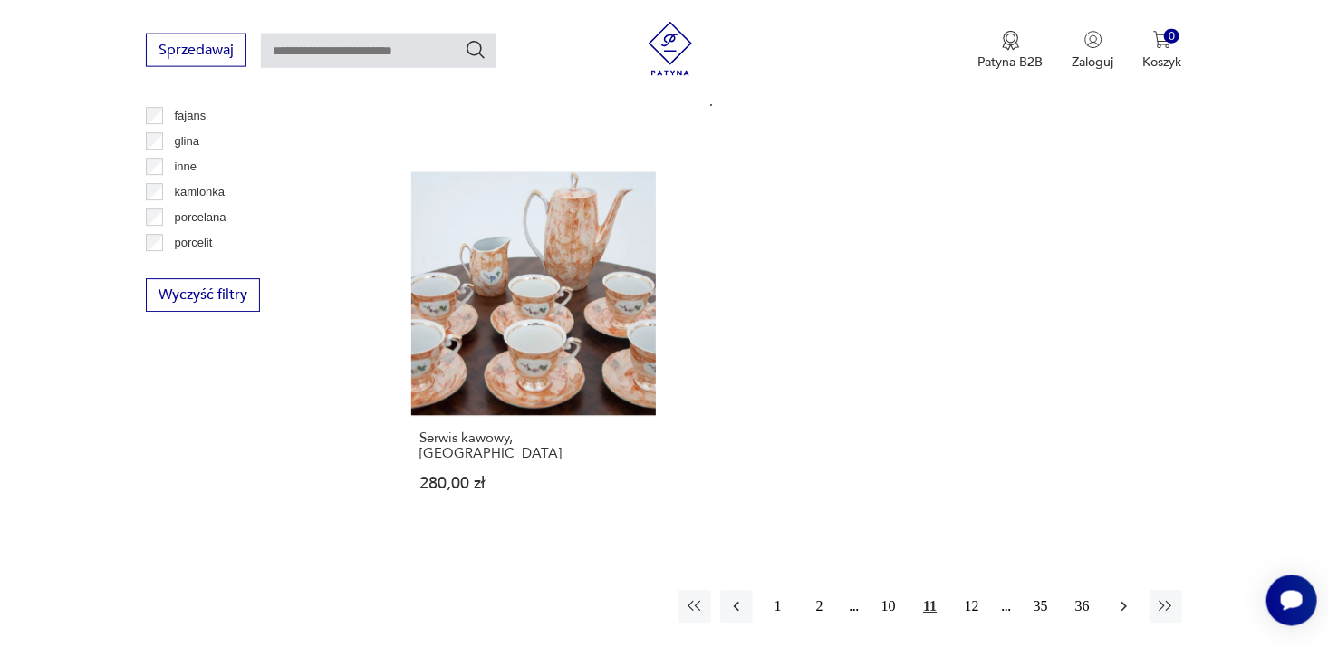
click at [1124, 598] on icon "button" at bounding box center [1124, 607] width 18 height 18
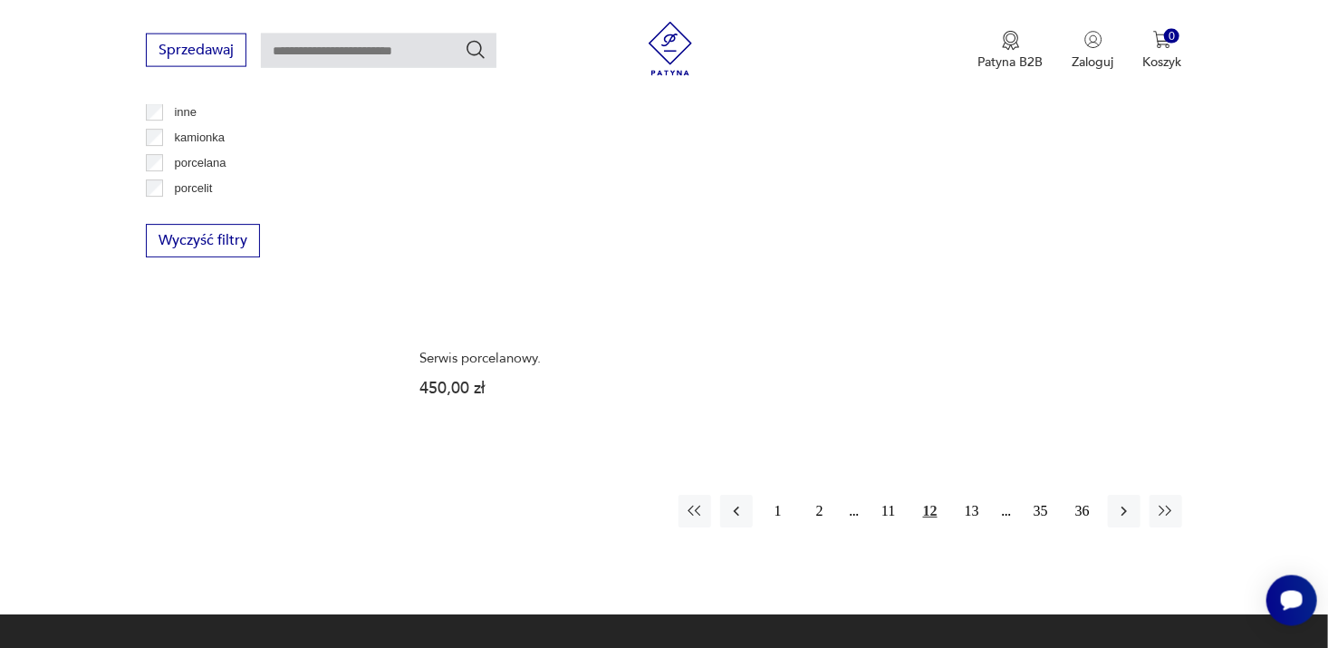
scroll to position [2707, 0]
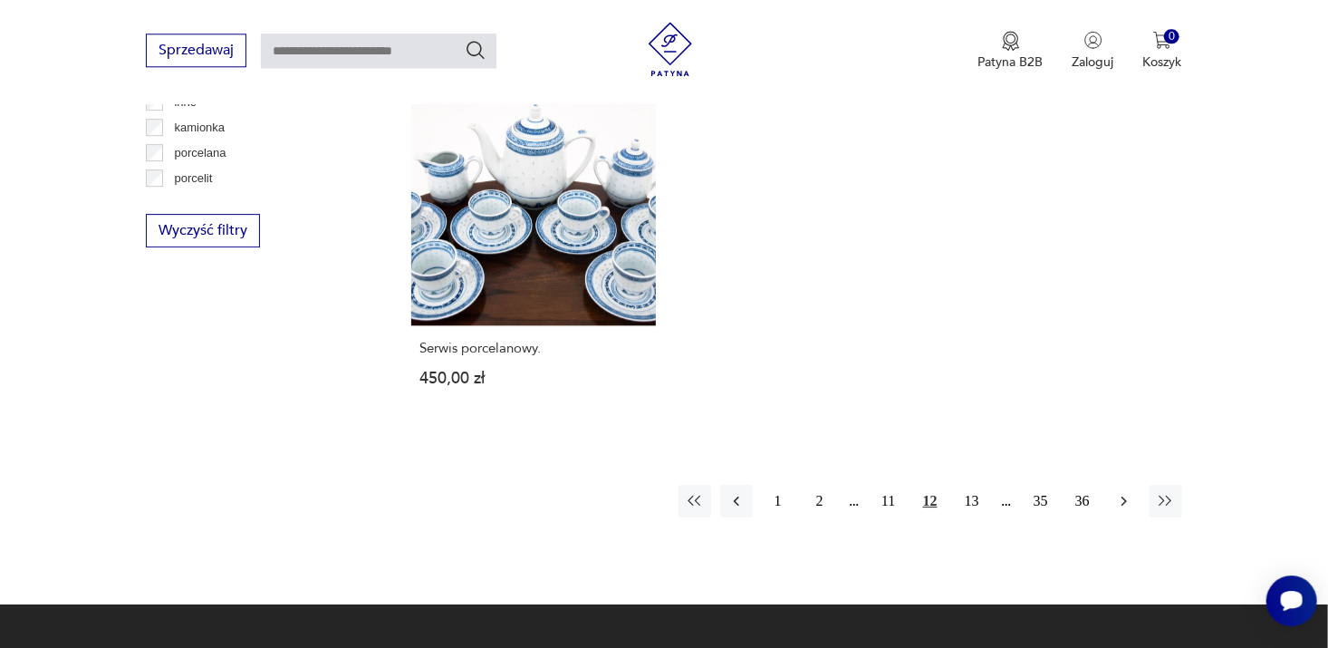
click at [1121, 492] on icon "button" at bounding box center [1124, 501] width 18 height 18
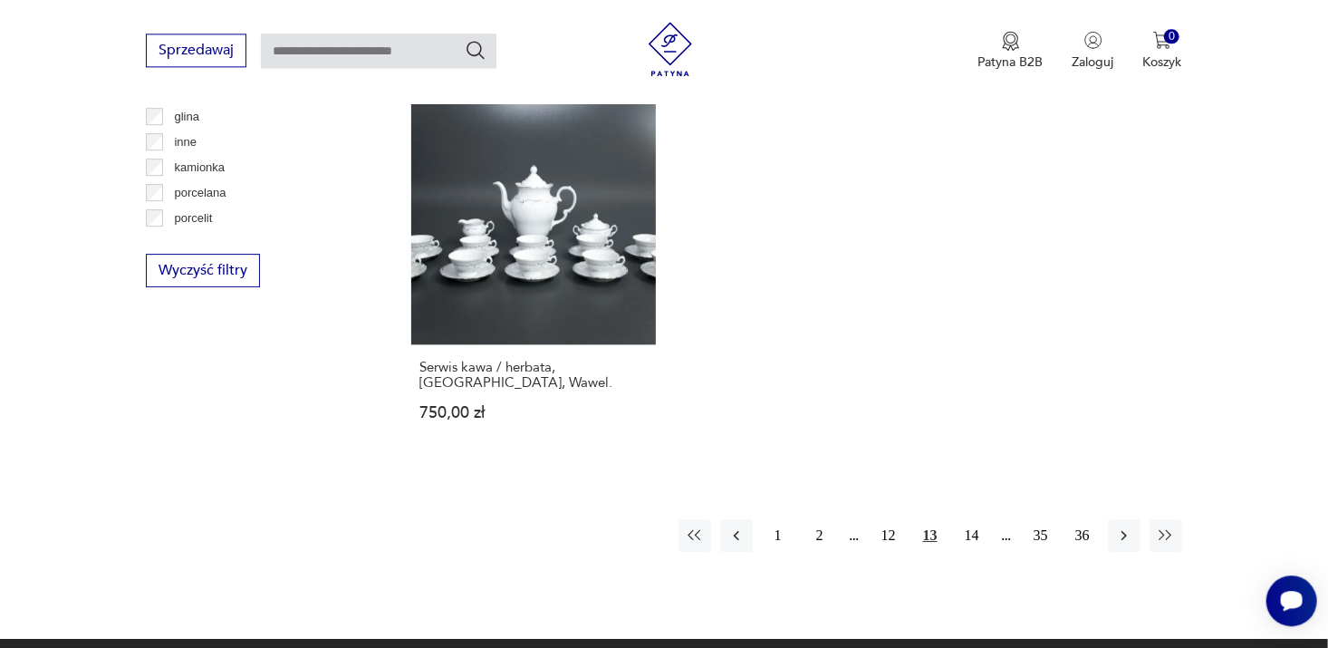
scroll to position [2681, 0]
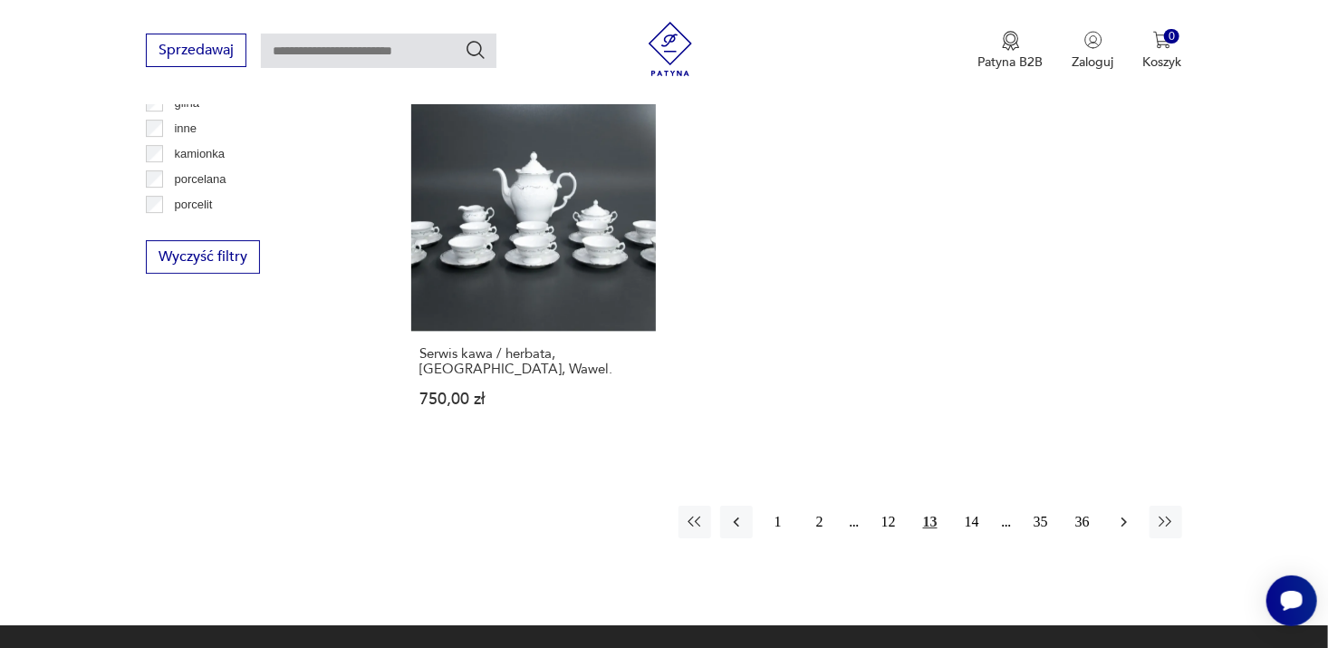
click at [1122, 516] on icon "button" at bounding box center [1124, 522] width 18 height 18
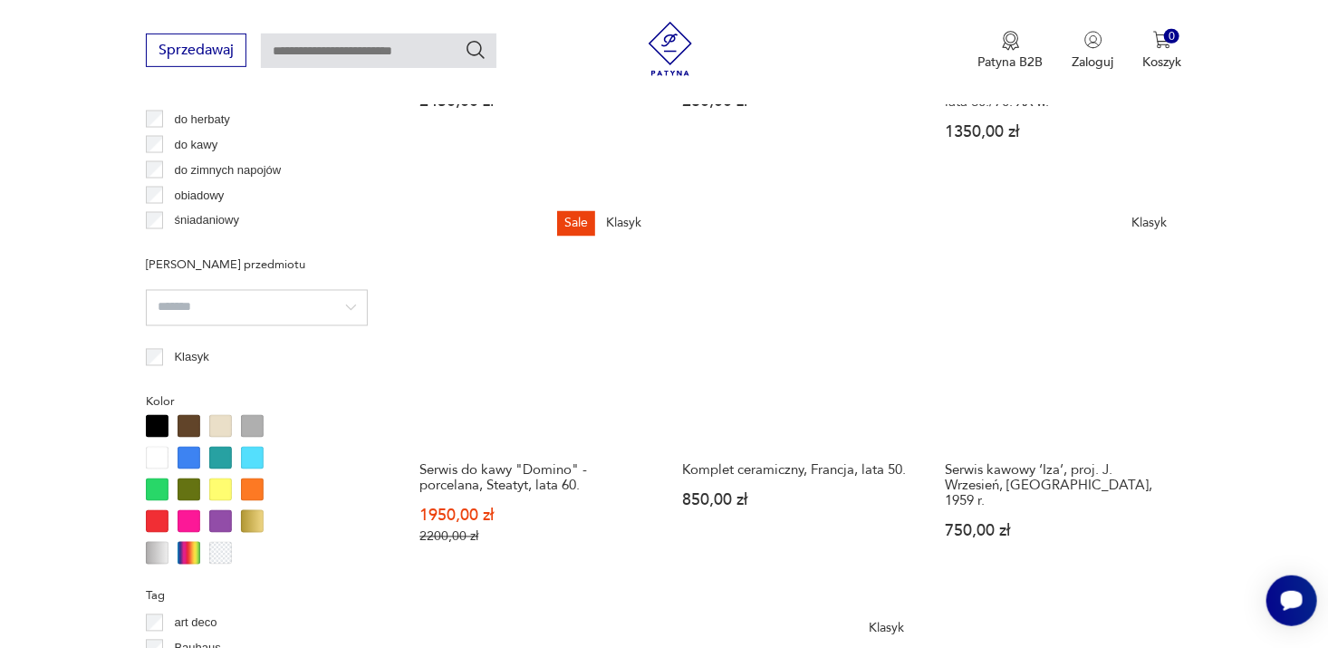
scroll to position [1446, 0]
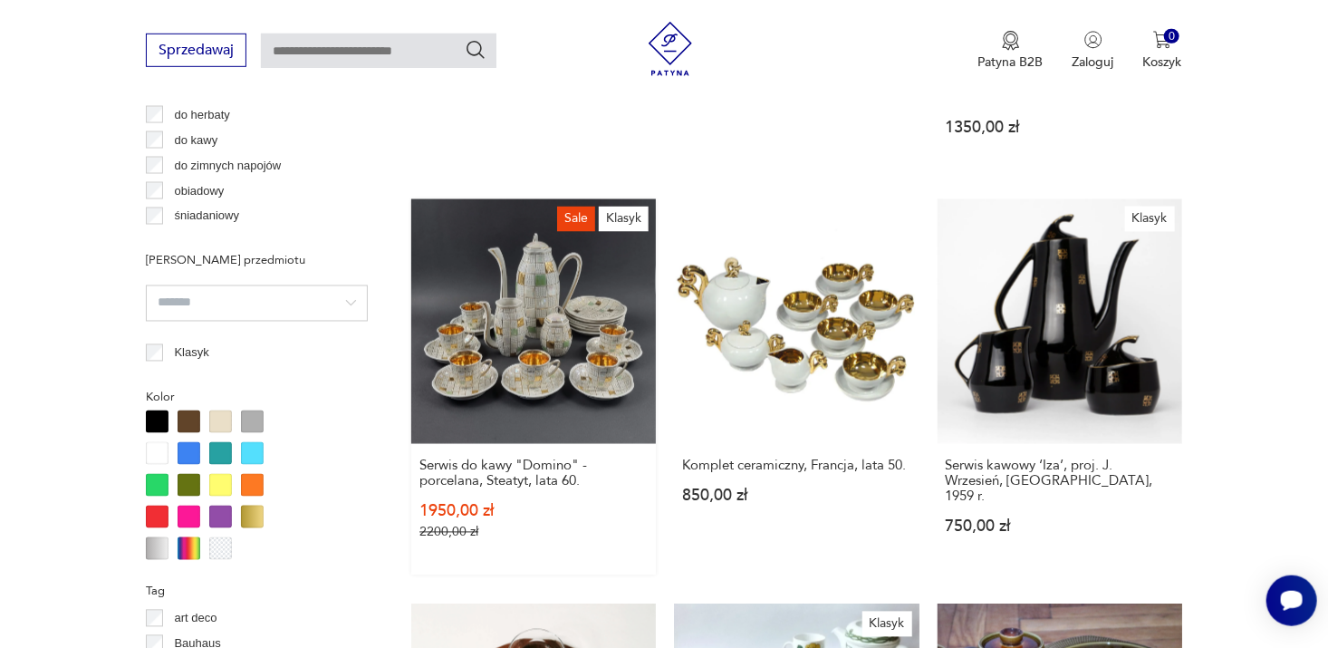
click at [553, 330] on link "Sale Klasyk Serwis do kawy "Domino" - porcelana, Steatyt, lata 60. 1950,00 zł 2…" at bounding box center [533, 387] width 245 height 376
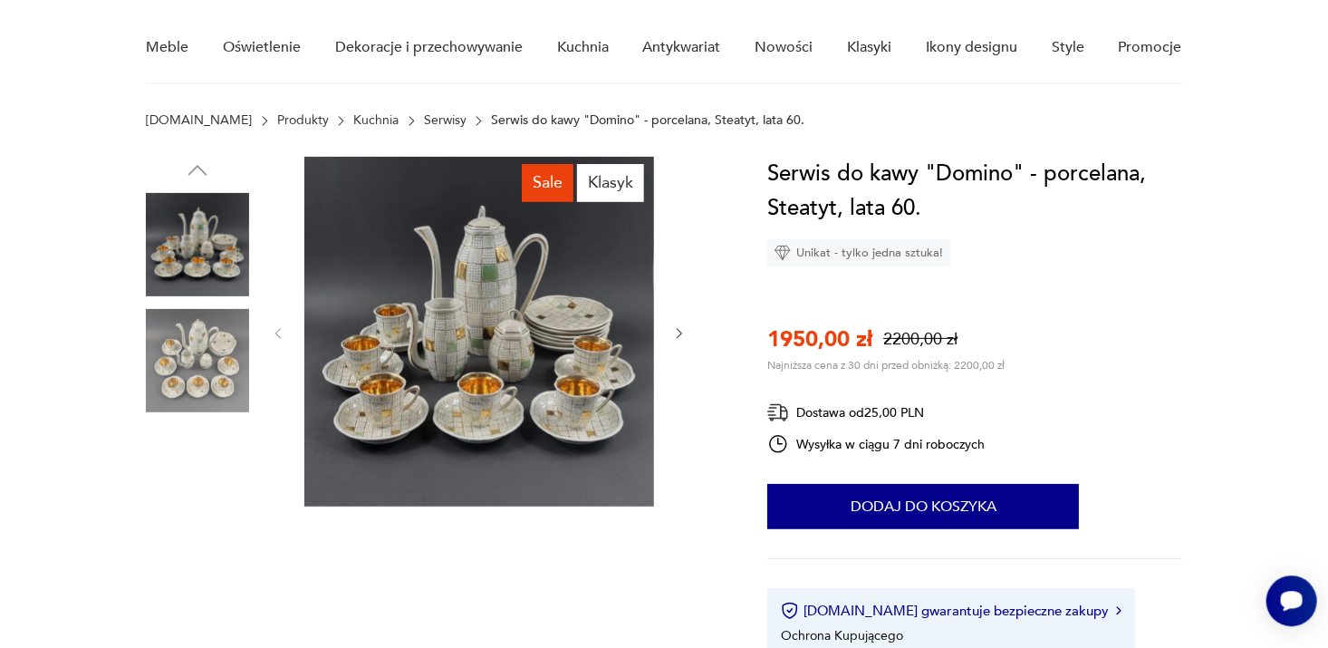
scroll to position [145, 0]
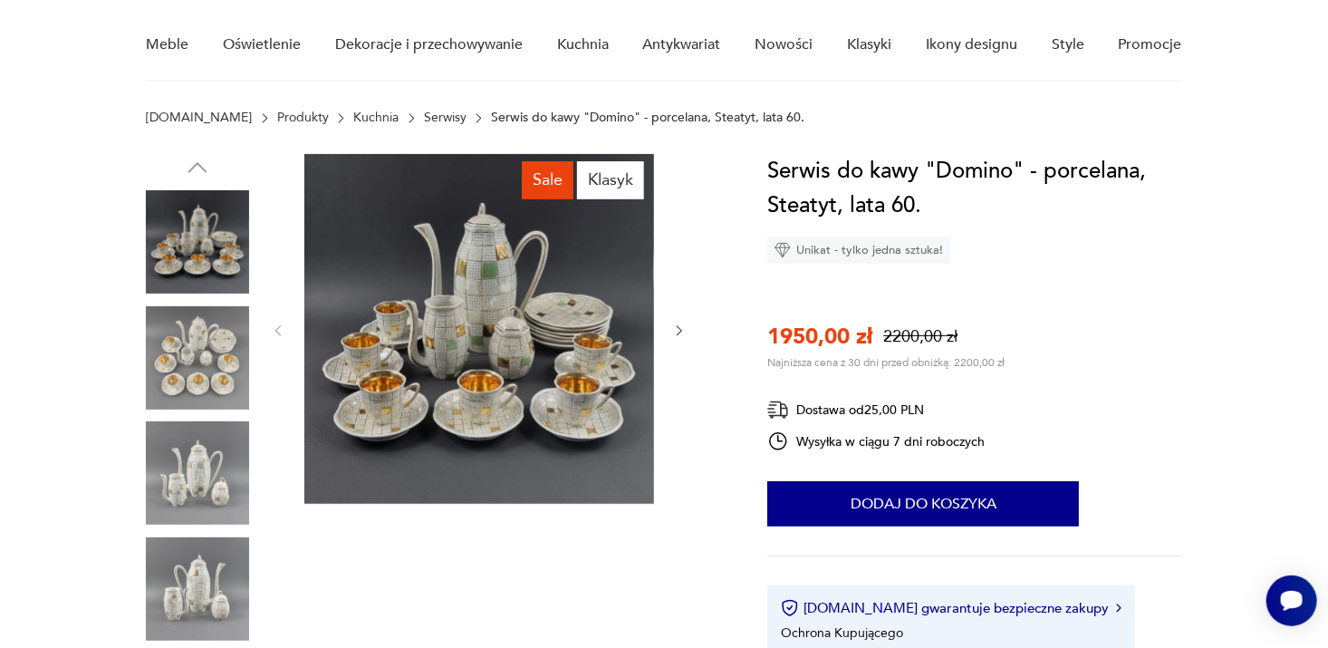
click at [473, 333] on img at bounding box center [479, 329] width 350 height 350
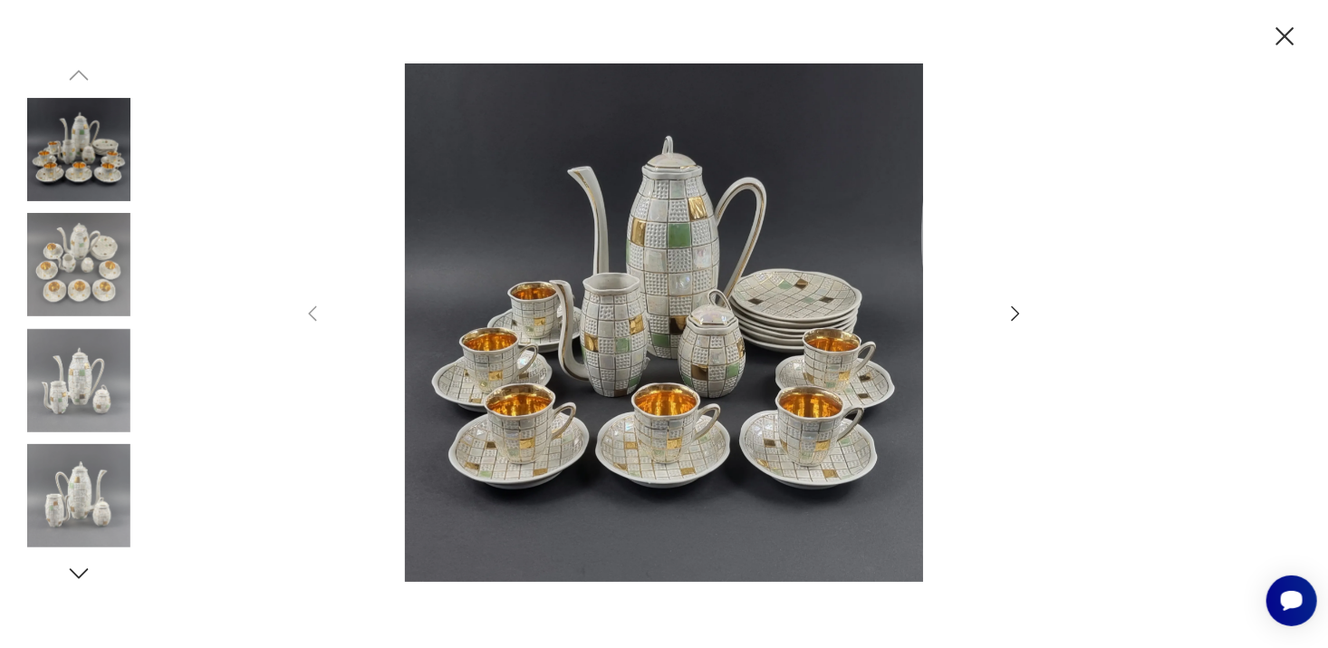
click at [1018, 310] on icon "button" at bounding box center [1016, 314] width 22 height 22
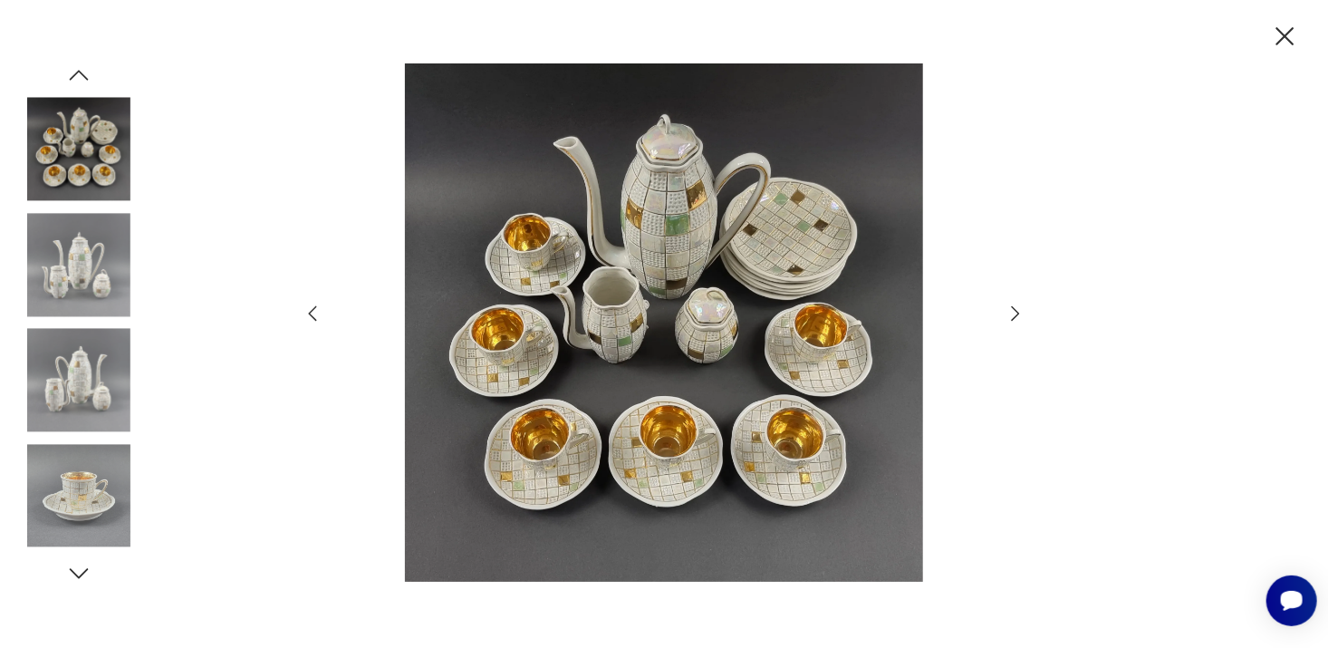
click at [1018, 310] on icon "button" at bounding box center [1016, 314] width 22 height 22
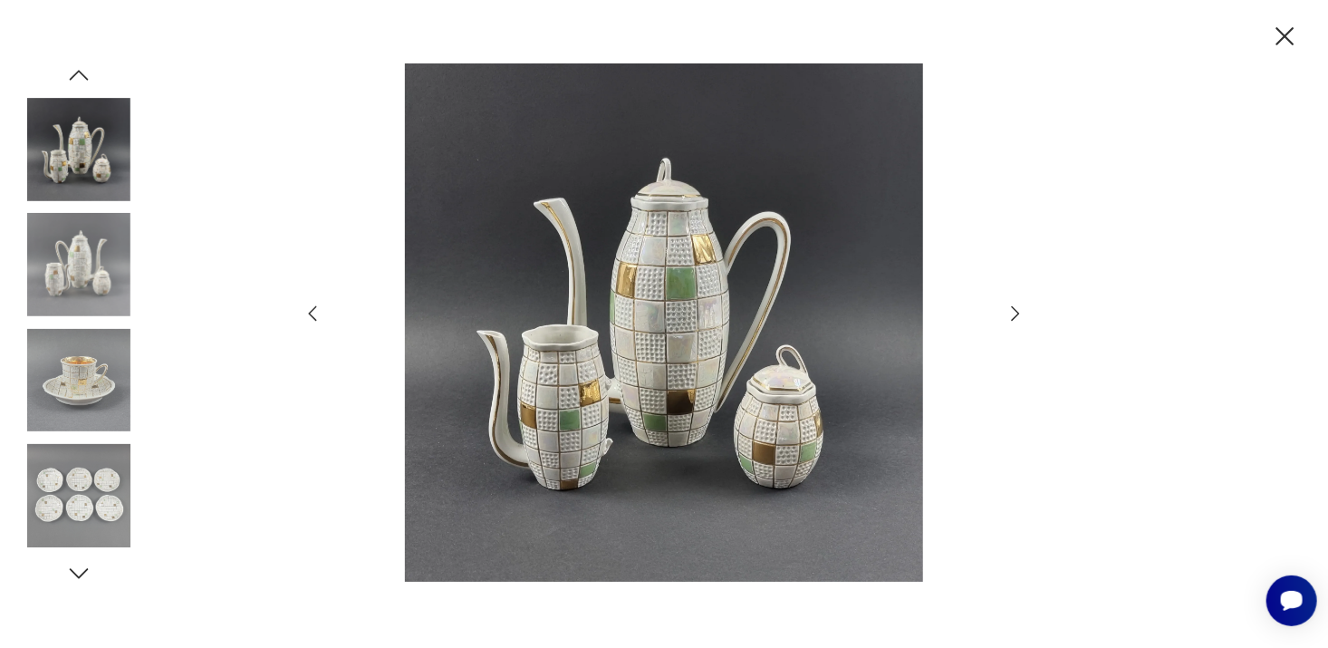
click at [1018, 310] on icon "button" at bounding box center [1016, 314] width 22 height 22
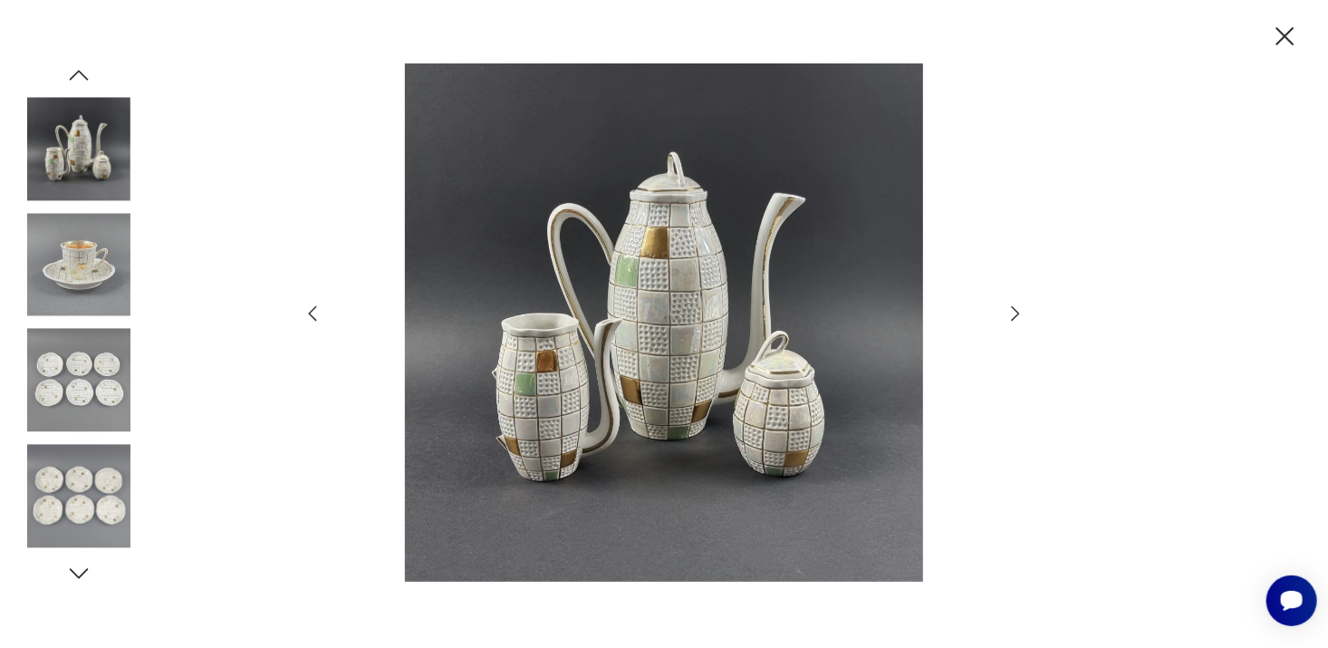
click at [1018, 310] on icon "button" at bounding box center [1016, 314] width 22 height 22
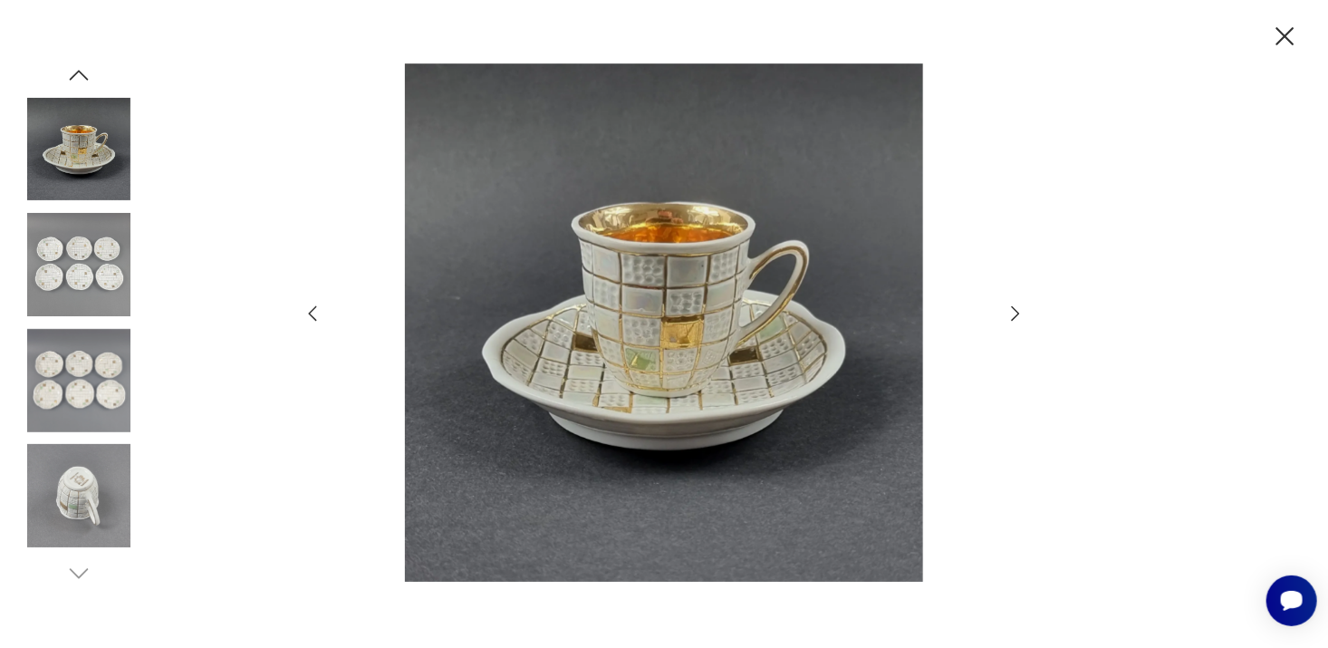
click at [1285, 34] on icon "button" at bounding box center [1285, 37] width 32 height 32
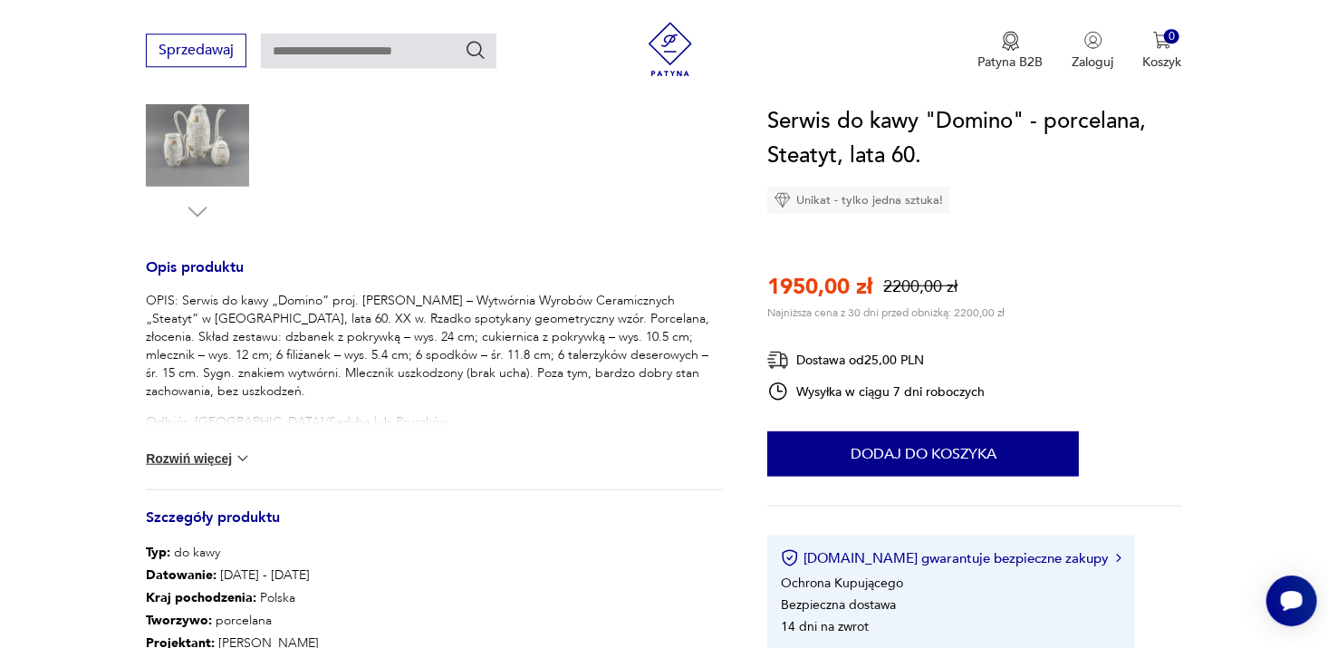
scroll to position [600, 0]
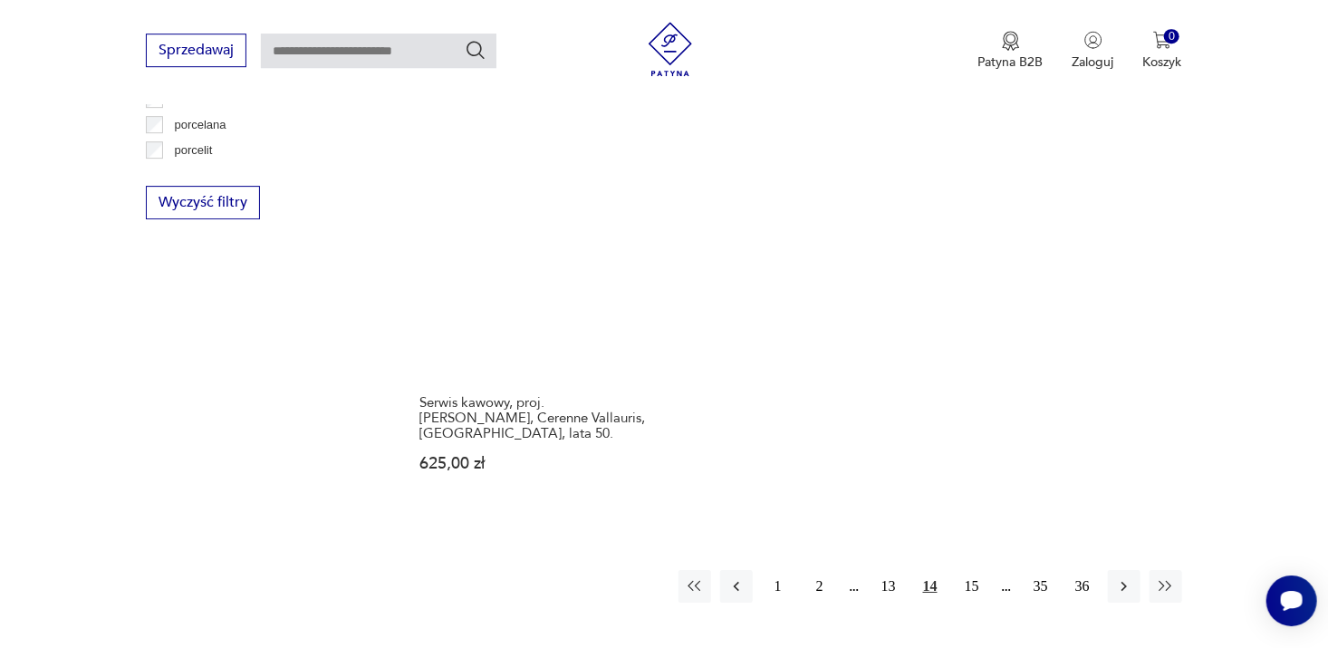
scroll to position [2742, 0]
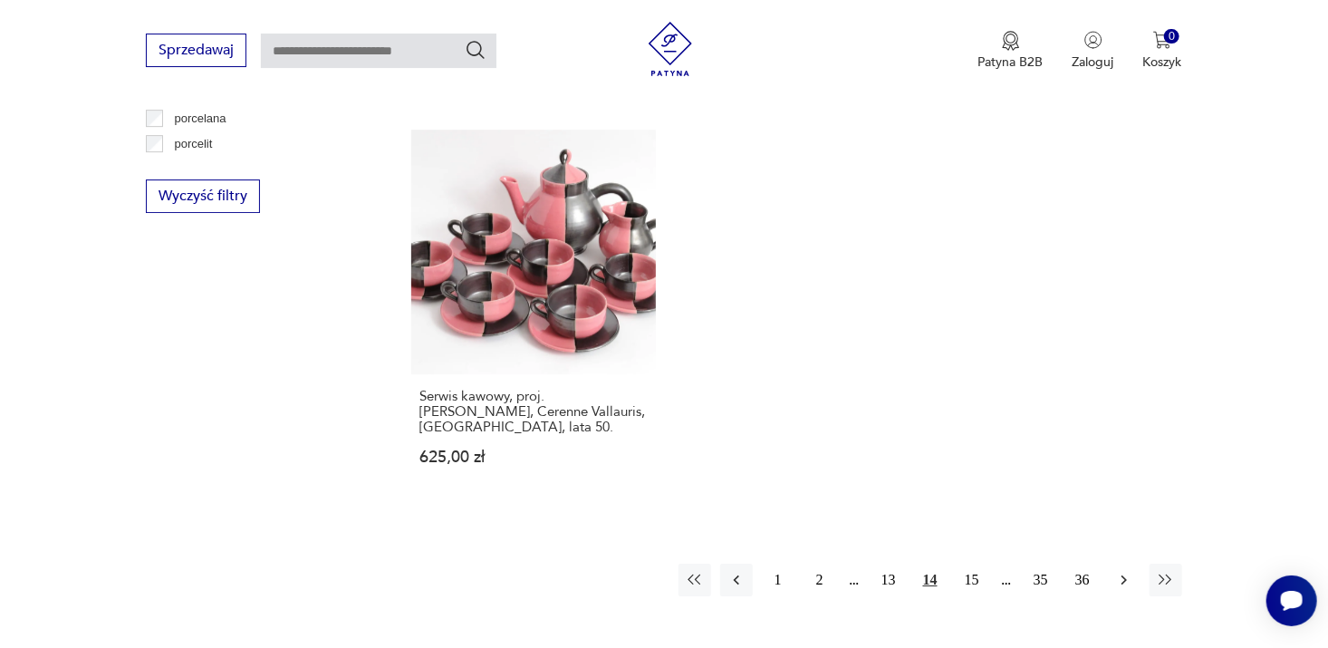
click at [1128, 571] on icon "button" at bounding box center [1124, 580] width 18 height 18
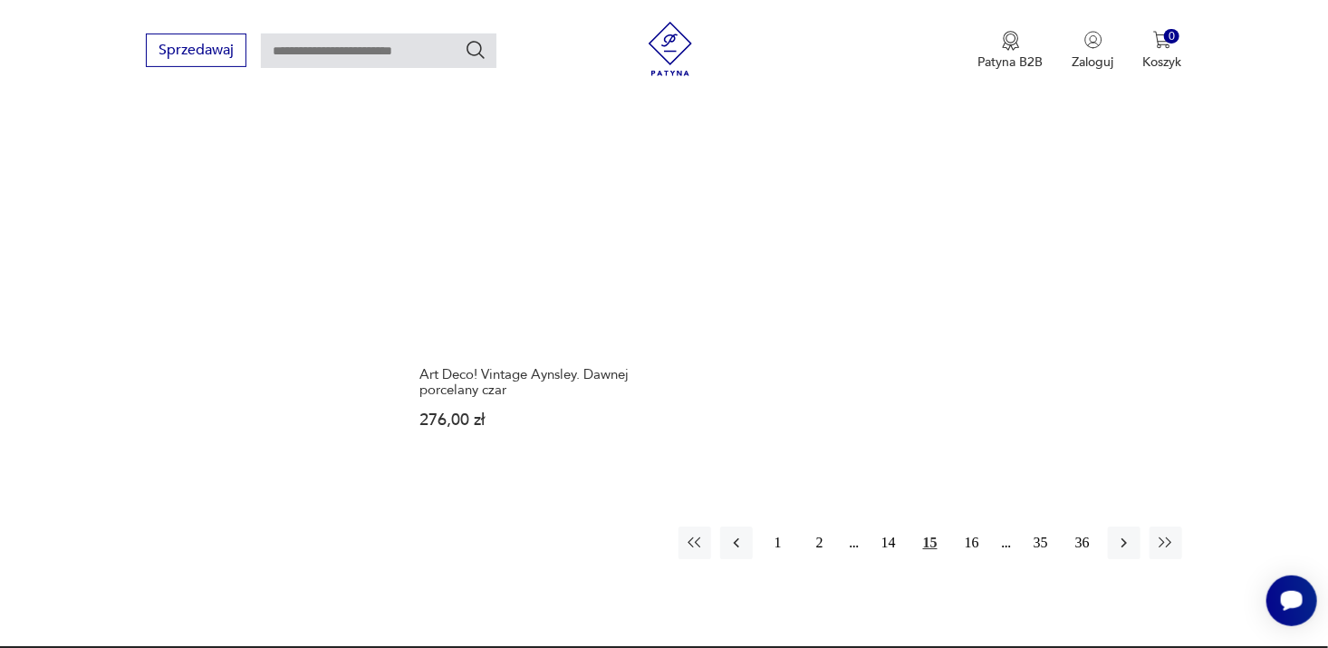
scroll to position [2852, 0]
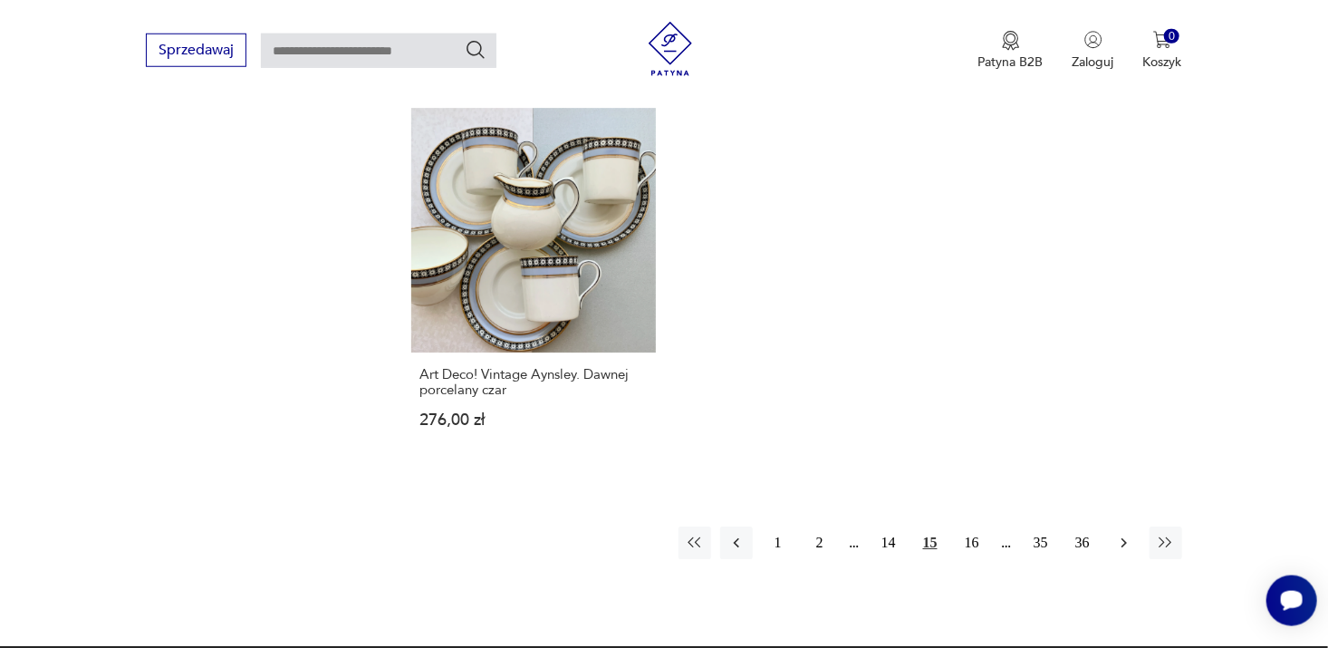
click at [1125, 526] on button "button" at bounding box center [1124, 542] width 33 height 33
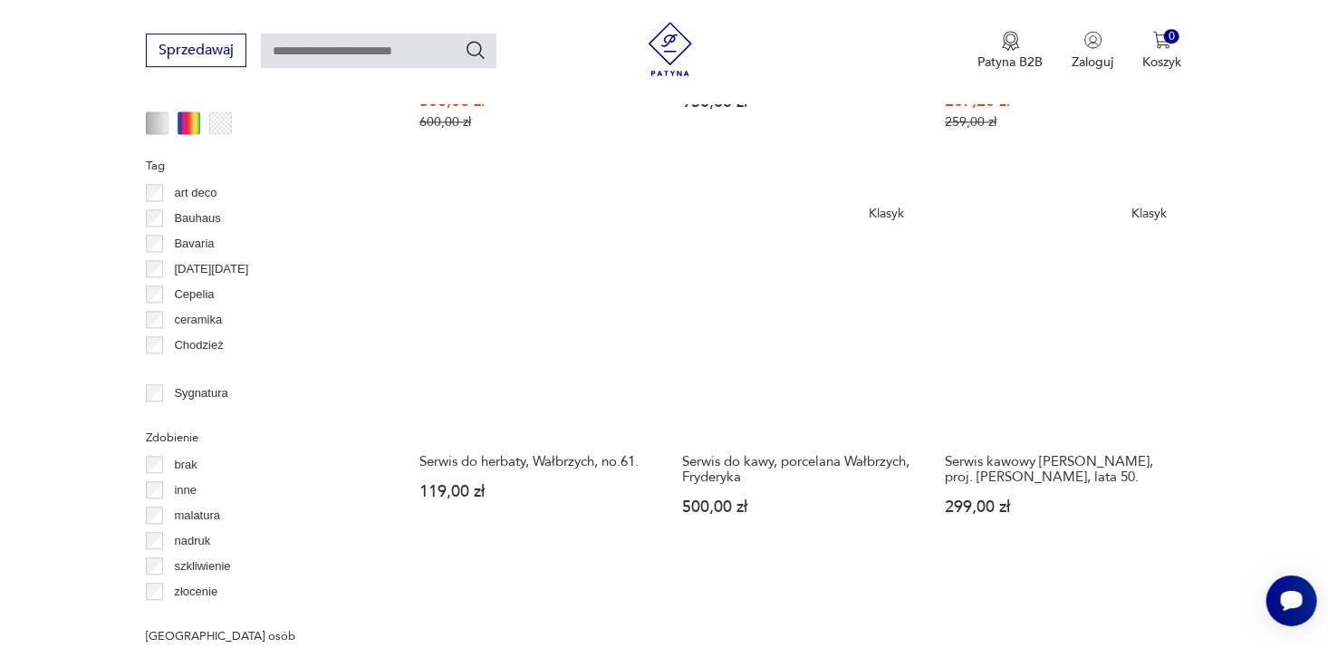
scroll to position [1874, 0]
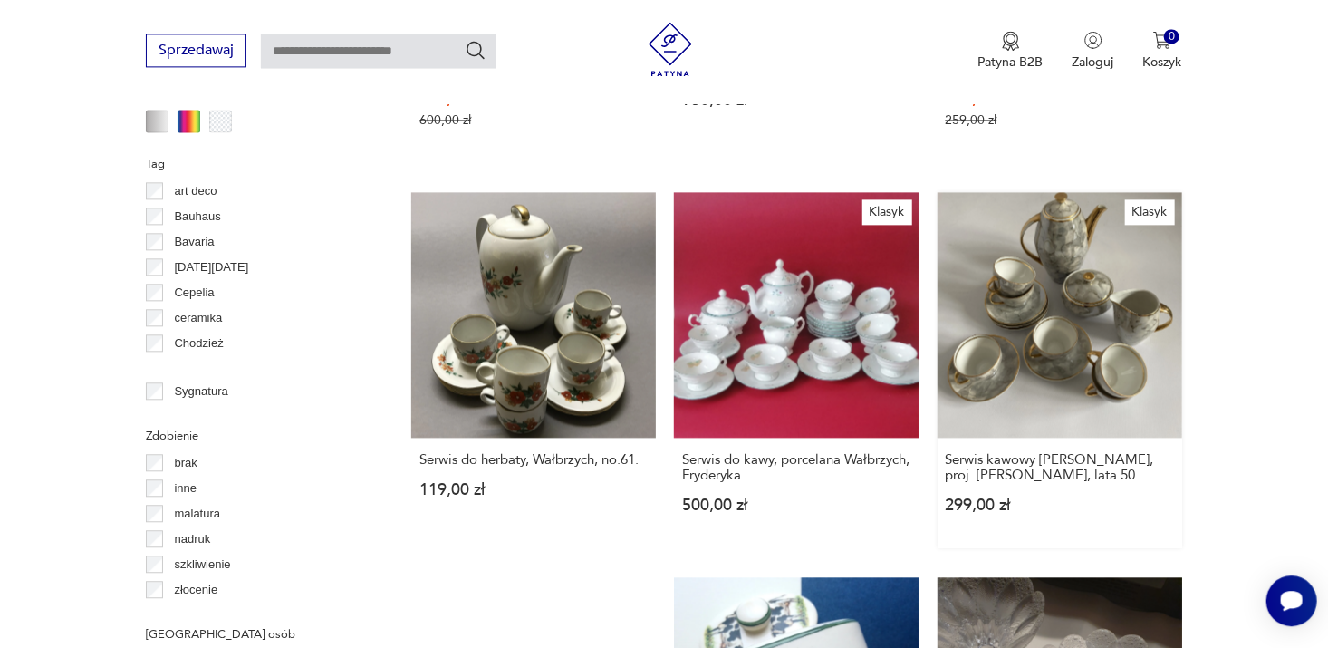
click at [1059, 304] on link "Klasyk Serwis kawowy [PERSON_NAME], proj. [PERSON_NAME], lata 50. 299,00 zł" at bounding box center [1060, 369] width 245 height 355
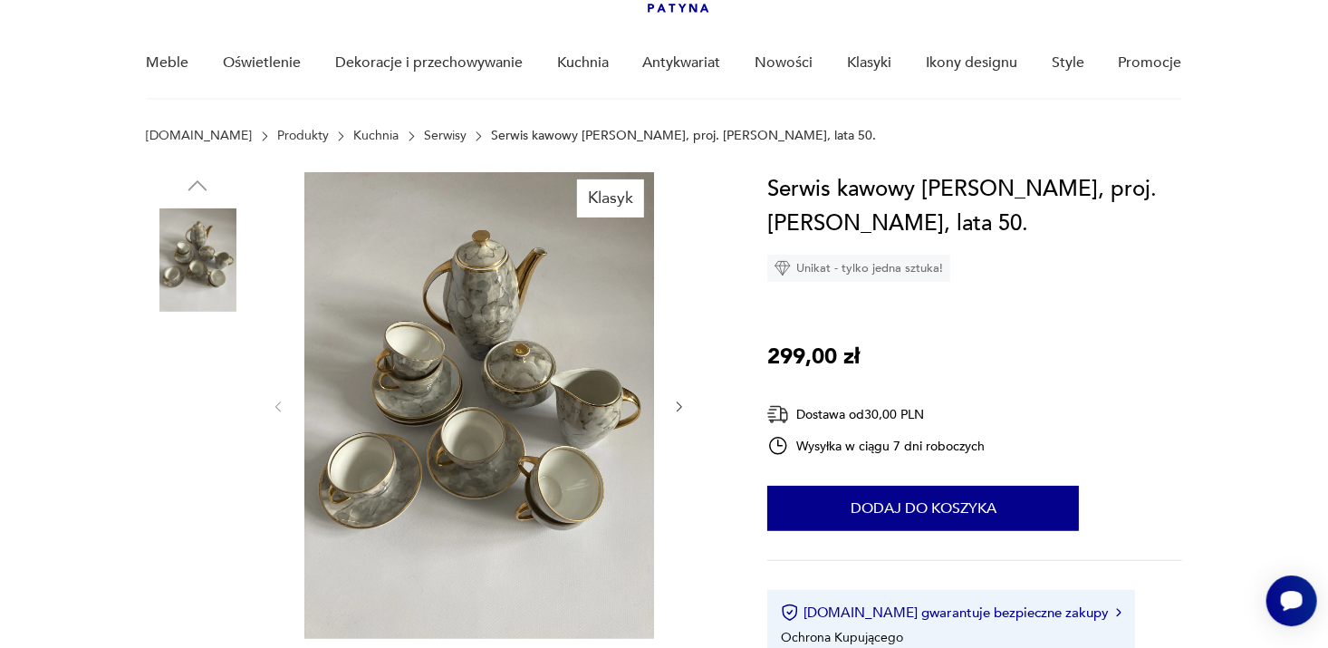
scroll to position [161, 0]
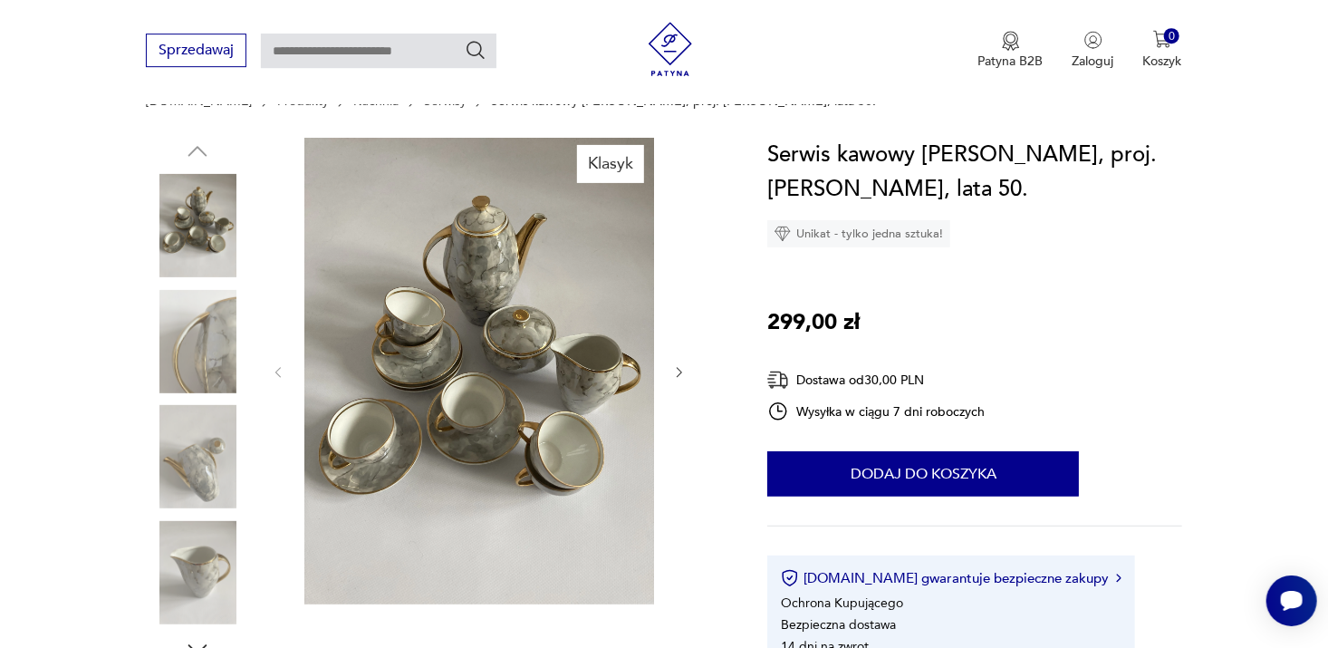
click at [676, 369] on icon "button" at bounding box center [679, 372] width 15 height 15
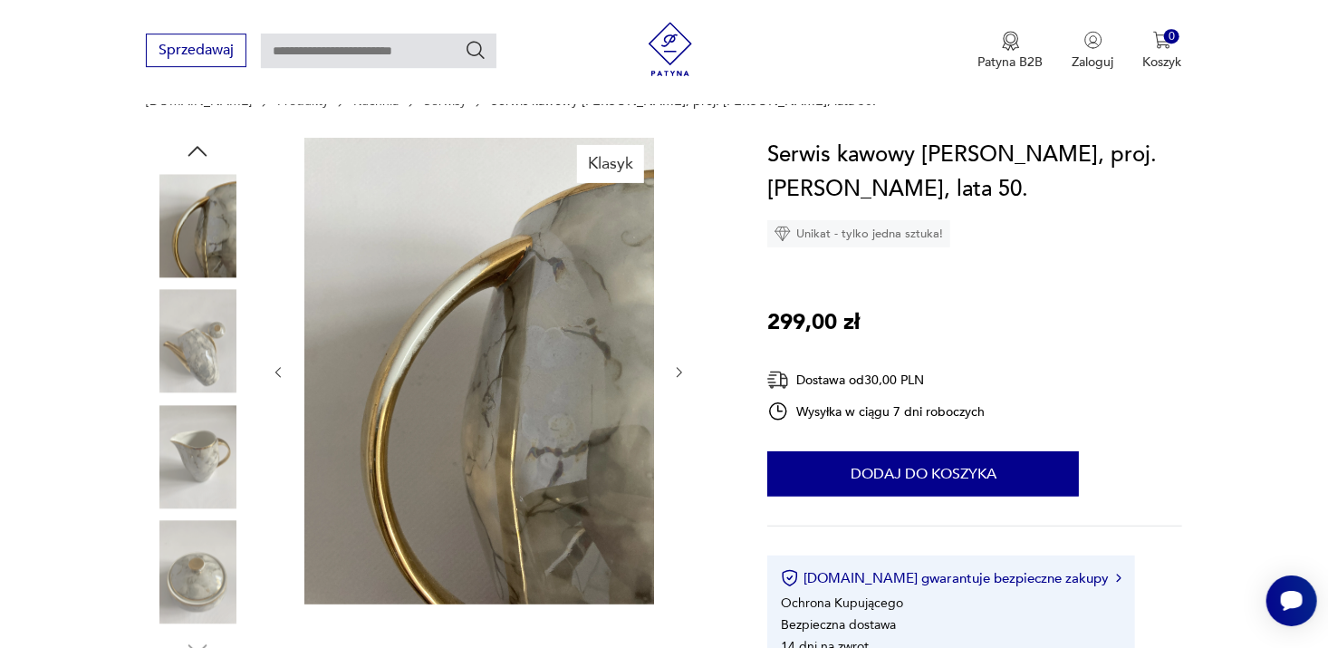
click at [683, 371] on icon "button" at bounding box center [679, 372] width 15 height 15
